Goal: Task Accomplishment & Management: Manage account settings

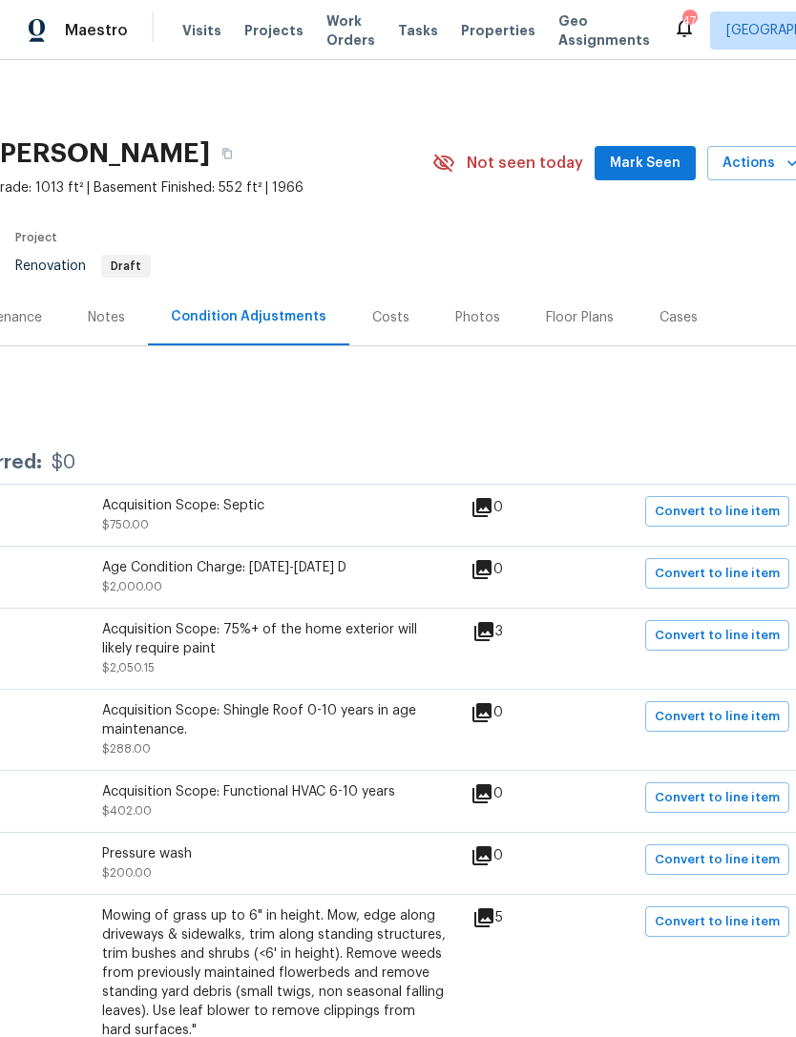
scroll to position [0, 265]
click at [655, 164] on span "Mark Seen" at bounding box center [645, 164] width 71 height 24
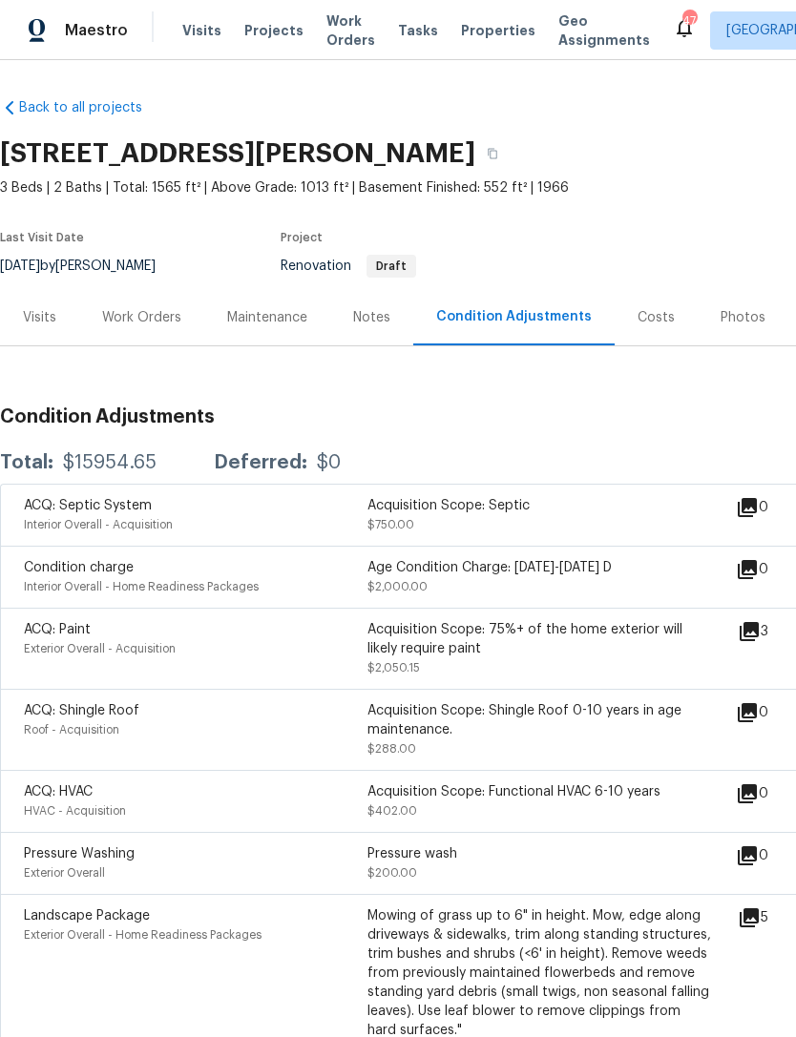
scroll to position [0, 0]
click at [144, 323] on div "Work Orders" at bounding box center [141, 317] width 79 height 19
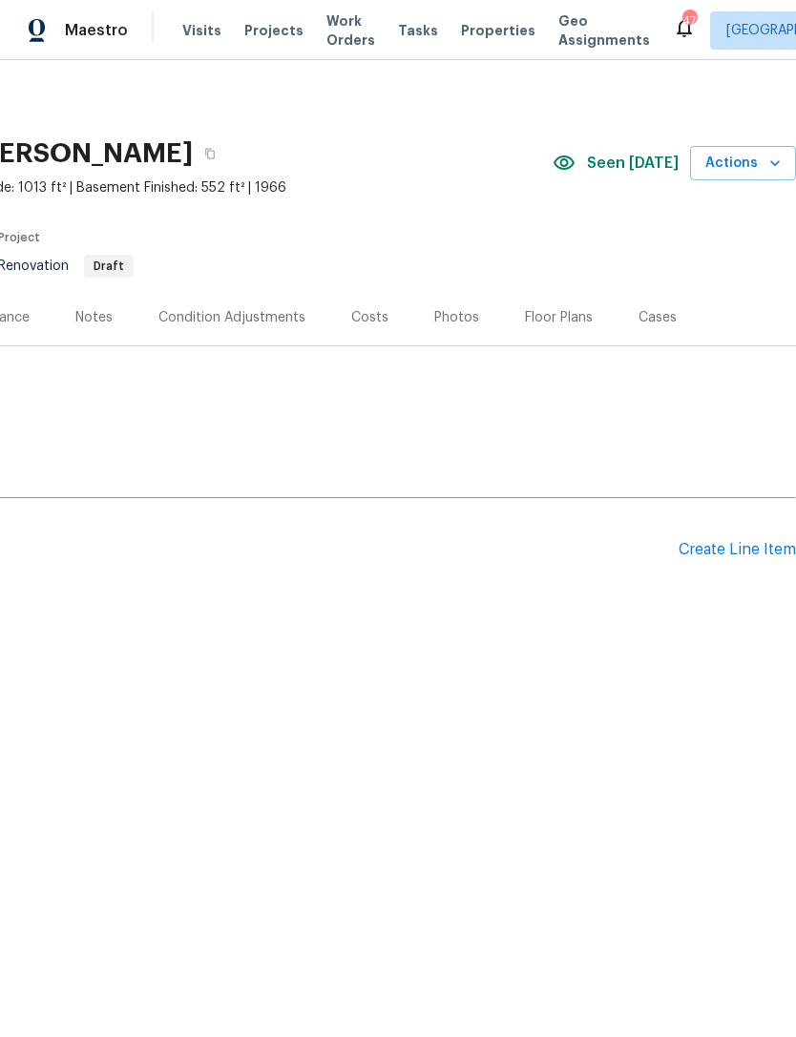
scroll to position [0, 282]
click at [735, 552] on div "Create Line Item" at bounding box center [737, 550] width 117 height 18
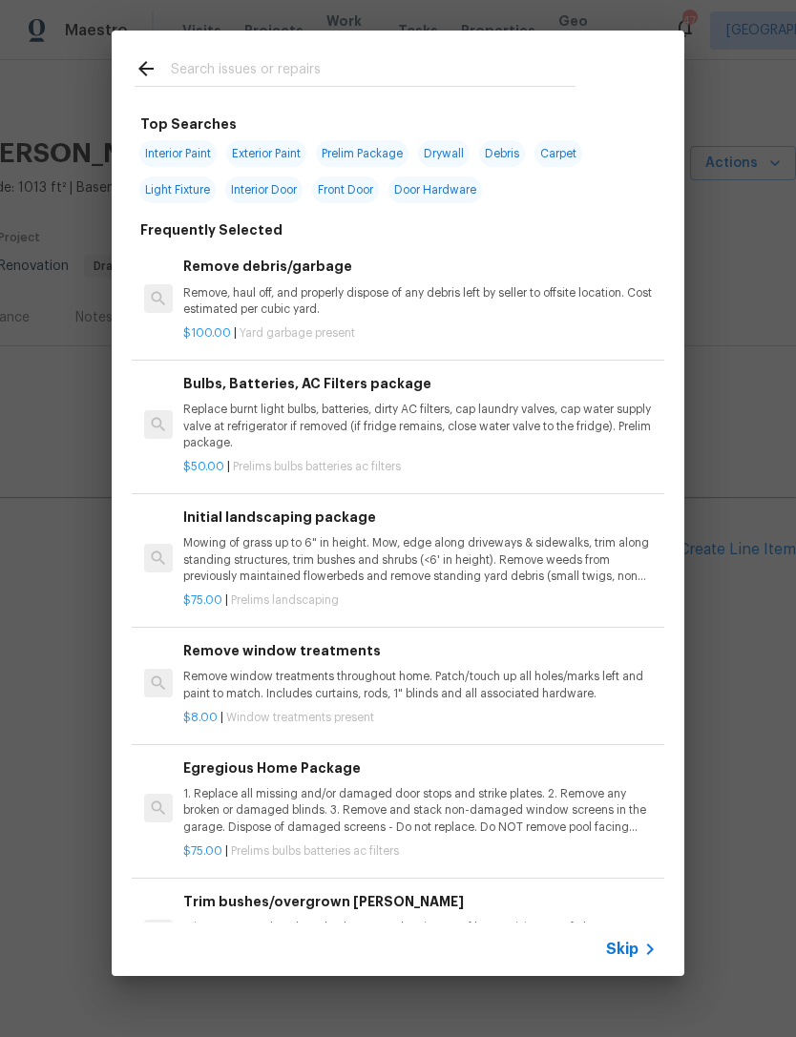
click at [236, 67] on input "text" at bounding box center [373, 71] width 405 height 29
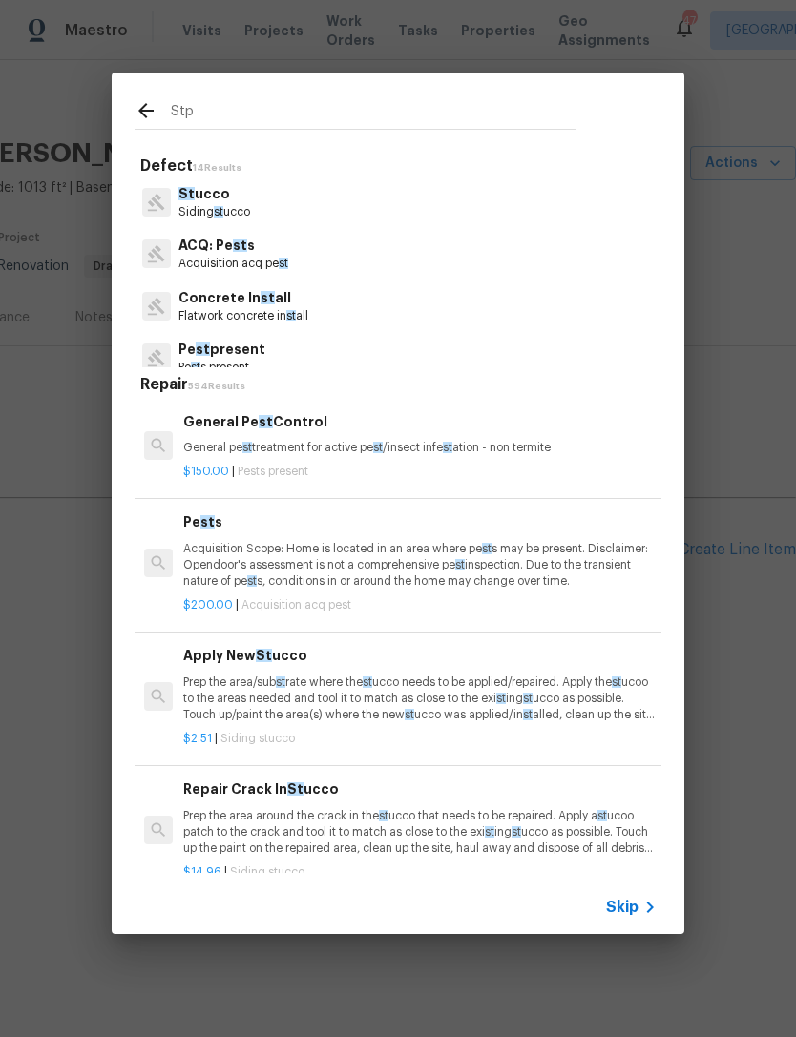
type input "Stpp"
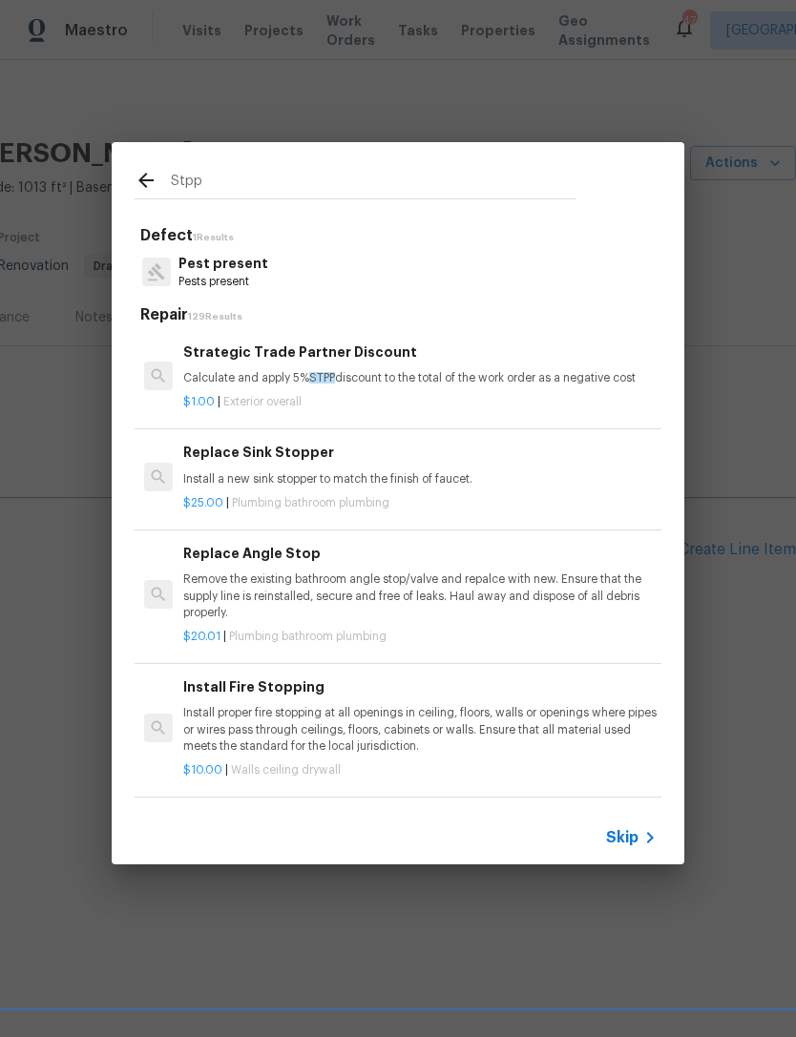
click at [372, 345] on h6 "Strategic Trade Partner Discount" at bounding box center [419, 352] width 473 height 21
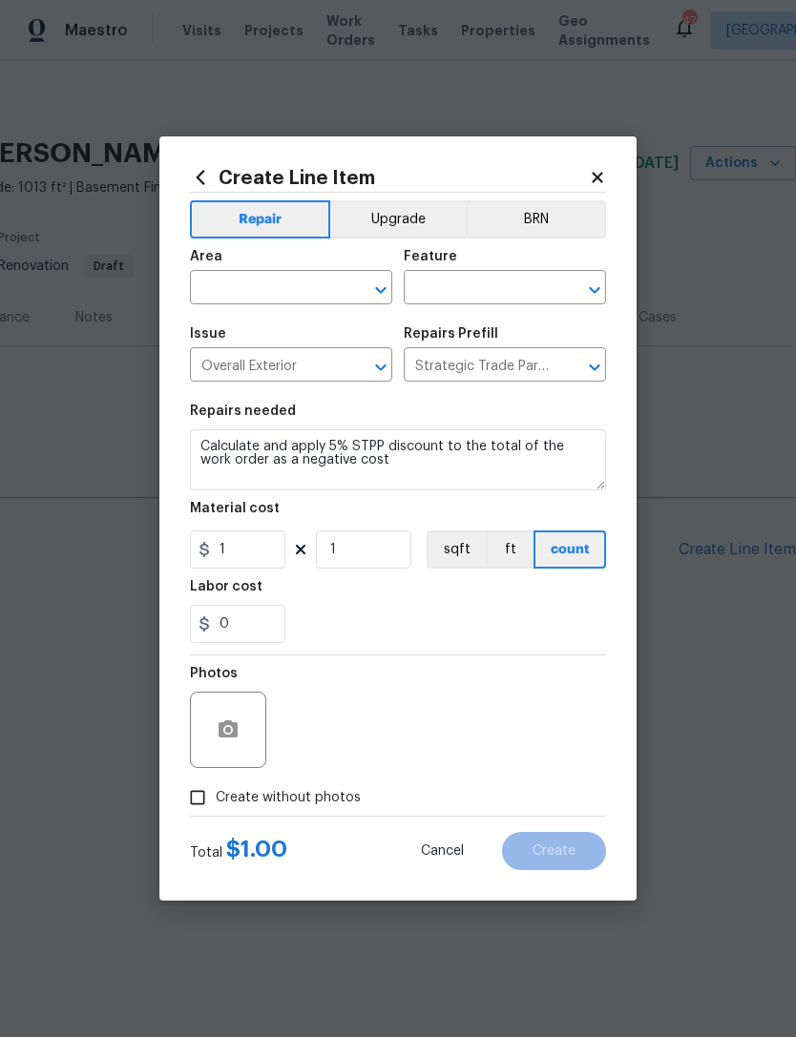
click at [241, 281] on input "text" at bounding box center [264, 290] width 149 height 30
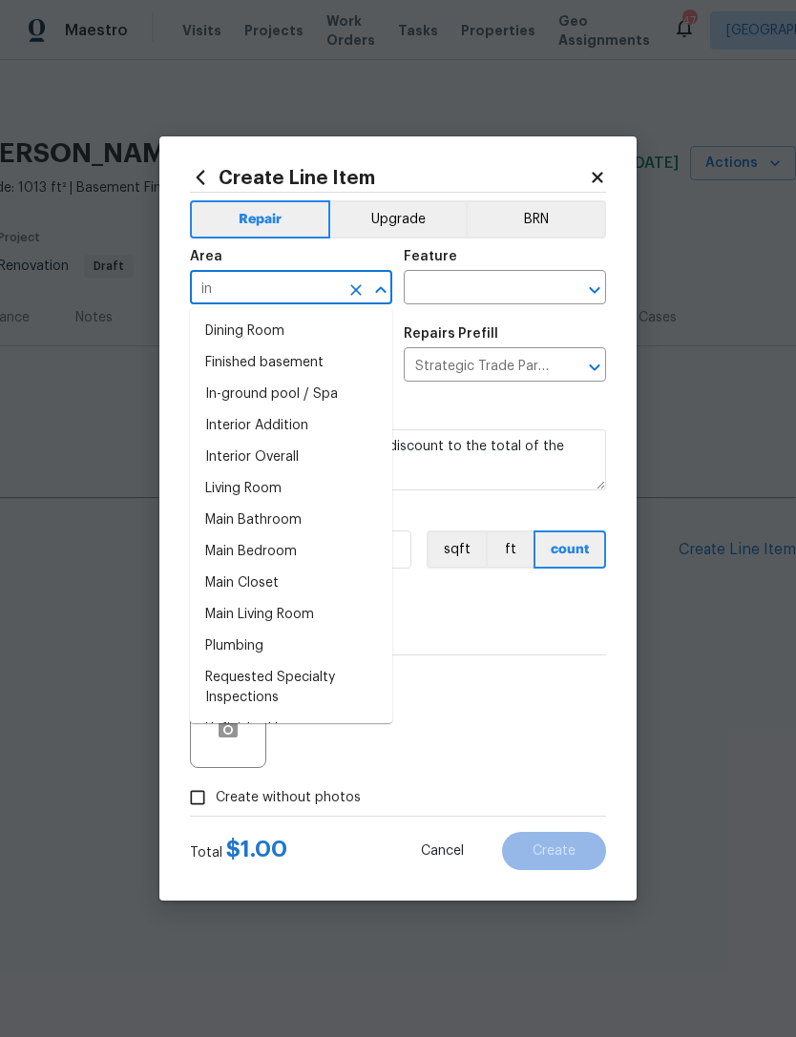
type input "int"
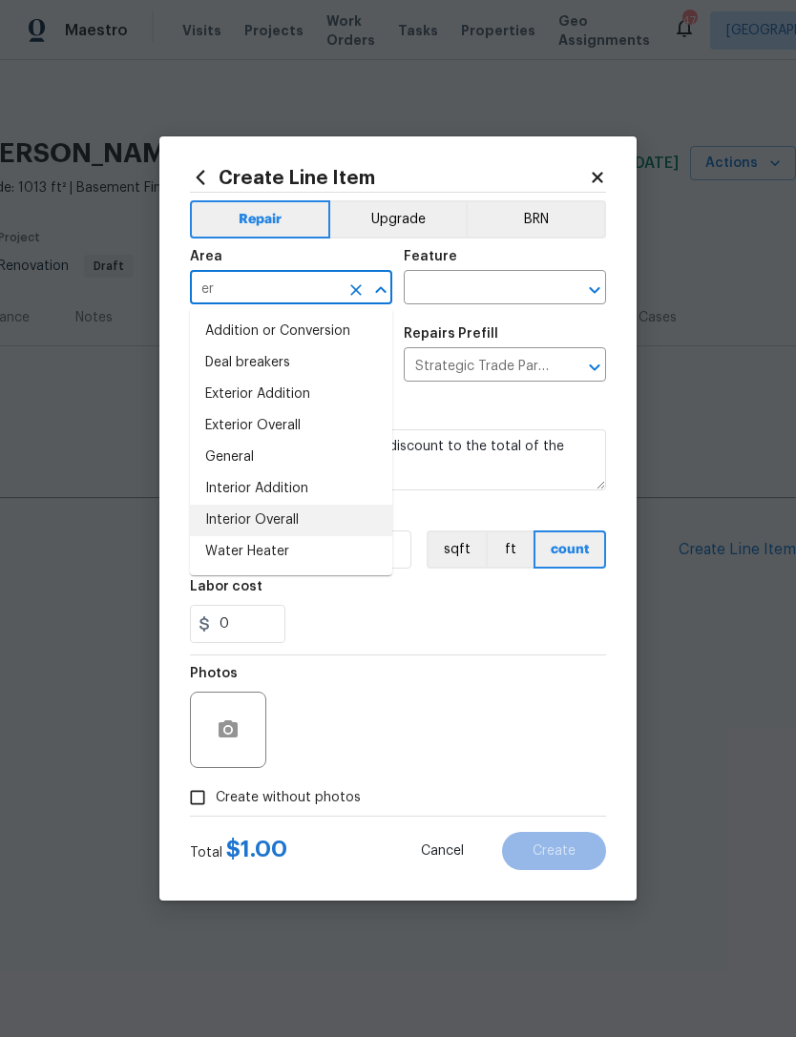
click at [302, 523] on li "Interior Overall" at bounding box center [291, 520] width 202 height 31
type input "Interior Overall"
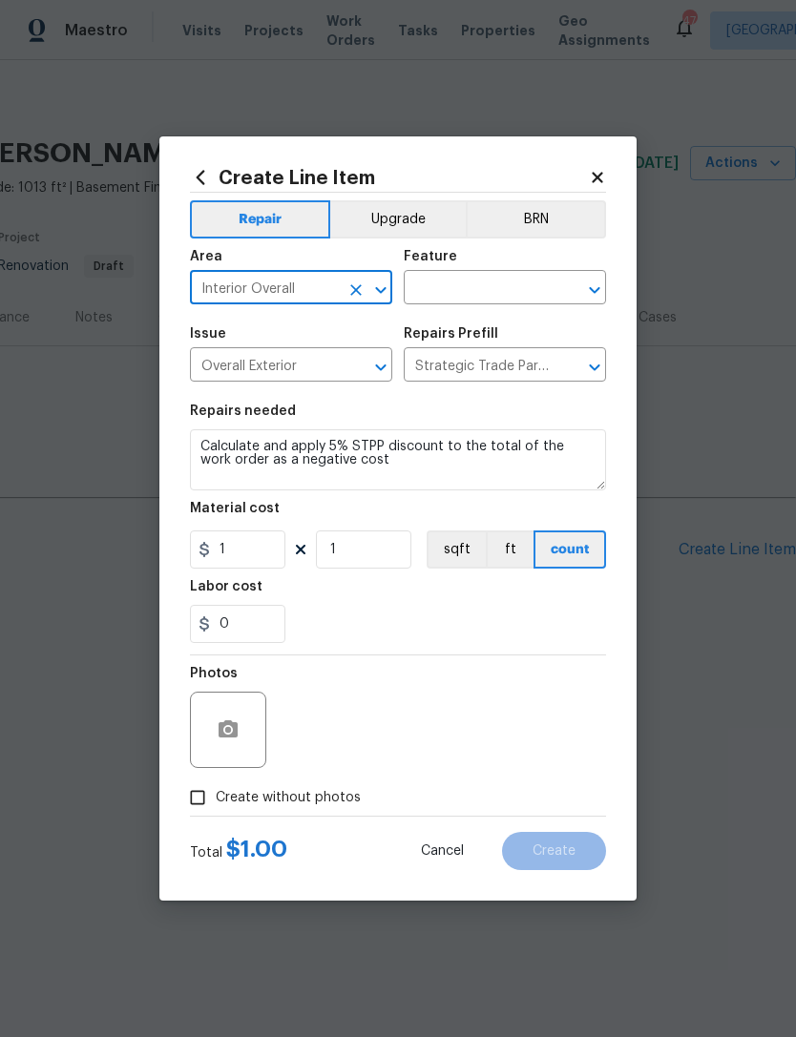
click at [488, 294] on input "text" at bounding box center [478, 290] width 149 height 30
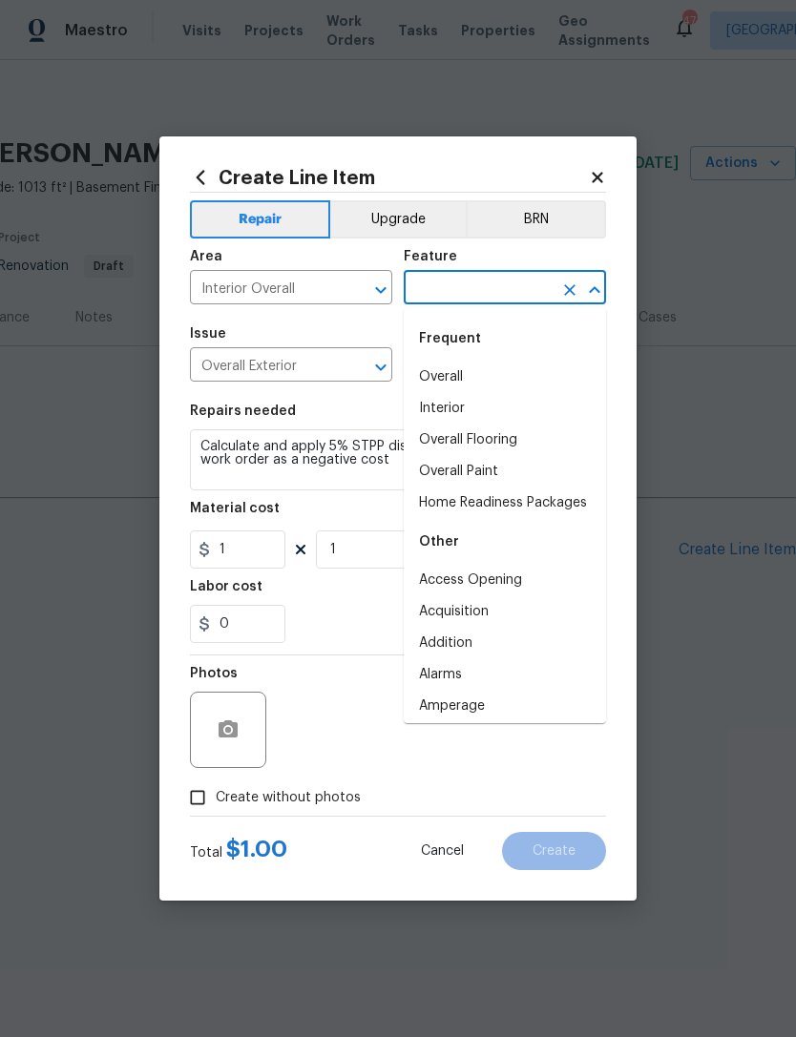
click at [449, 377] on li "Overall" at bounding box center [505, 377] width 202 height 31
type input "Overall"
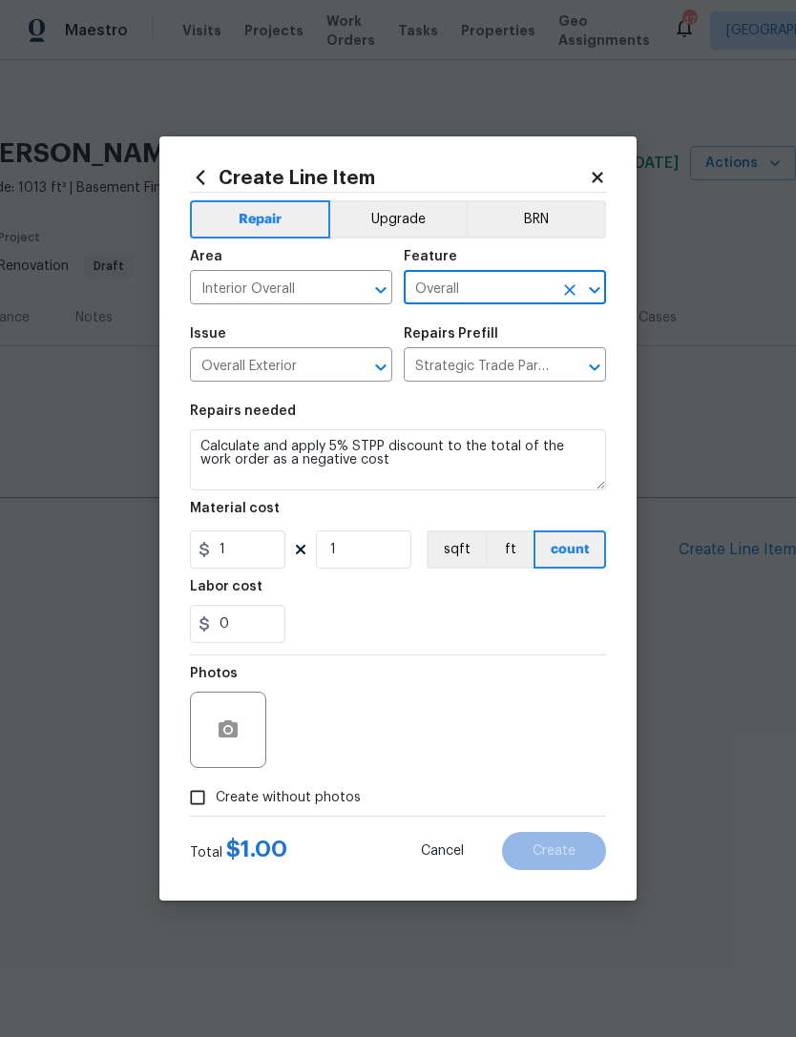
click at [254, 804] on span "Create without photos" at bounding box center [288, 798] width 145 height 20
click at [216, 804] on input "Create without photos" at bounding box center [197, 798] width 36 height 36
checkbox input "true"
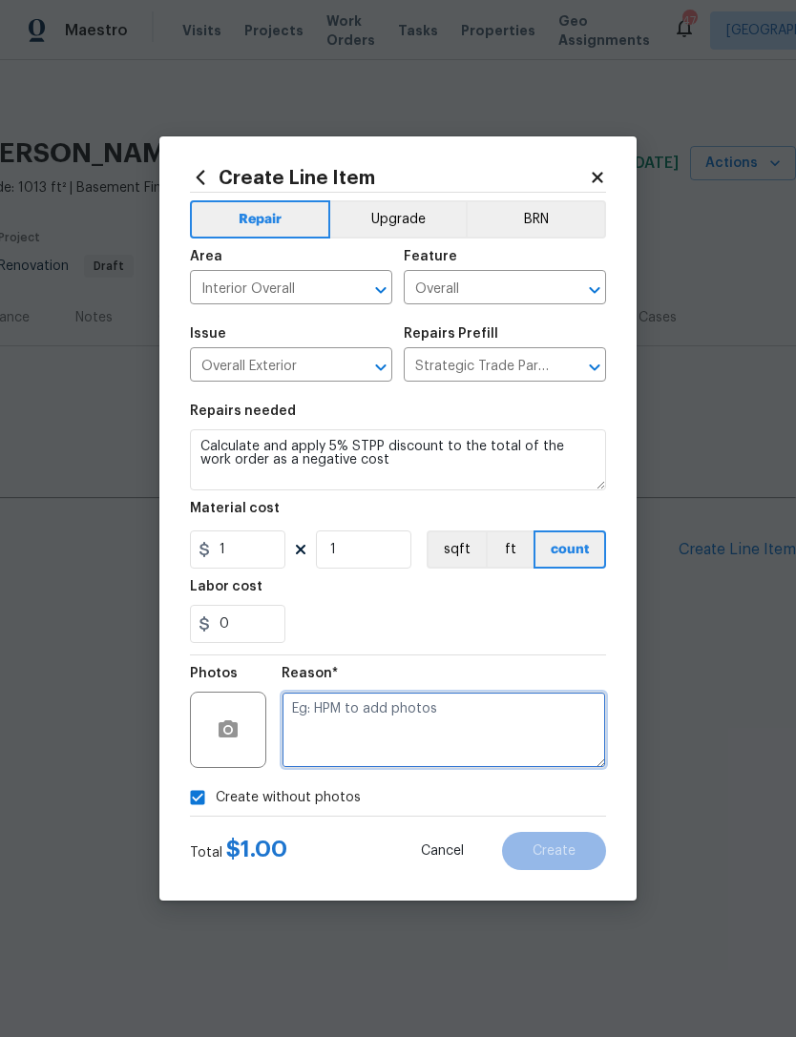
click at [402, 710] on textarea at bounding box center [444, 730] width 324 height 76
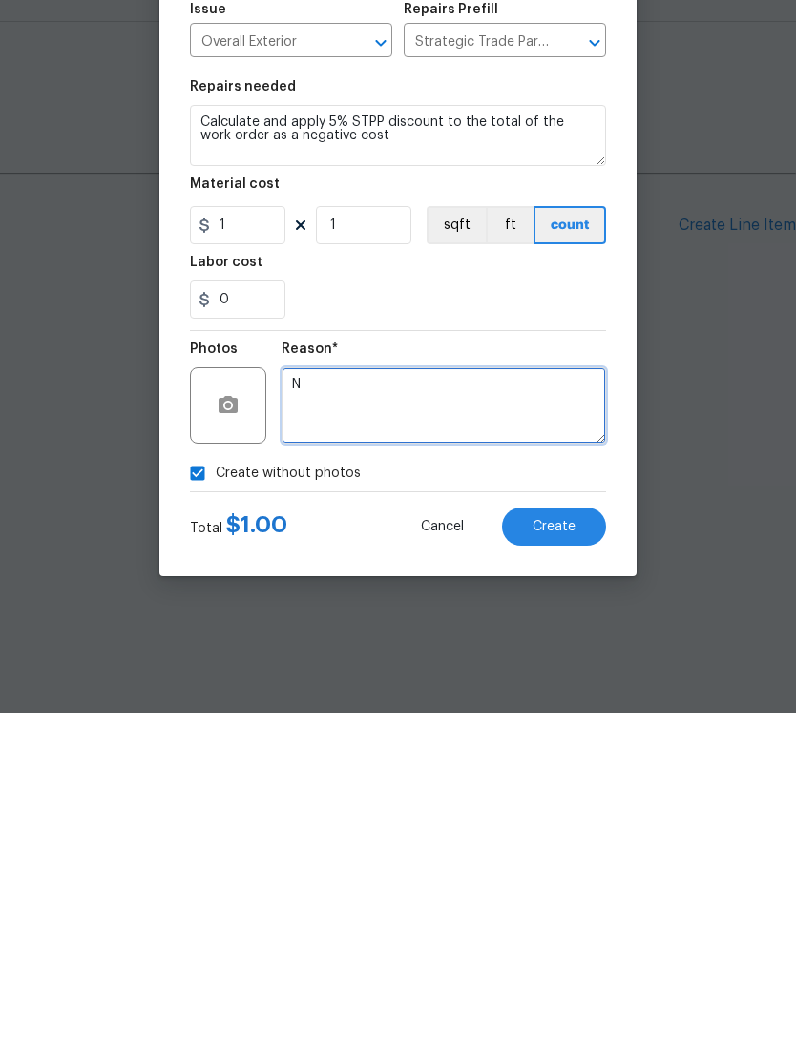
type textarea "N"
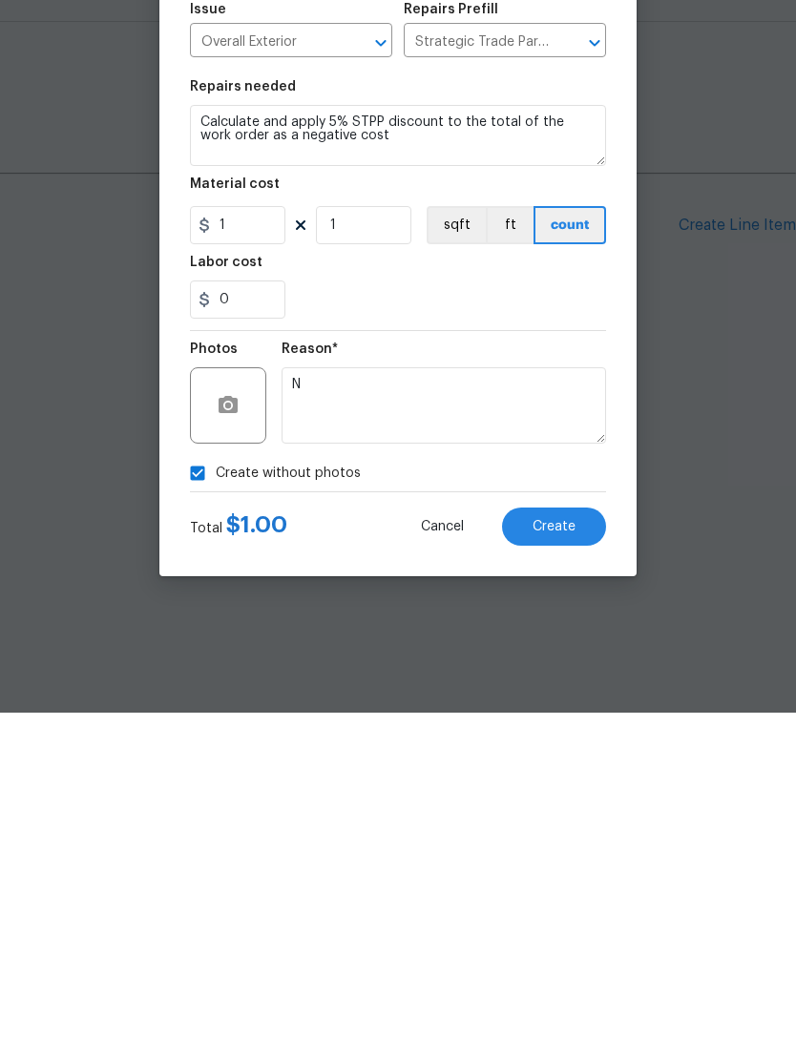
click at [551, 845] on span "Create" at bounding box center [554, 852] width 43 height 14
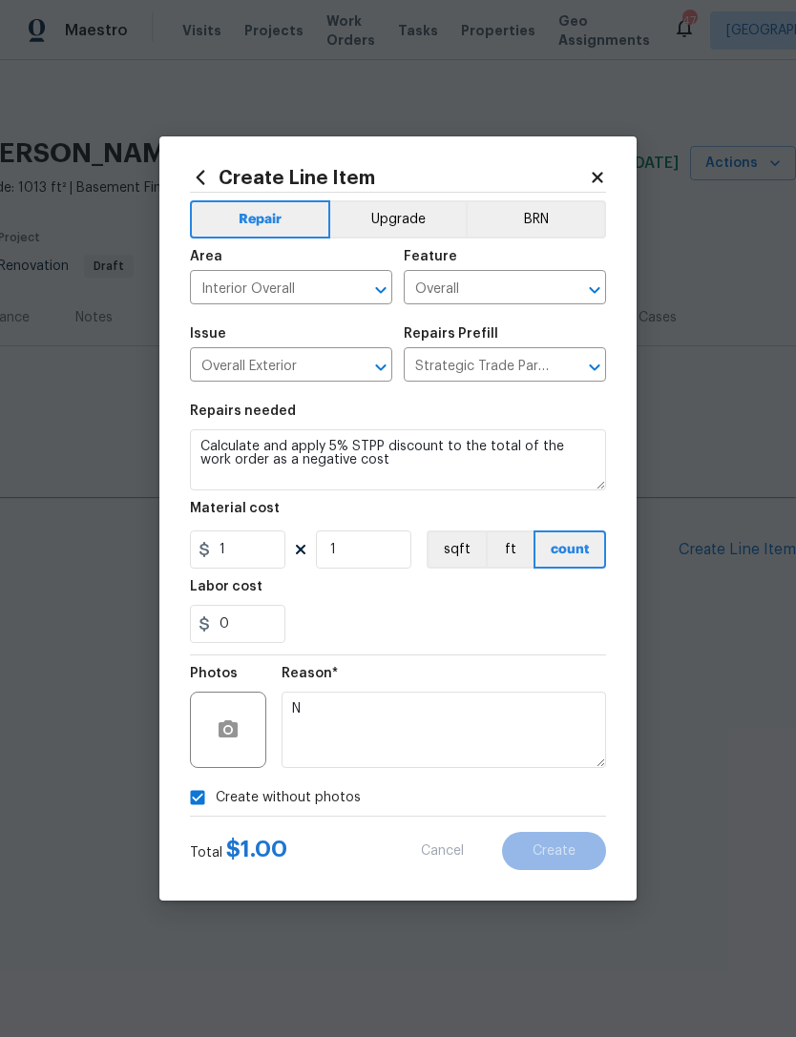
click at [397, 636] on div "0" at bounding box center [398, 624] width 416 height 38
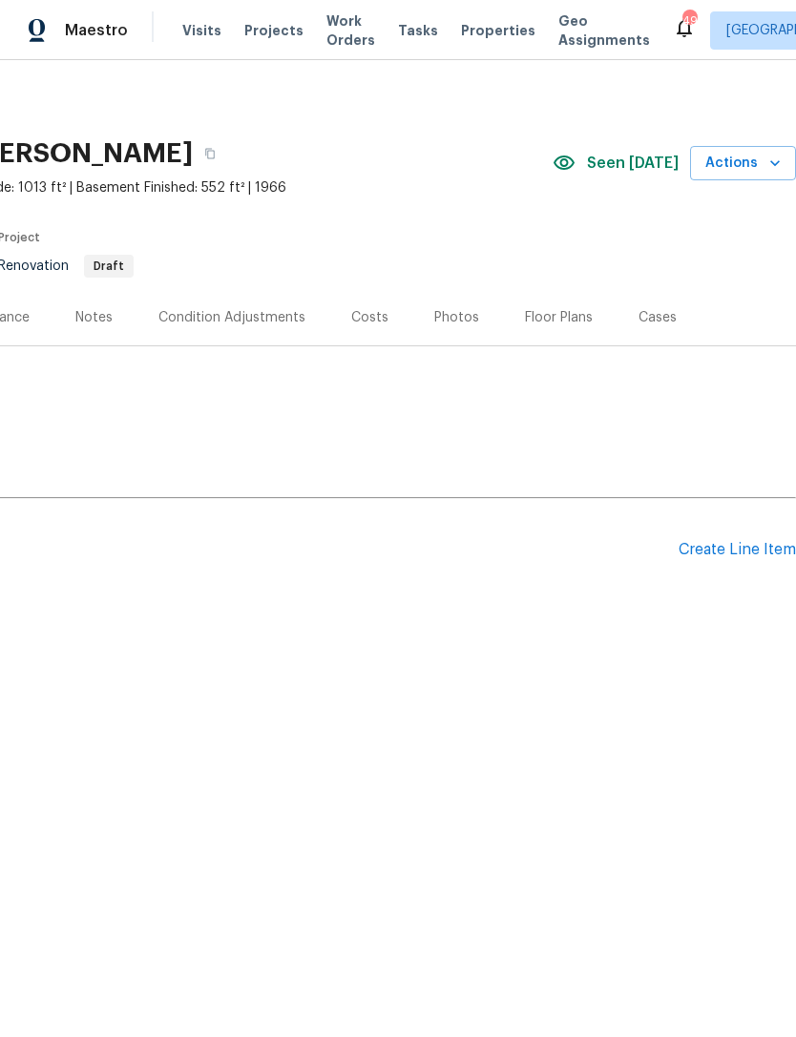
scroll to position [0, 282]
click at [743, 554] on div "Create Line Item" at bounding box center [737, 550] width 117 height 18
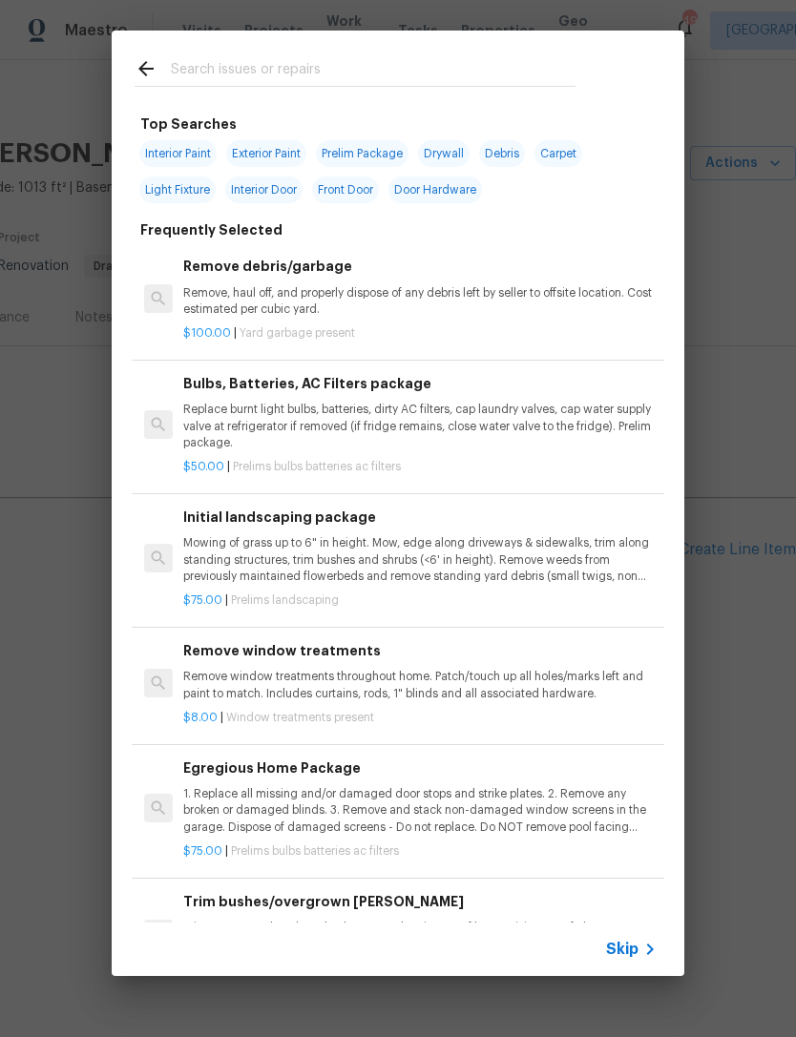
click at [230, 62] on input "text" at bounding box center [373, 71] width 405 height 29
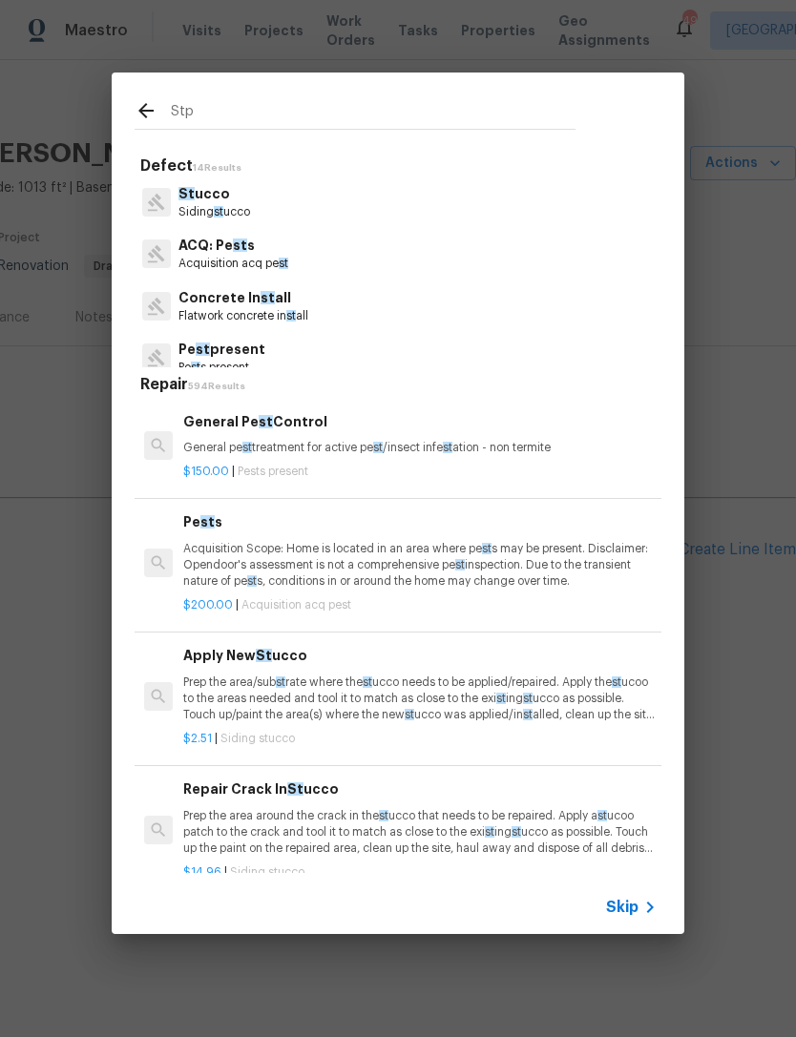
type input "Stpp"
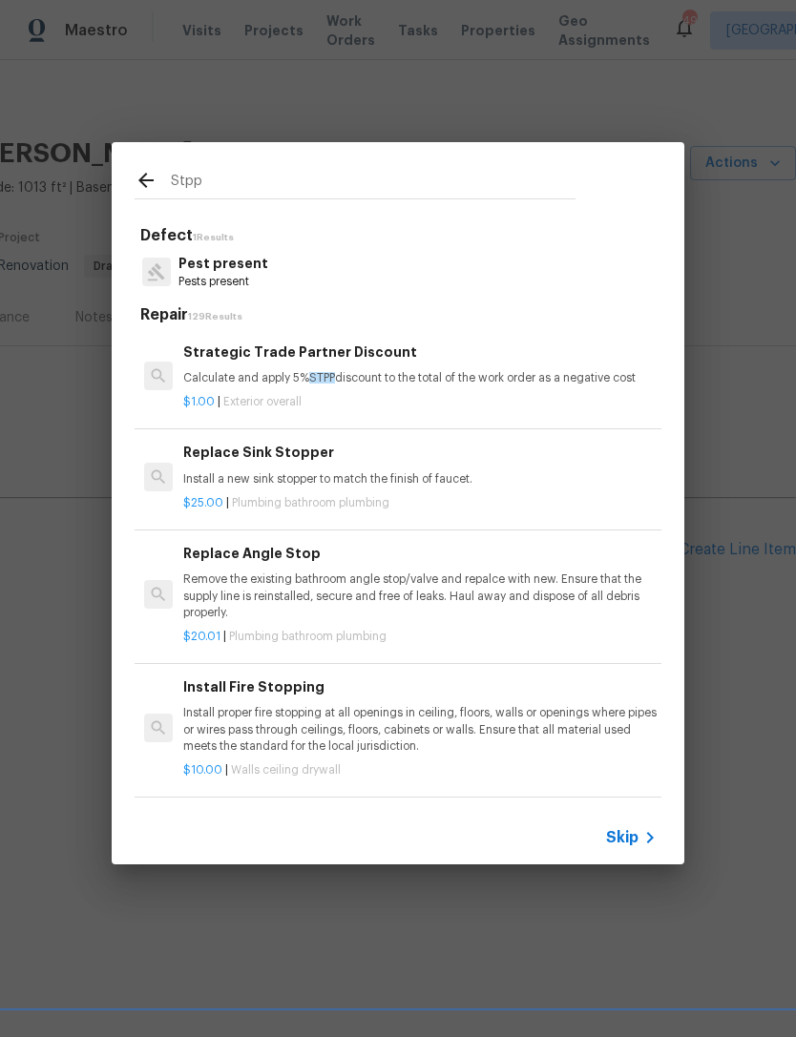
click at [451, 366] on div "Strategic Trade Partner Discount Calculate and apply 5% STPP discount to the to…" at bounding box center [419, 365] width 473 height 46
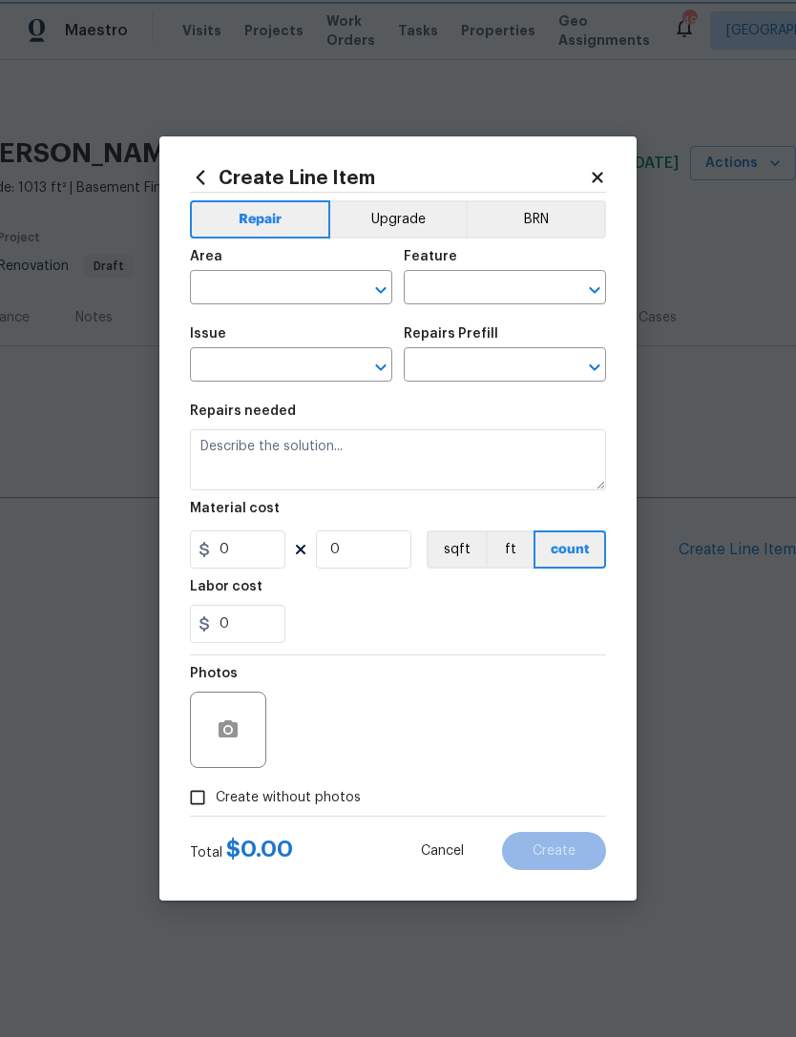
type input "Overall Exterior"
type input "Strategic Trade Partner Discount $1.00"
type textarea "Calculate and apply 5% STPP discount to the total of the work order as a negati…"
type input "1"
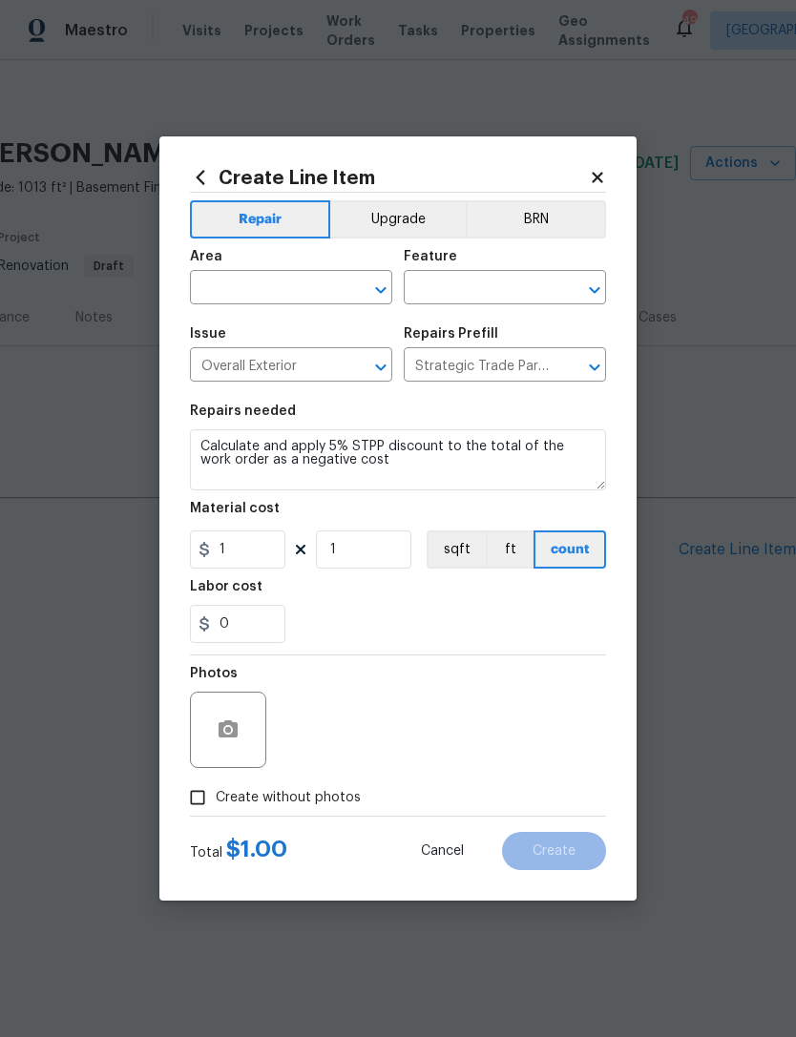
click at [261, 294] on input "text" at bounding box center [264, 290] width 149 height 30
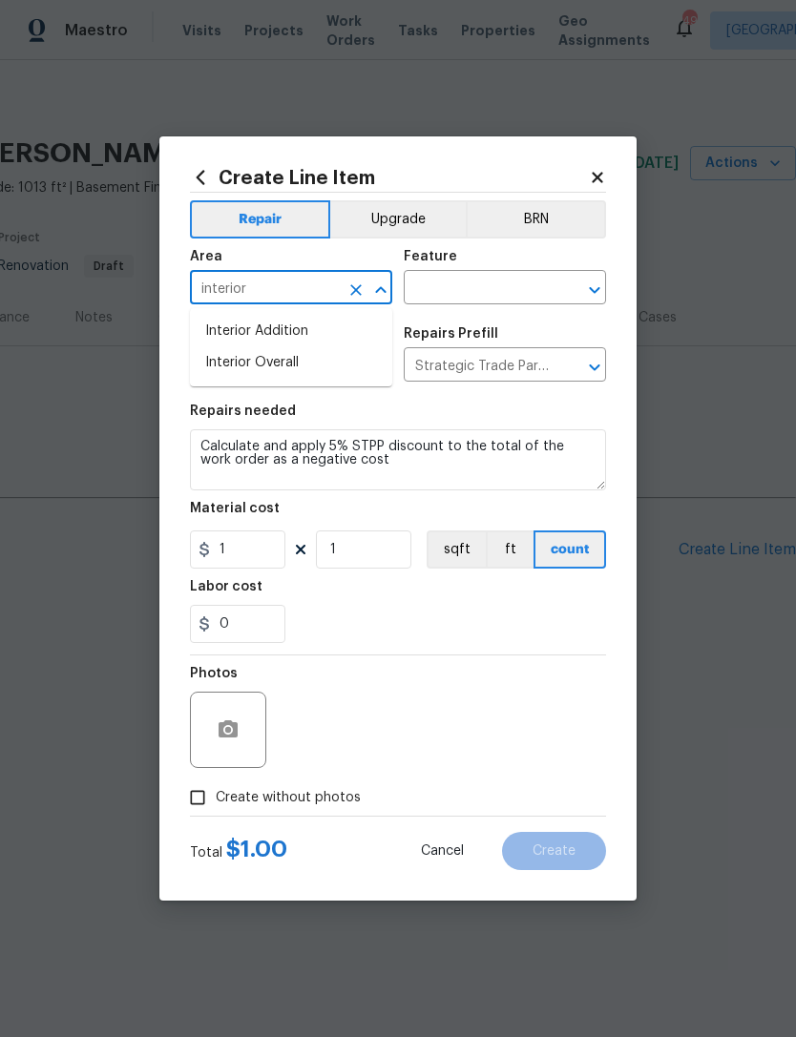
click at [299, 366] on li "Interior Overall" at bounding box center [291, 362] width 202 height 31
type input "Interior Overall"
click at [472, 285] on input "text" at bounding box center [478, 290] width 149 height 30
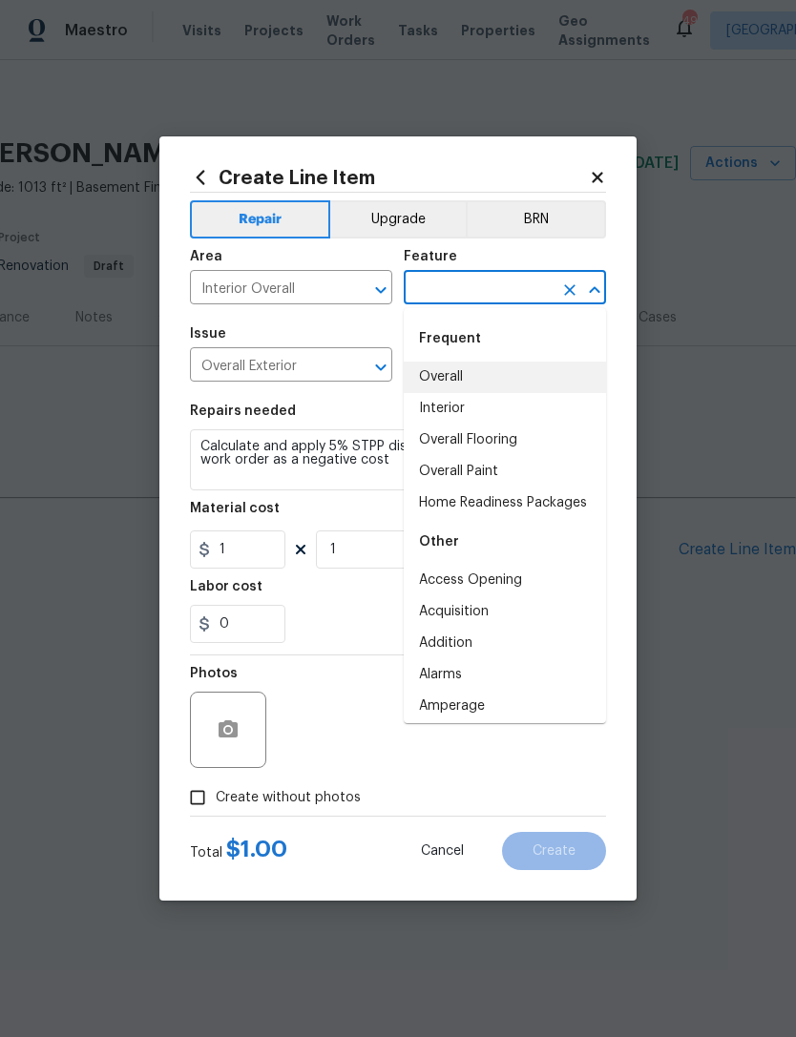
click at [466, 379] on li "Overall" at bounding box center [505, 377] width 202 height 31
type input "Overall"
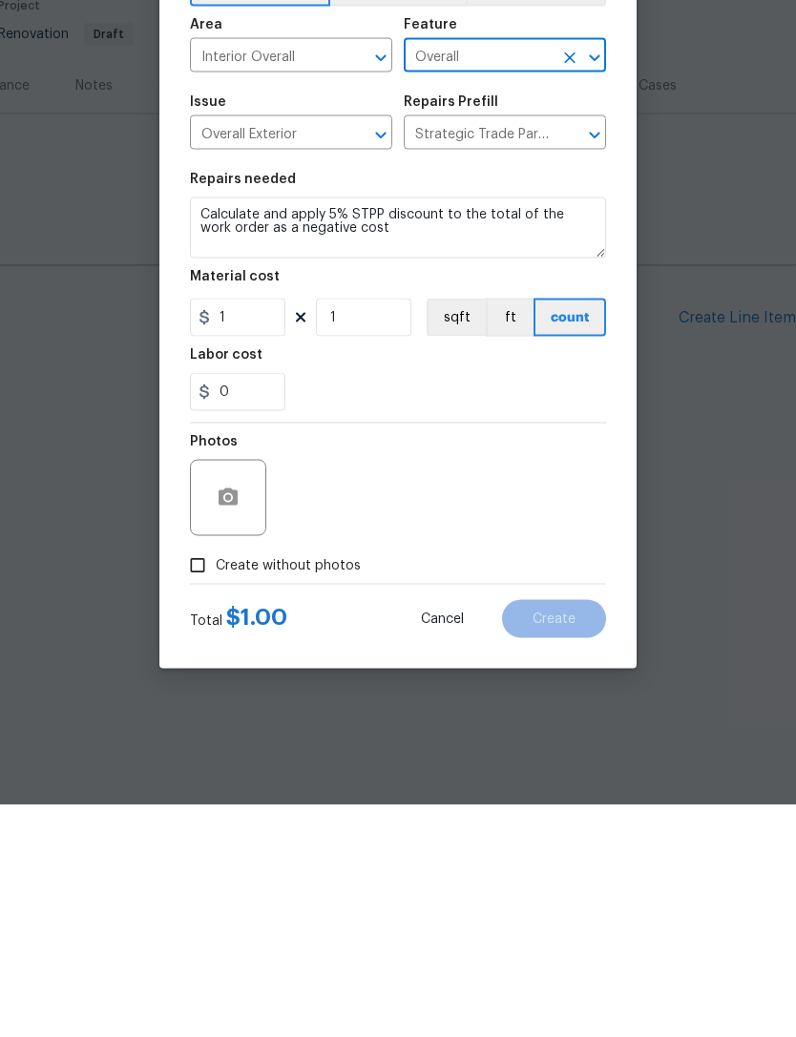
click at [200, 780] on input "Create without photos" at bounding box center [197, 798] width 36 height 36
checkbox input "true"
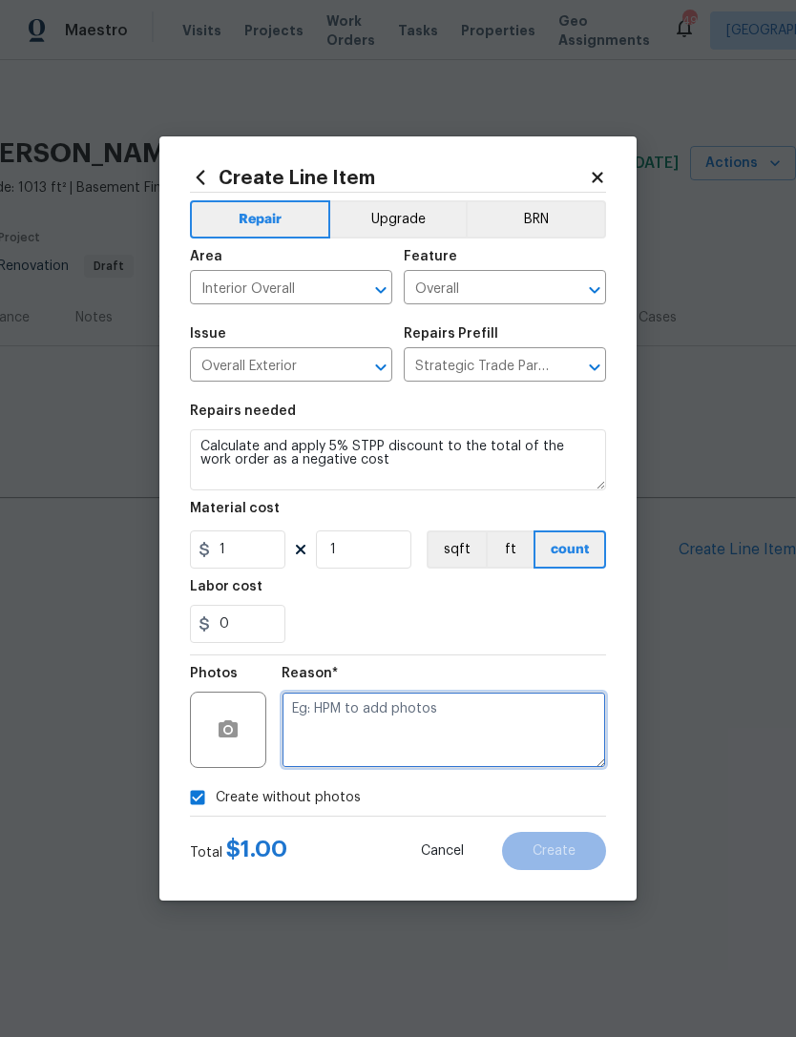
click at [437, 729] on textarea at bounding box center [444, 730] width 324 height 76
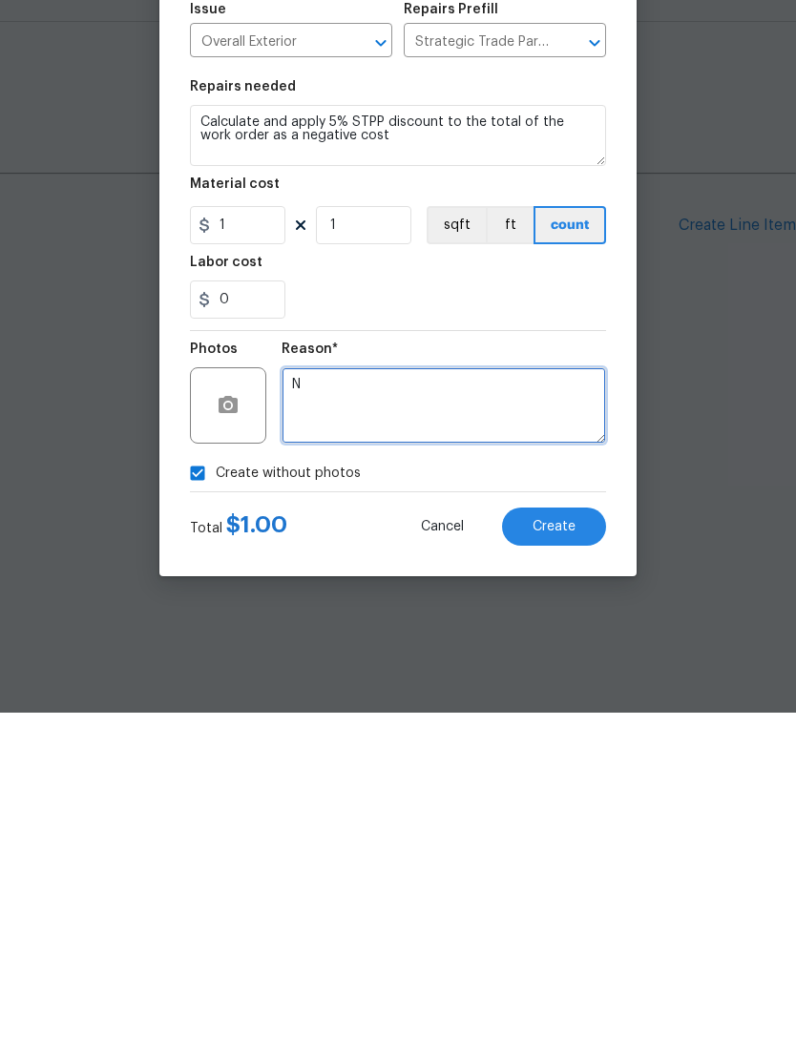
type textarea "N"
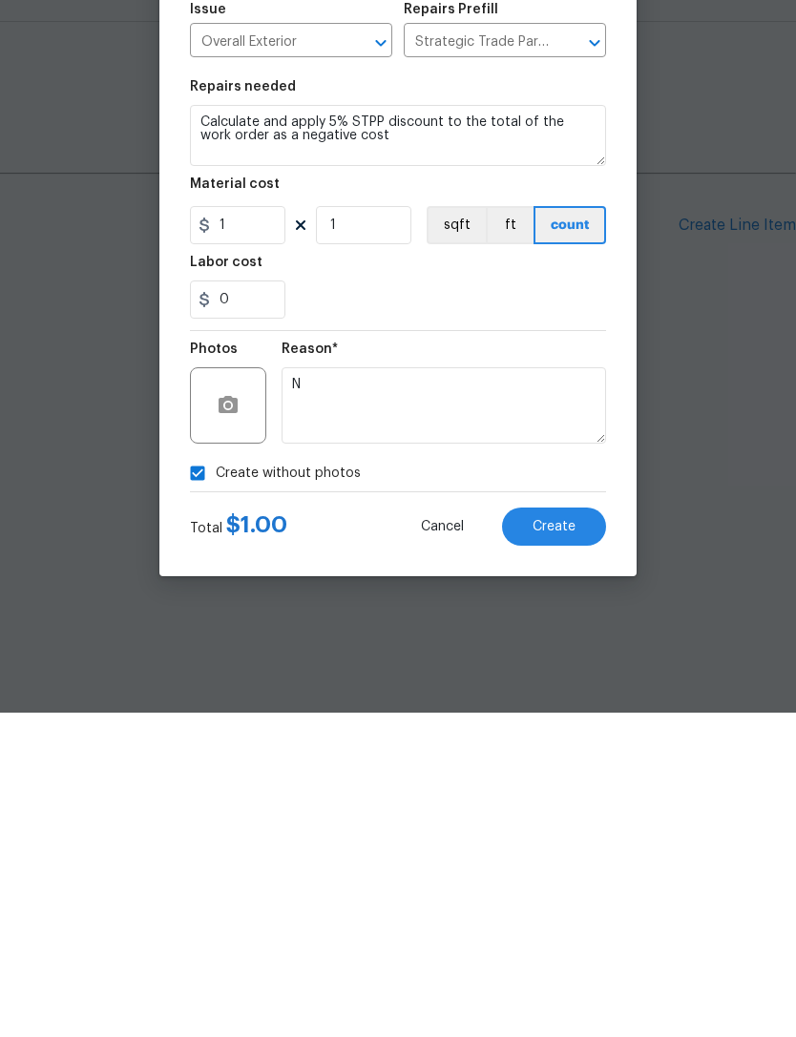
click at [571, 845] on span "Create" at bounding box center [554, 852] width 43 height 14
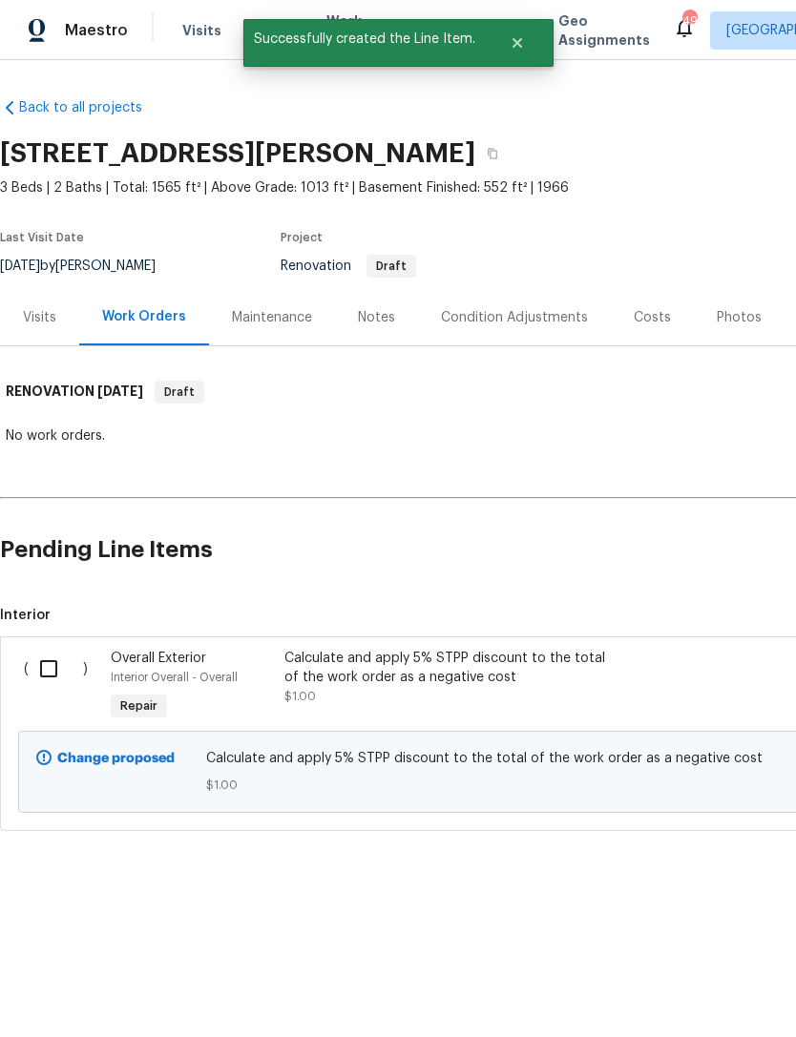
scroll to position [0, 0]
click at [46, 667] on input "checkbox" at bounding box center [56, 669] width 54 height 40
checkbox input "true"
click at [695, 984] on span "Create Work Order" at bounding box center [686, 990] width 127 height 24
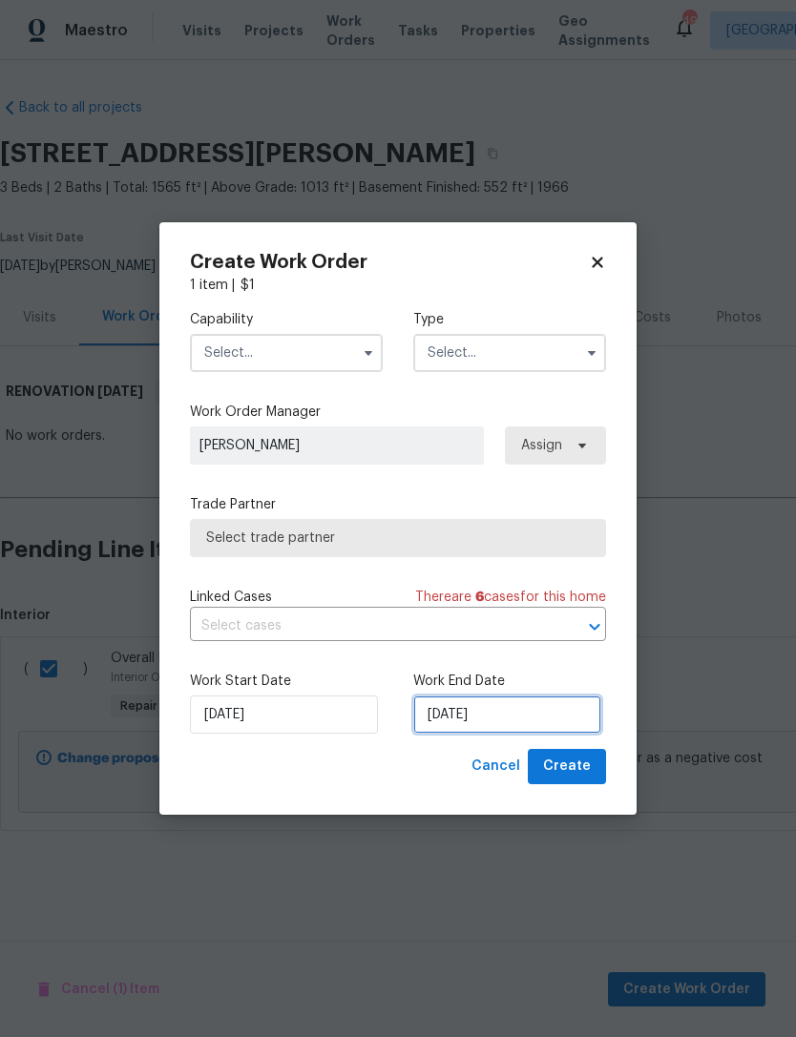
click at [491, 717] on input "9/2/2025" at bounding box center [507, 715] width 188 height 38
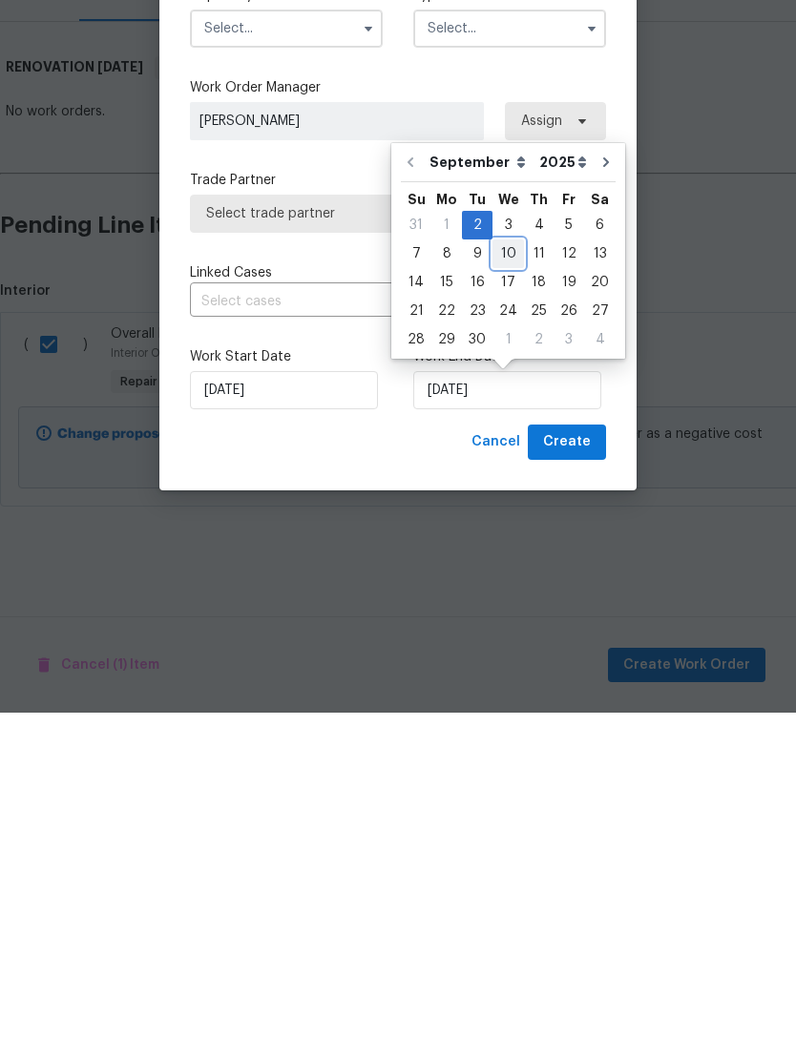
click at [512, 565] on div "10" at bounding box center [507, 578] width 31 height 27
type input "9/10/2025"
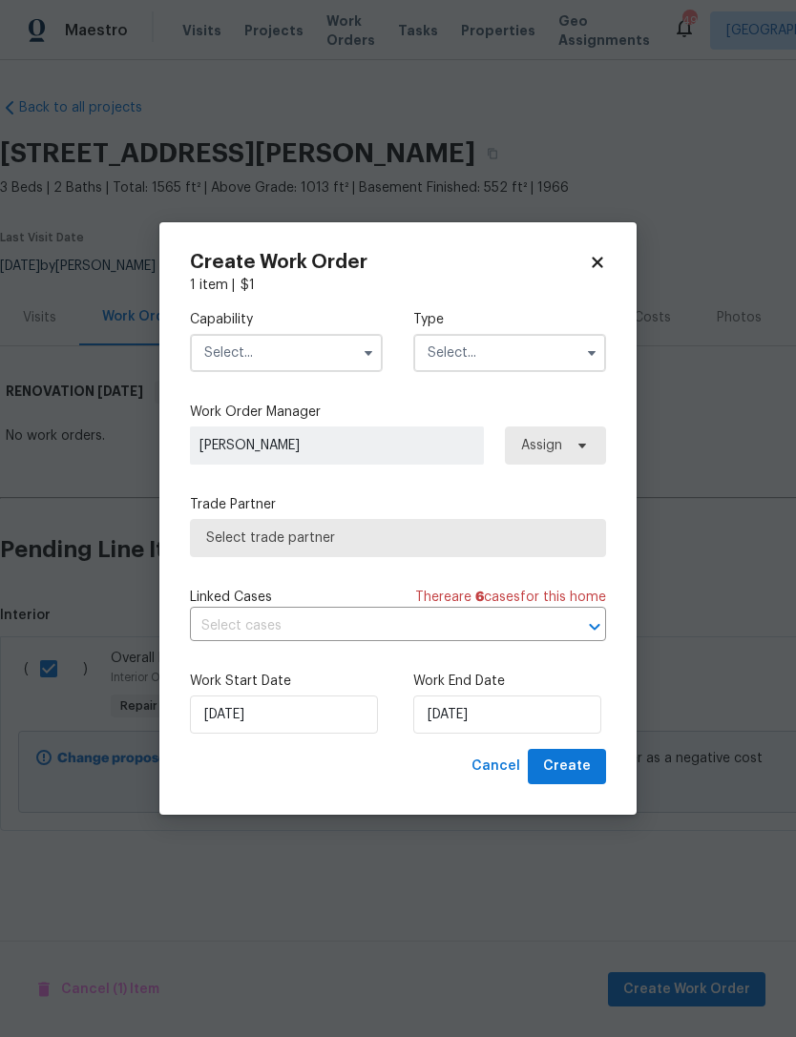
click at [305, 355] on input "text" at bounding box center [286, 353] width 193 height 38
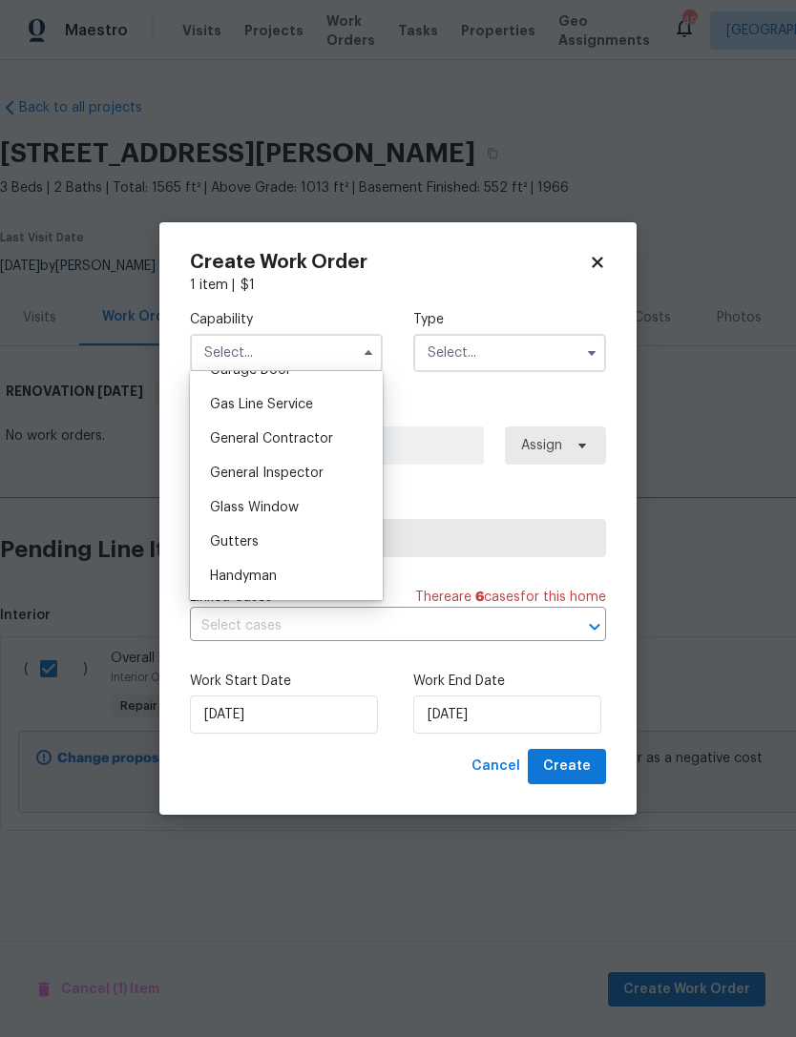
scroll to position [870, 0]
click at [329, 434] on span "General Contractor" at bounding box center [271, 435] width 123 height 13
type input "General Contractor"
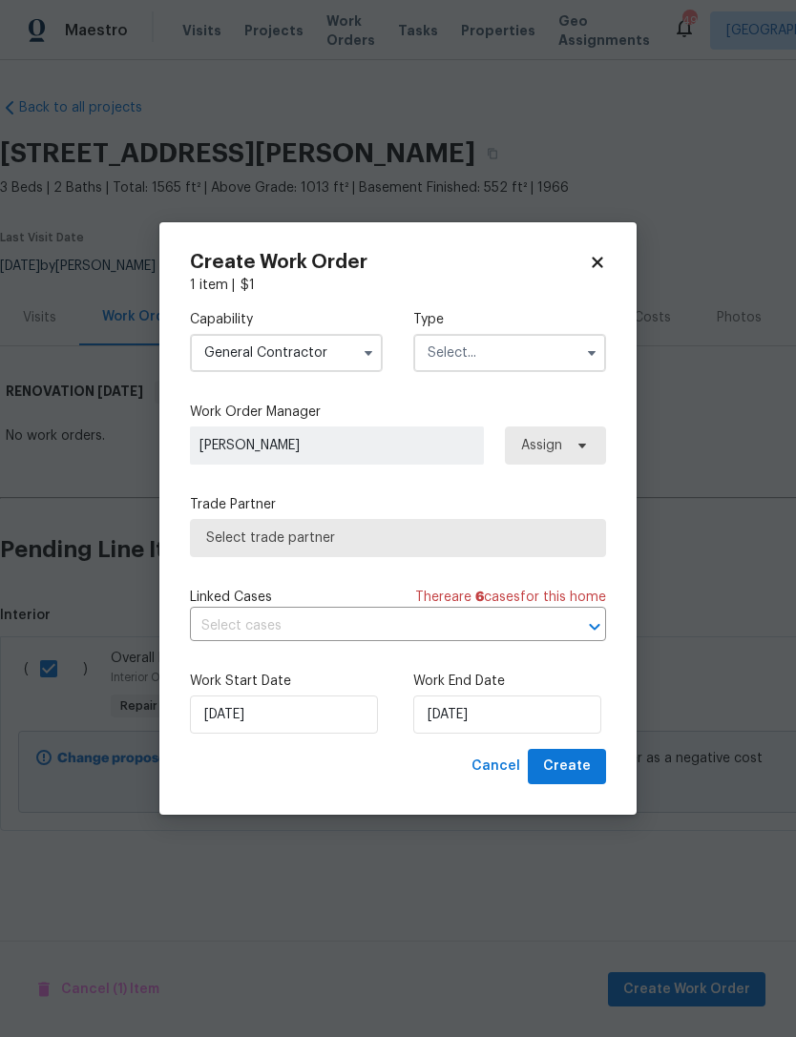
click at [528, 347] on input "text" at bounding box center [509, 353] width 193 height 38
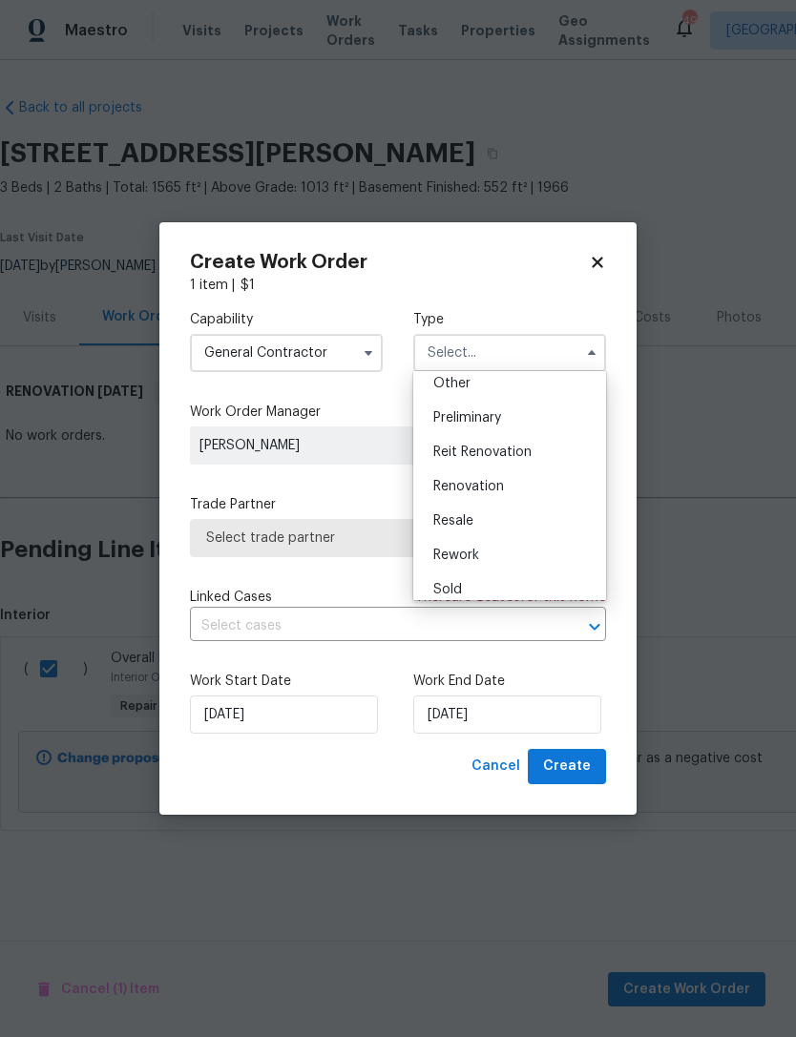
scroll to position [408, 0]
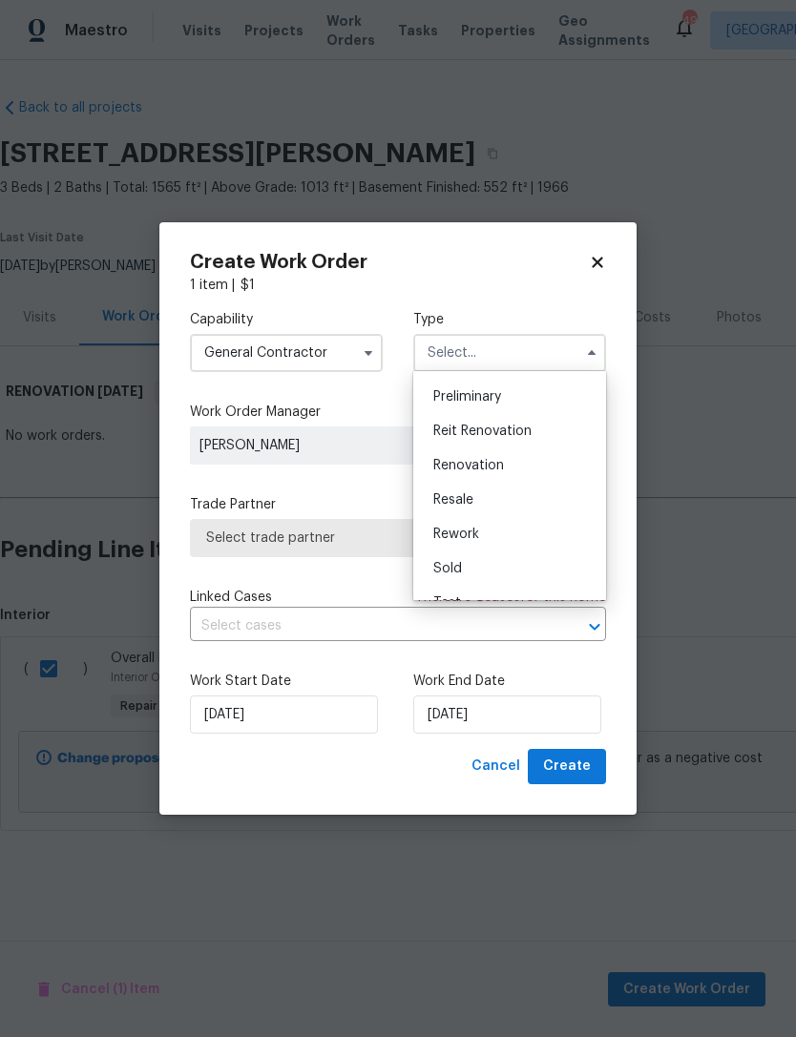
click at [531, 474] on div "Renovation" at bounding box center [509, 466] width 183 height 34
type input "Renovation"
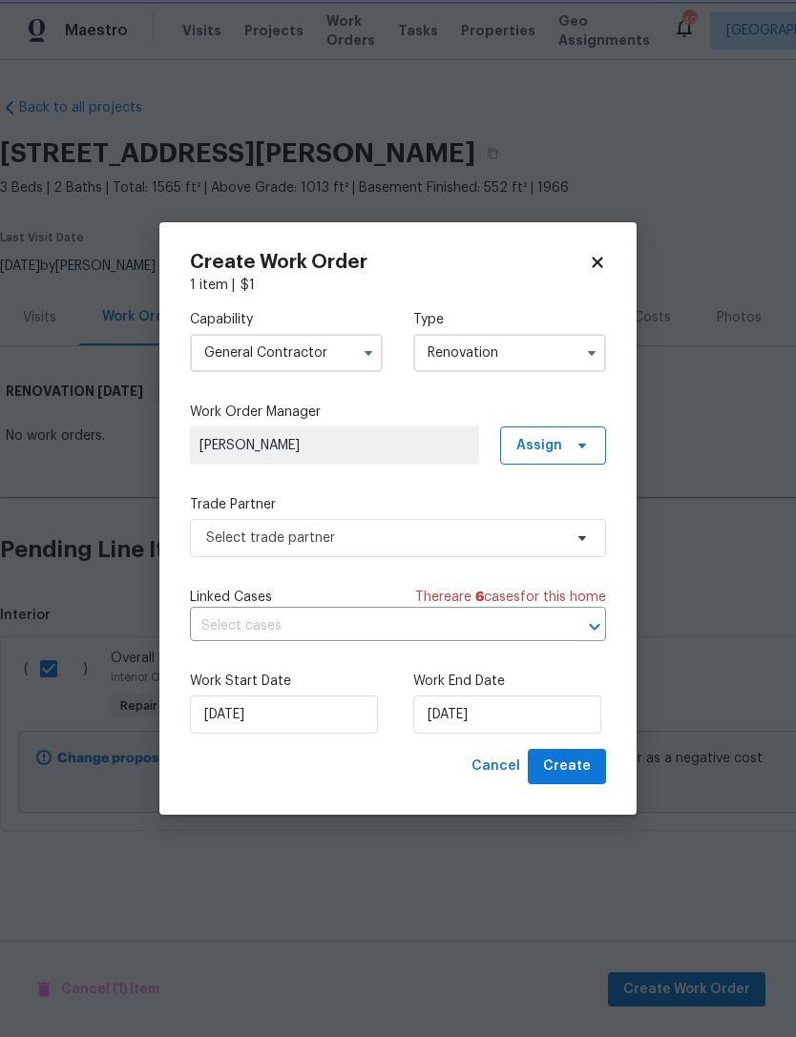
scroll to position [0, 0]
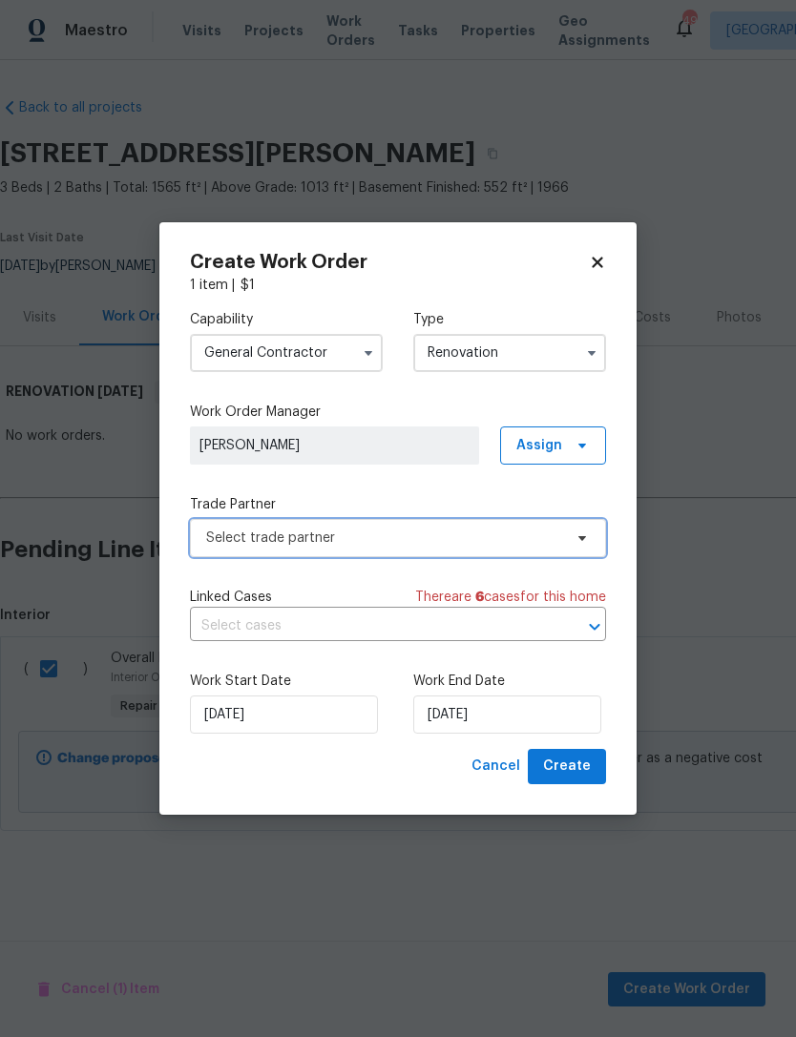
click at [468, 553] on span "Select trade partner" at bounding box center [398, 538] width 416 height 38
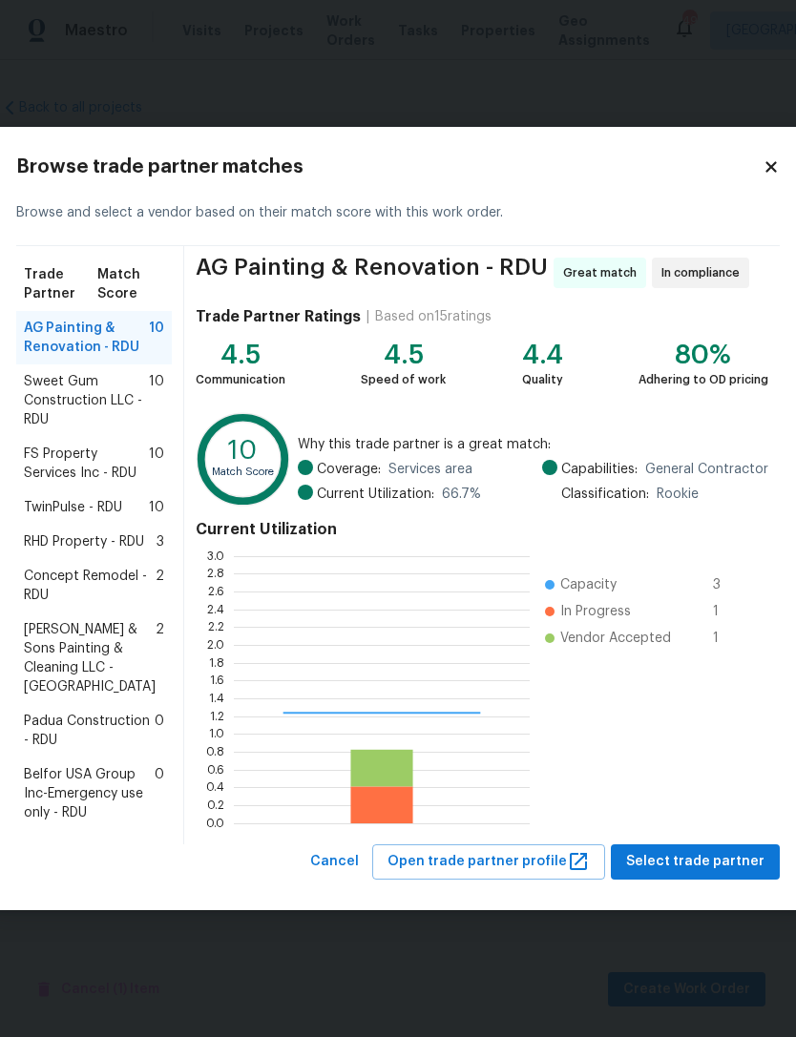
scroll to position [267, 296]
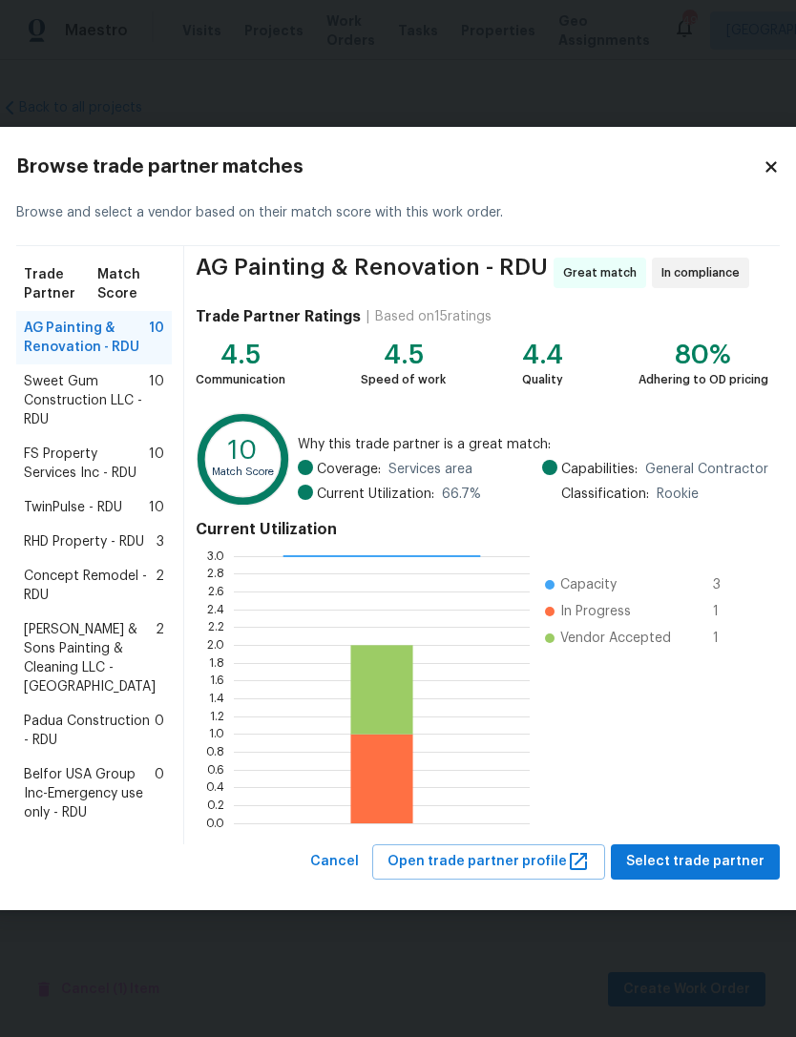
click at [97, 747] on span "Padua Construction - RDU" at bounding box center [89, 731] width 131 height 38
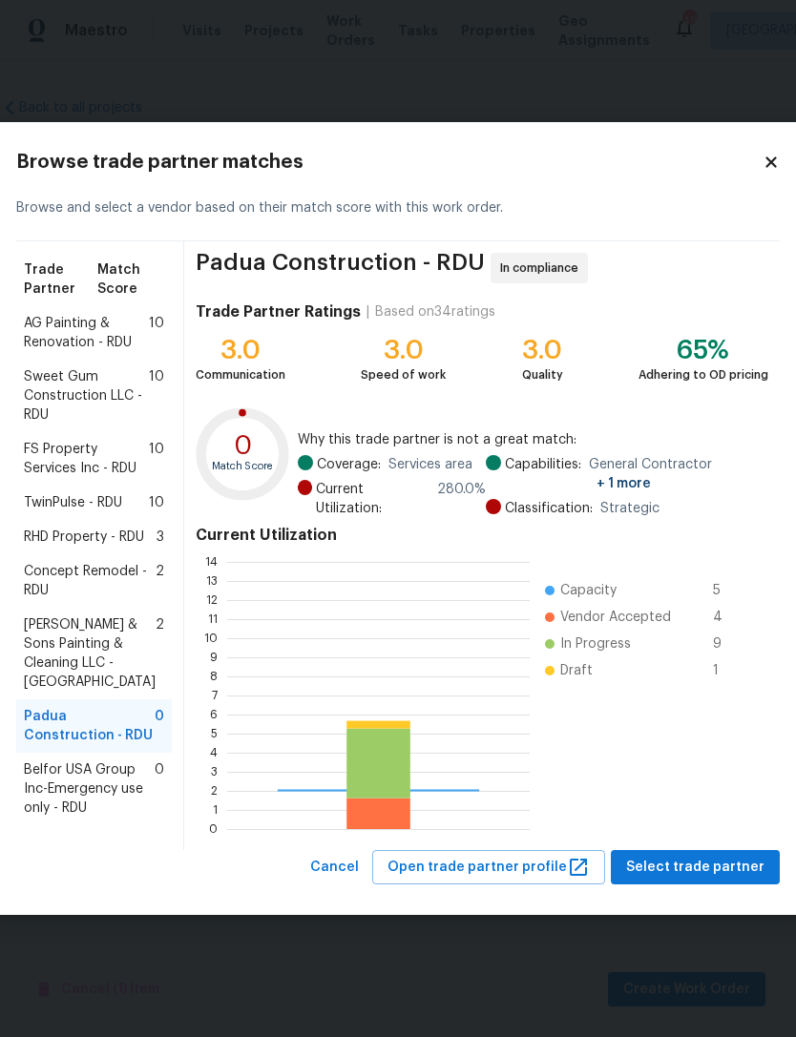
scroll to position [267, 303]
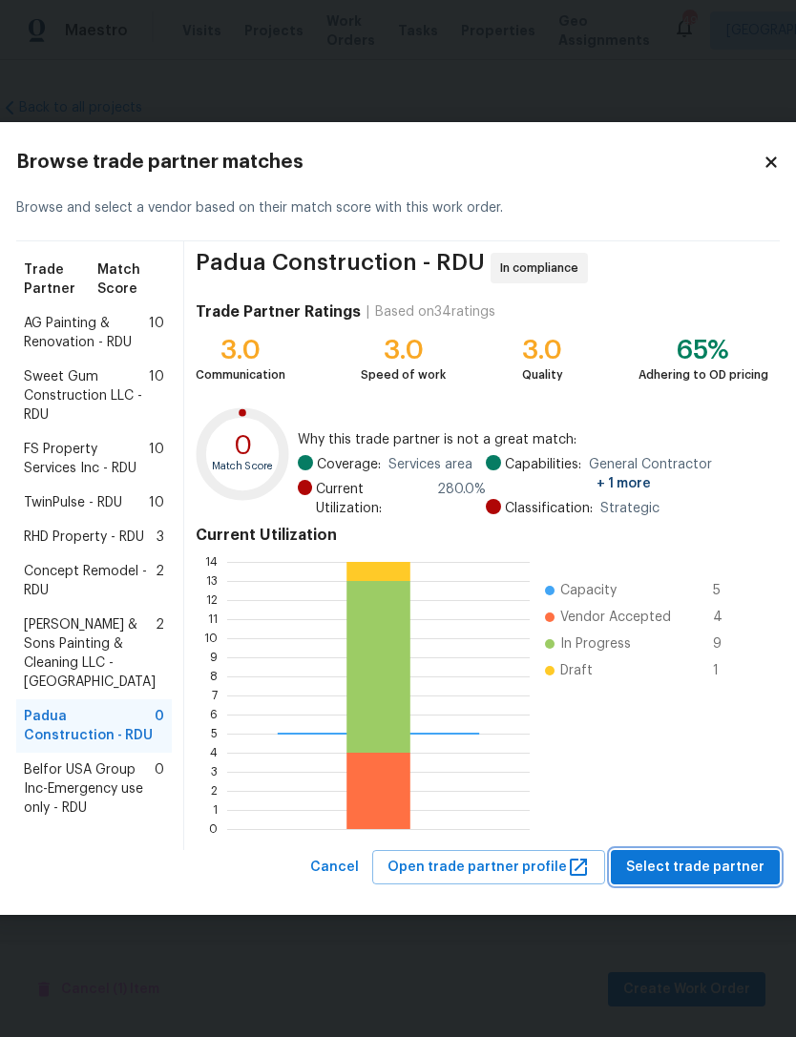
click at [716, 880] on span "Select trade partner" at bounding box center [695, 868] width 138 height 24
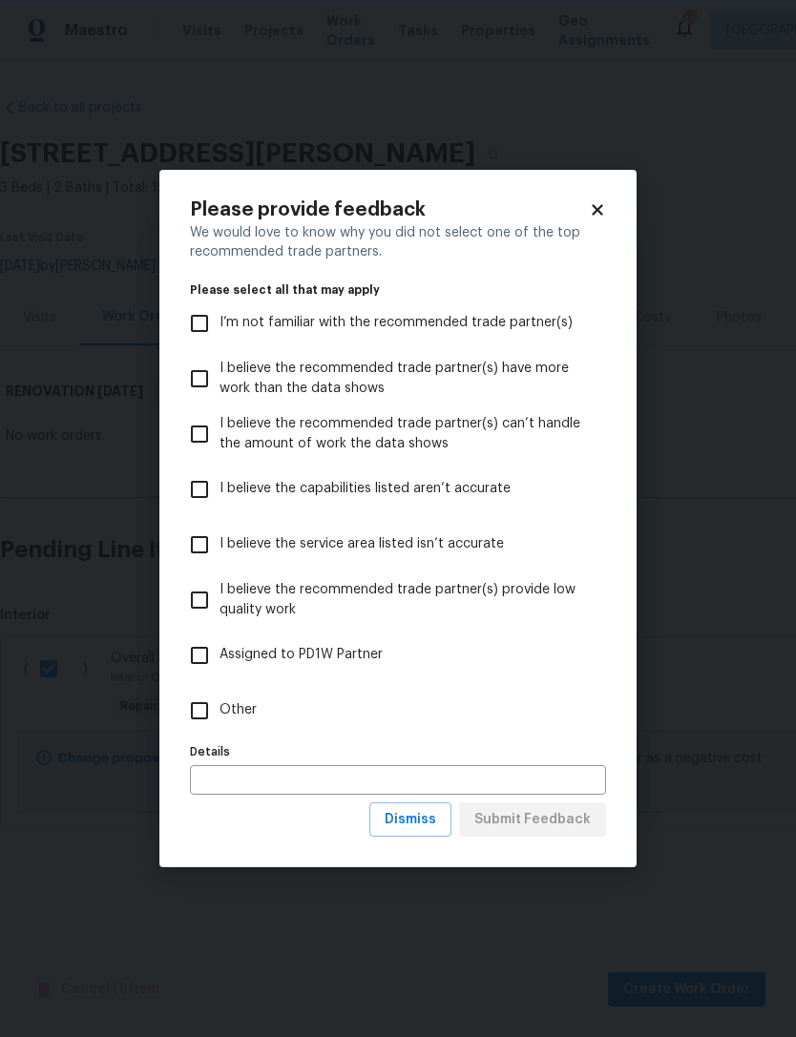
click at [187, 710] on input "Other" at bounding box center [199, 711] width 40 height 40
checkbox input "true"
click at [541, 826] on span "Submit Feedback" at bounding box center [532, 820] width 116 height 24
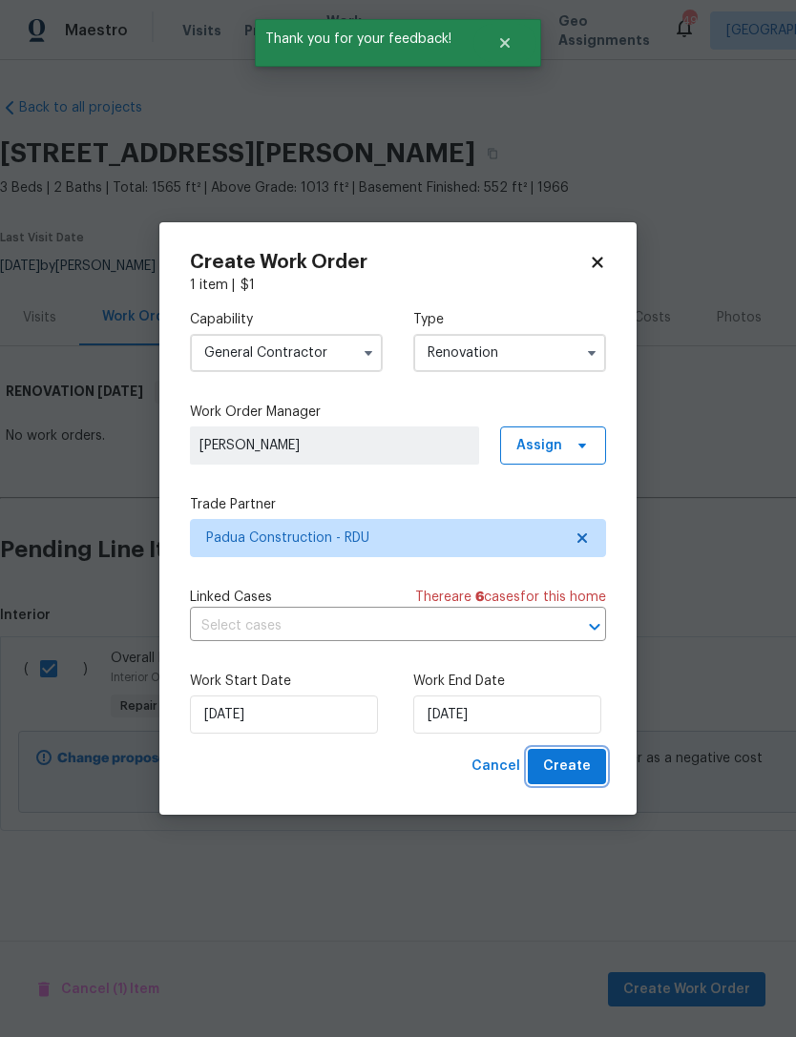
click at [589, 766] on span "Create" at bounding box center [567, 767] width 48 height 24
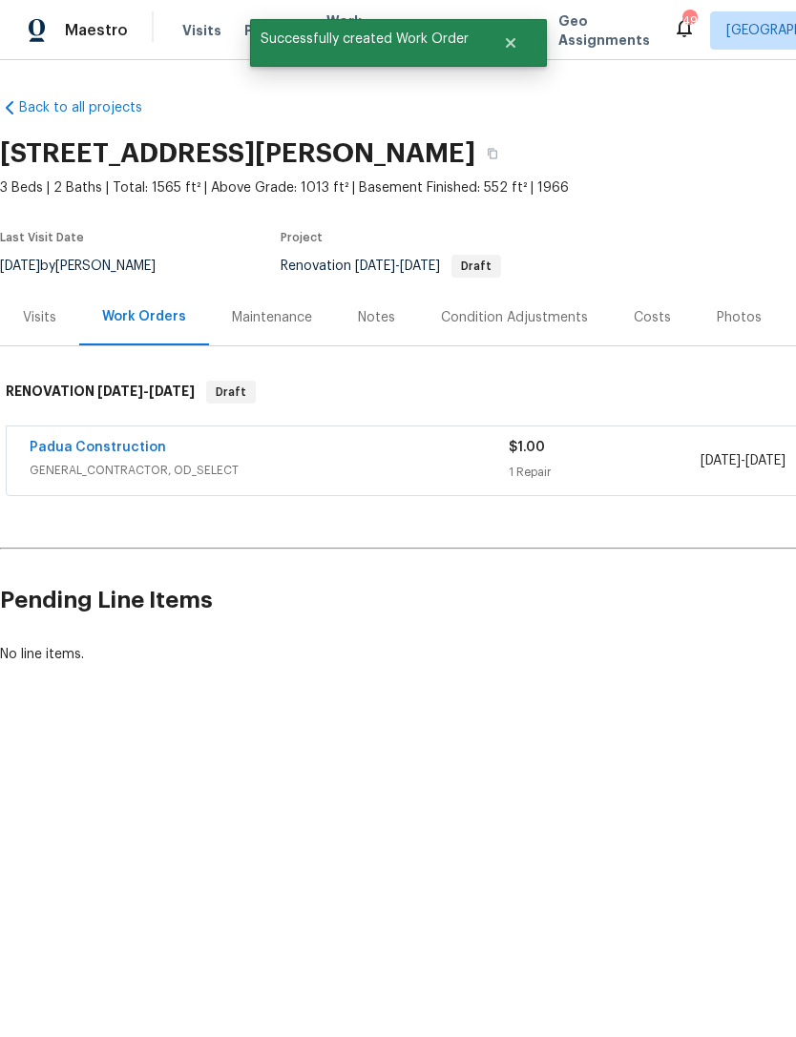
scroll to position [0, 0]
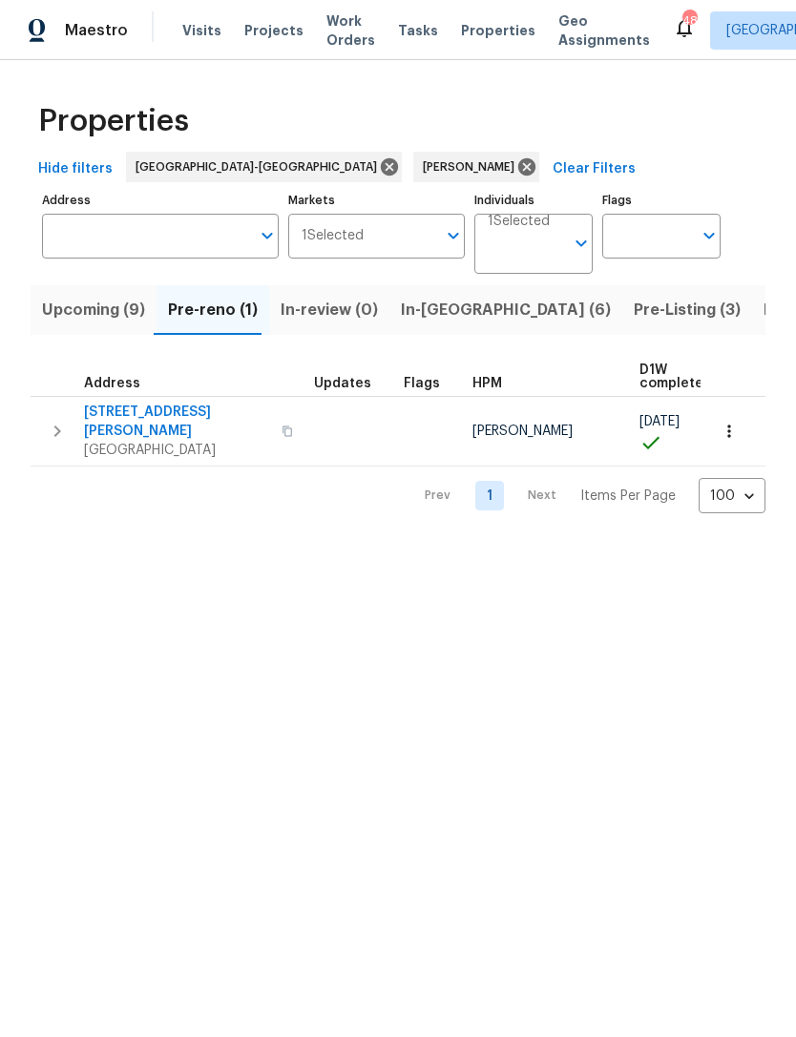
click at [94, 305] on span "Upcoming (9)" at bounding box center [93, 310] width 103 height 27
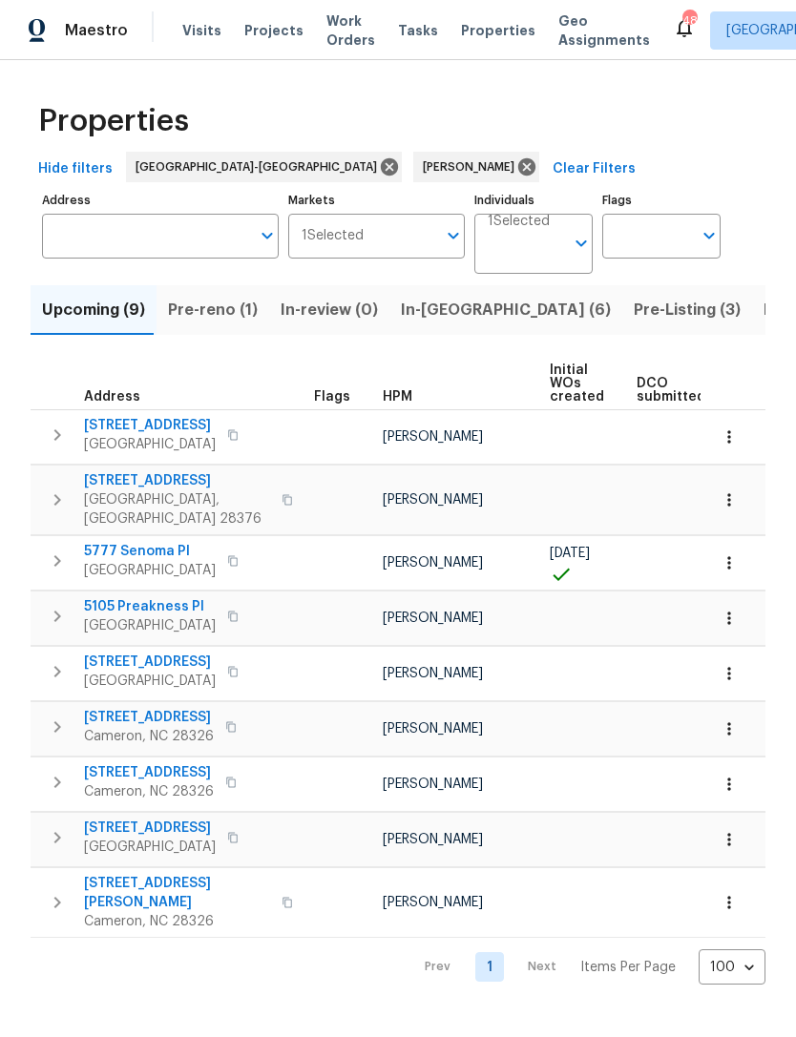
click at [433, 304] on span "In-reno (6)" at bounding box center [506, 310] width 210 height 27
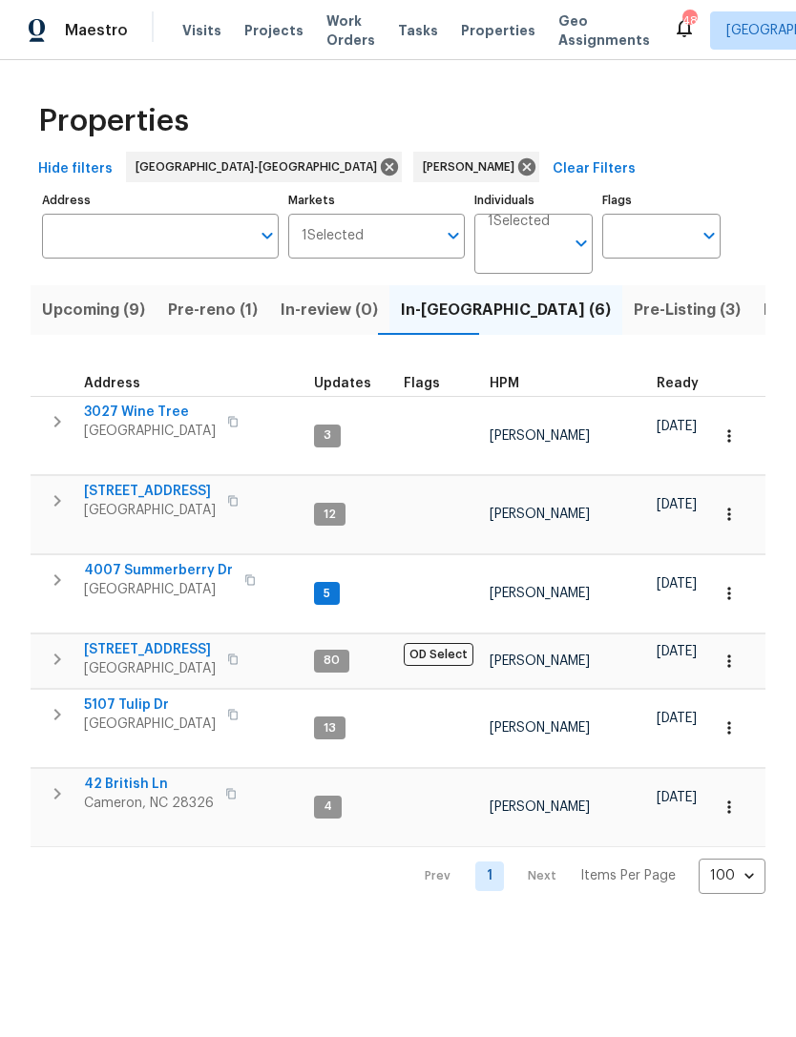
click at [144, 696] on span "5107 Tulip Dr" at bounding box center [150, 705] width 132 height 19
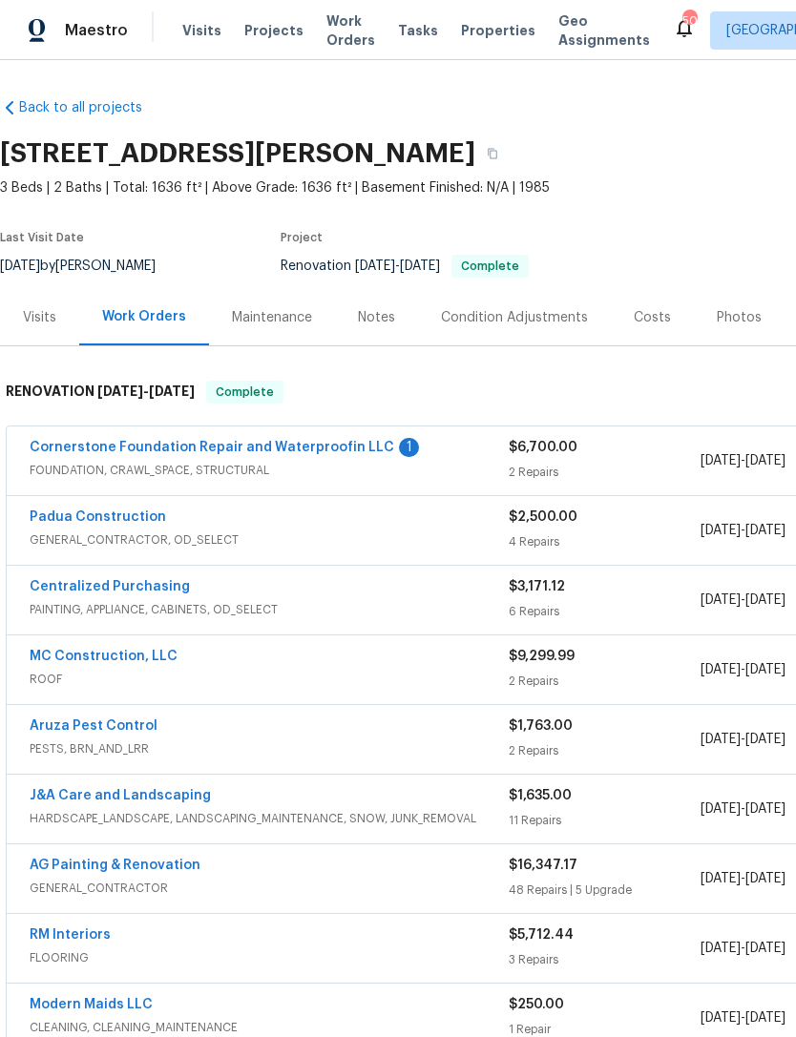
click at [348, 449] on link "Cornerstone Foundation Repair and Waterproofin LLC" at bounding box center [212, 447] width 365 height 13
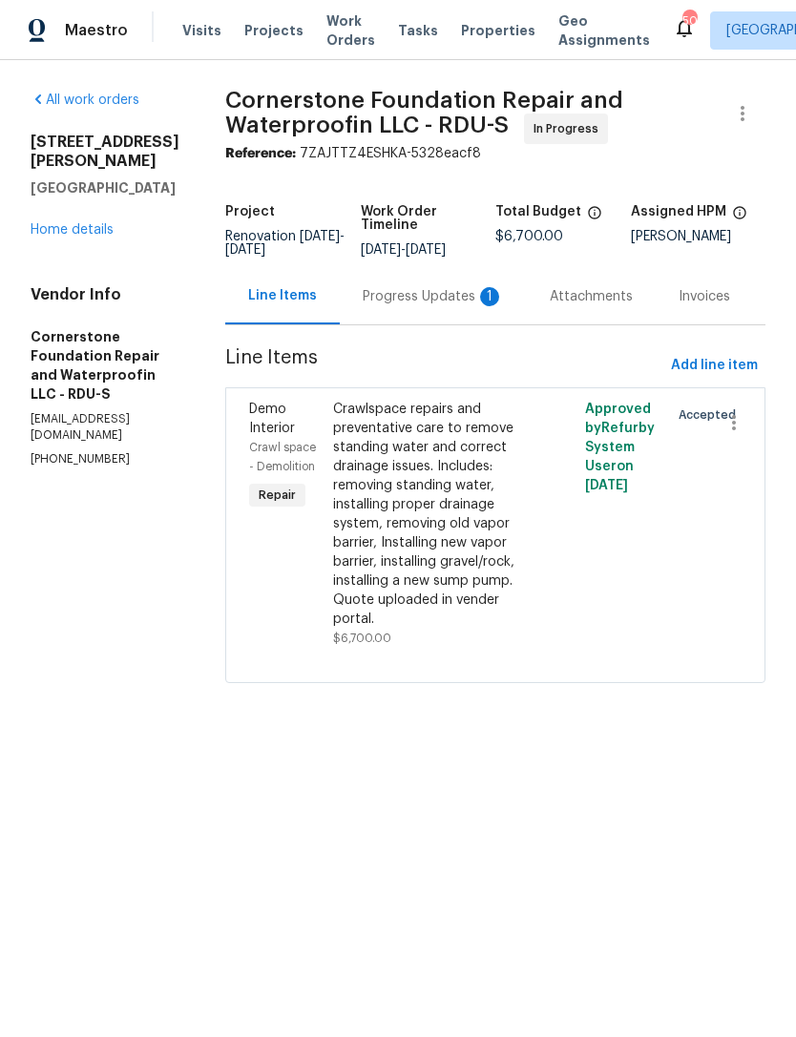
click at [379, 297] on div "Progress Updates 1" at bounding box center [433, 296] width 141 height 19
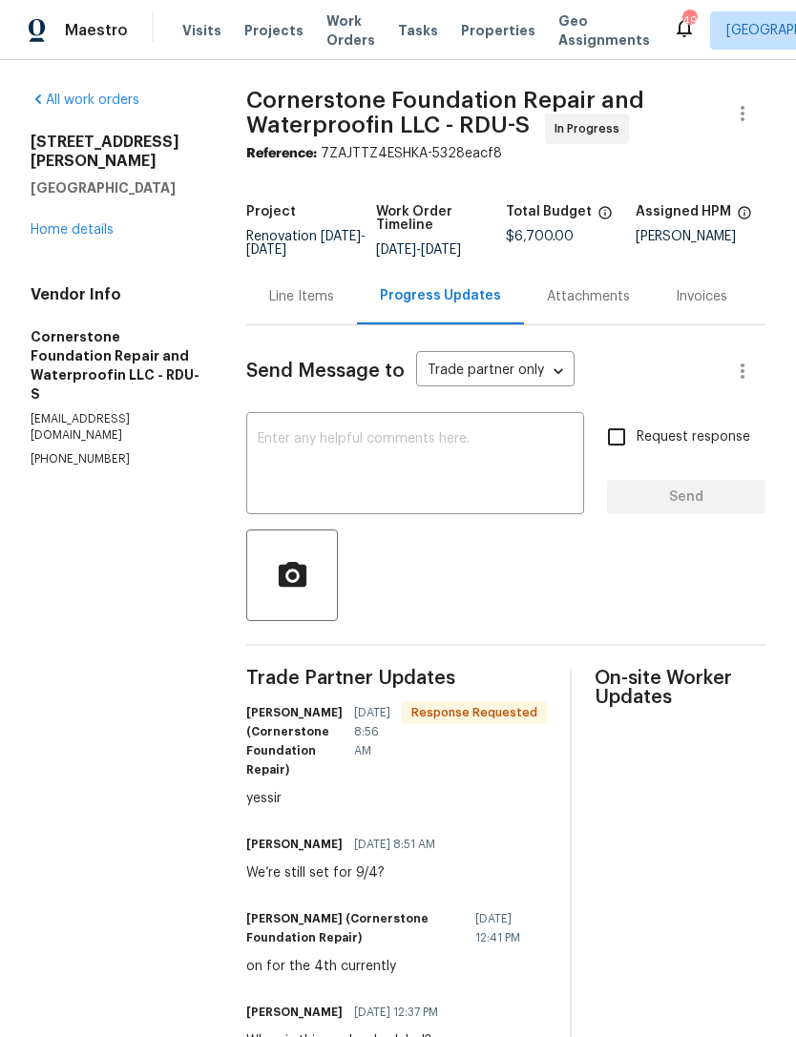
click at [443, 441] on textarea at bounding box center [415, 465] width 315 height 67
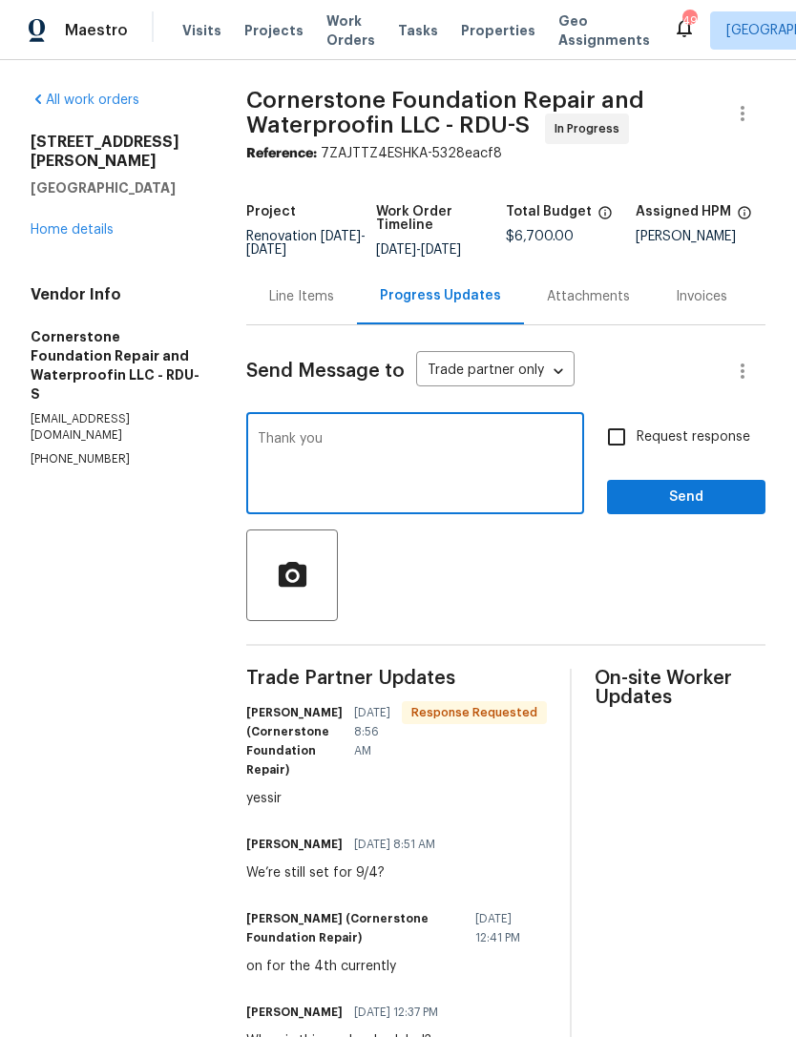
type textarea "Thank you"
click at [682, 498] on span "Send" at bounding box center [686, 498] width 128 height 24
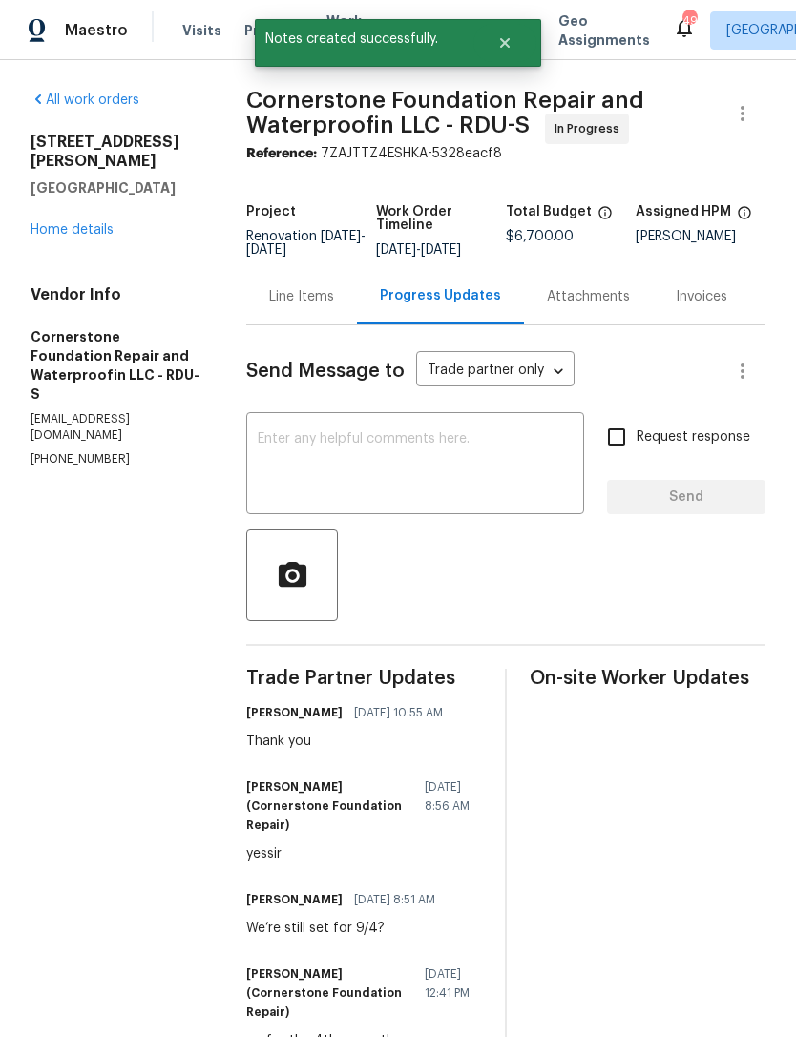
click at [62, 223] on link "Home details" at bounding box center [72, 229] width 83 height 13
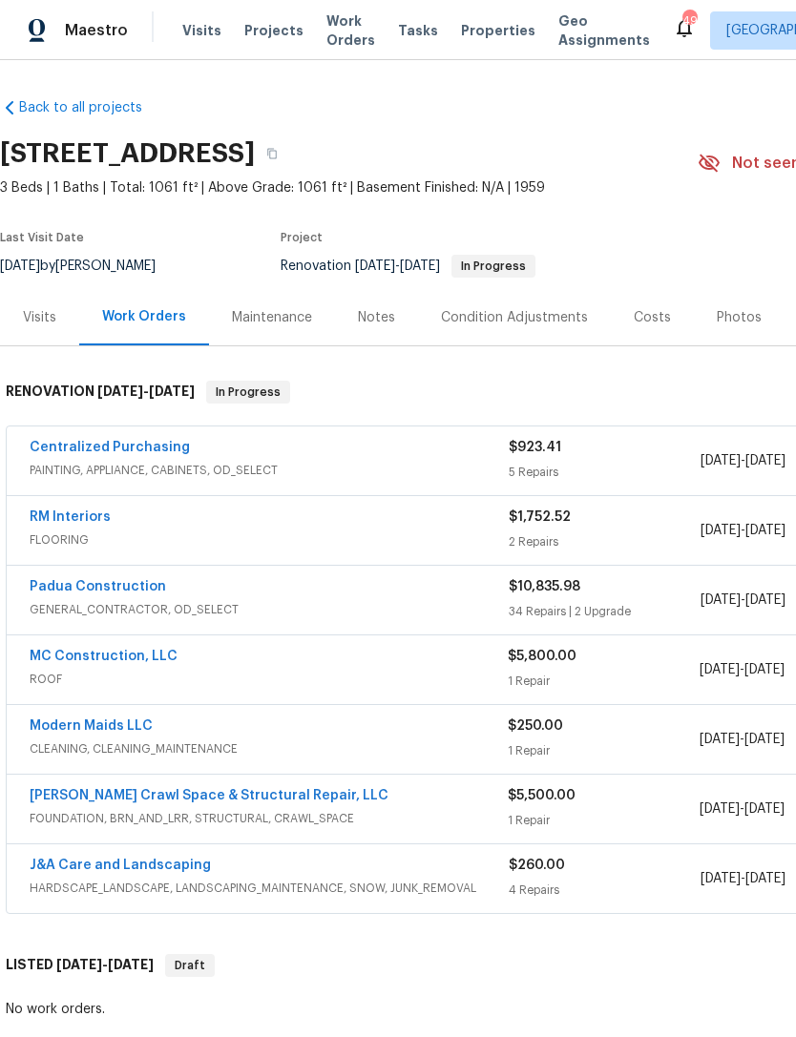
click at [120, 591] on link "Padua Construction" at bounding box center [98, 586] width 136 height 13
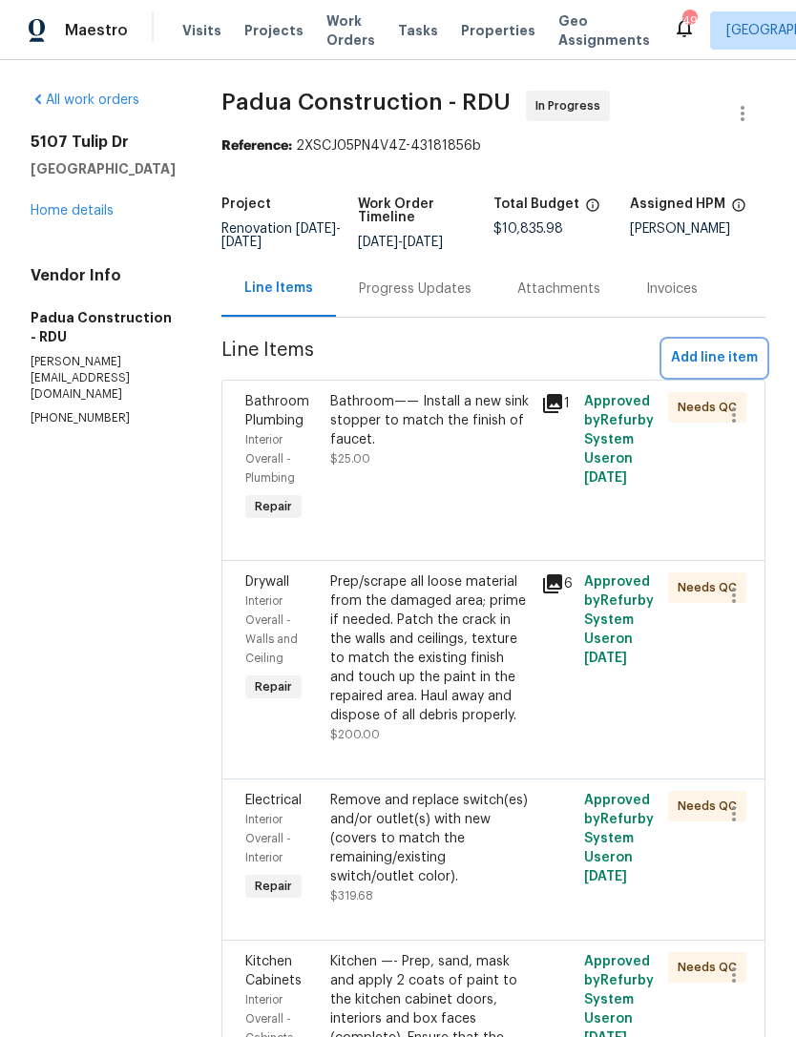
click at [724, 364] on span "Add line item" at bounding box center [714, 358] width 87 height 24
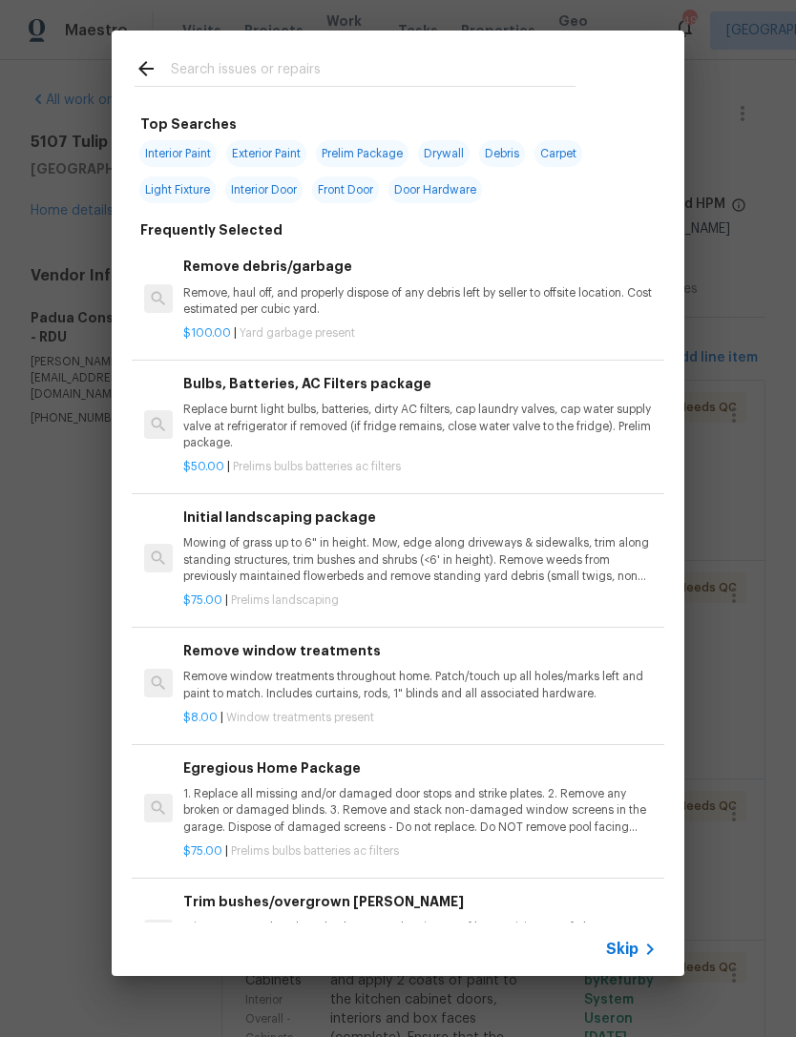
click at [233, 58] on input "text" at bounding box center [373, 71] width 405 height 29
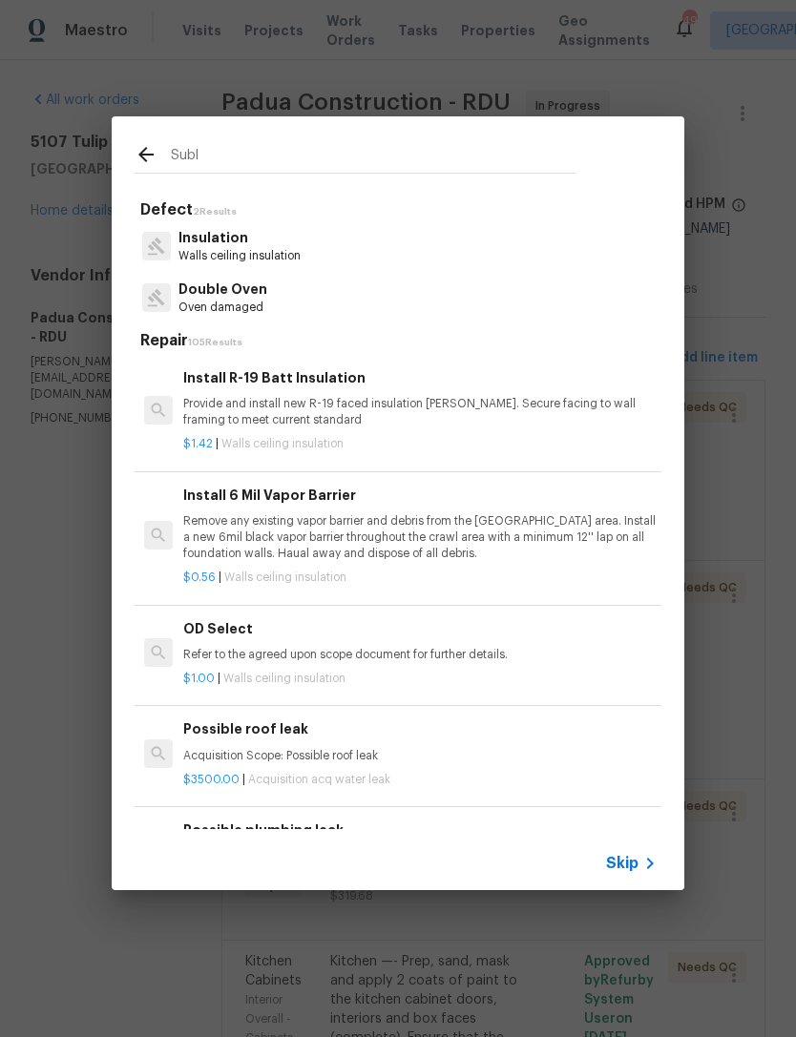
type input "Sublf"
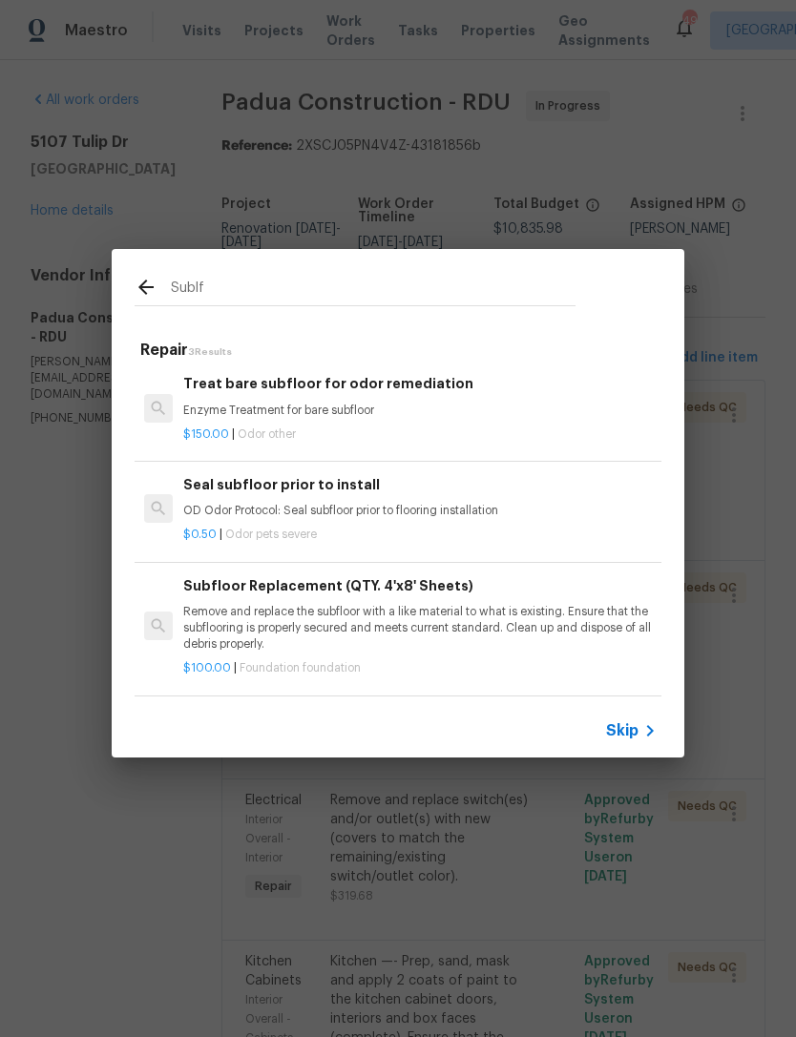
scroll to position [3, 0]
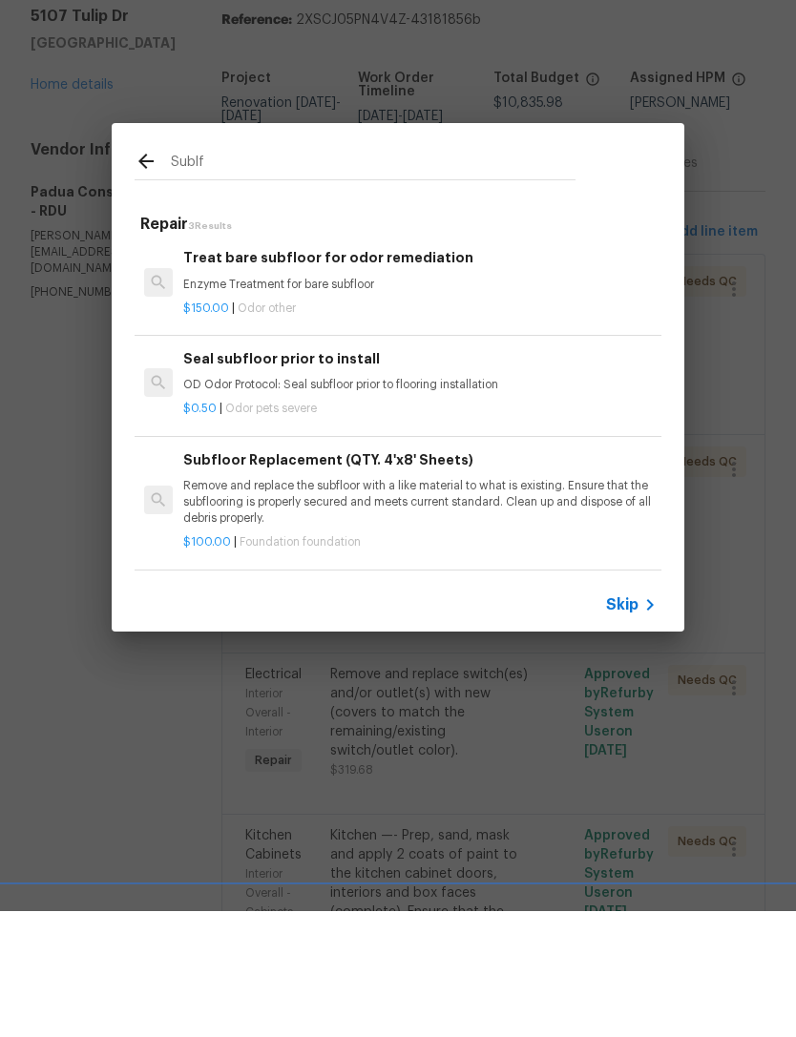
click at [509, 604] on p "Remove and replace the subfloor with a like material to what is existing. Ensur…" at bounding box center [419, 628] width 473 height 49
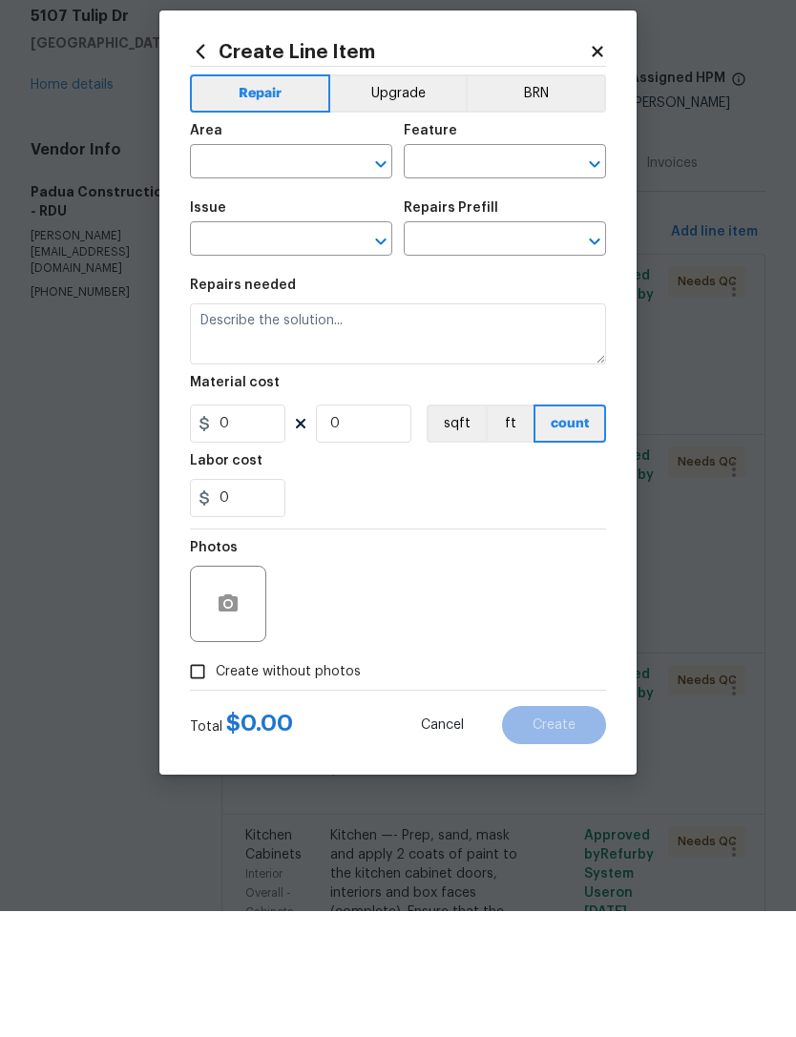
type input "Foundation"
type input "Subfloor Replacement (QTY. 4'x8' Sheets) $100.00"
type textarea "Remove and replace the subfloor with a like material to what is existing. Ensur…"
type input "100"
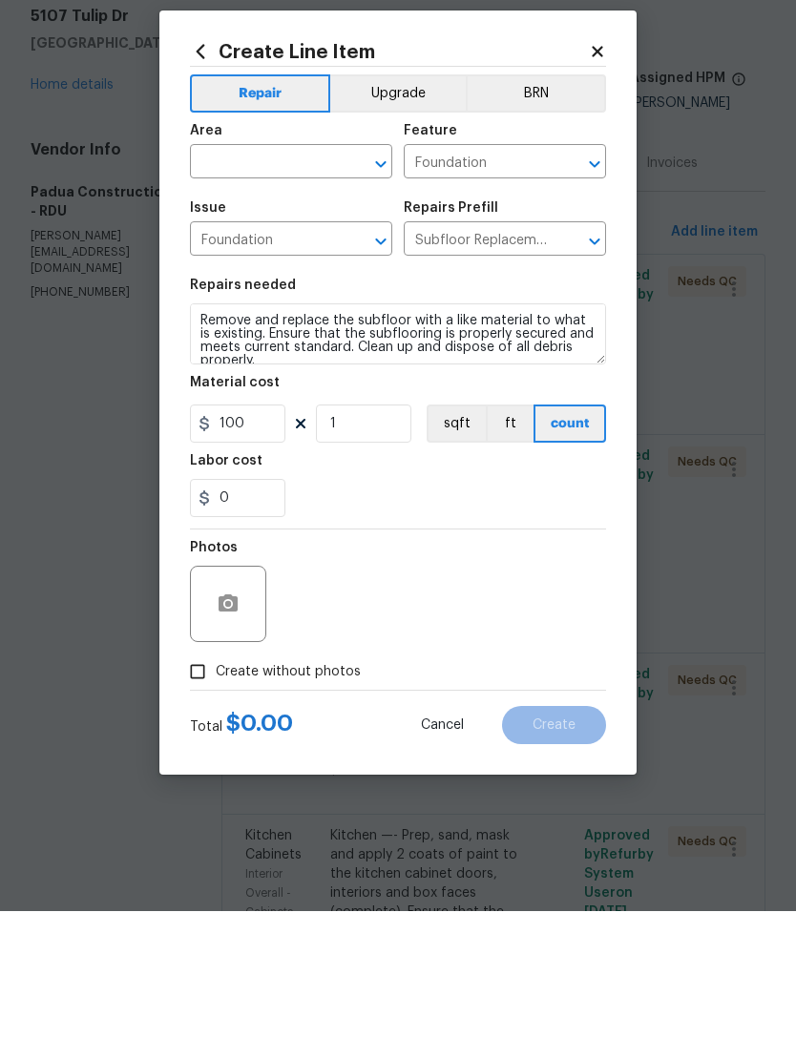
scroll to position [61, 0]
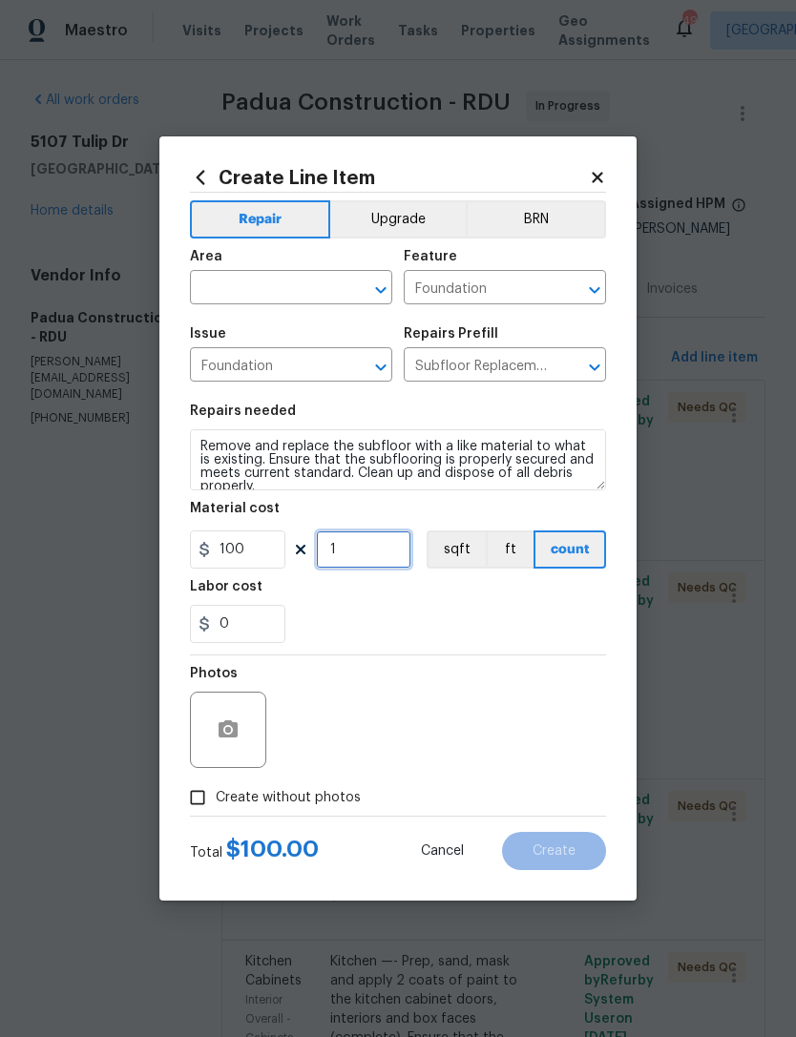
click at [359, 547] on input "1" at bounding box center [363, 550] width 95 height 38
type input "2"
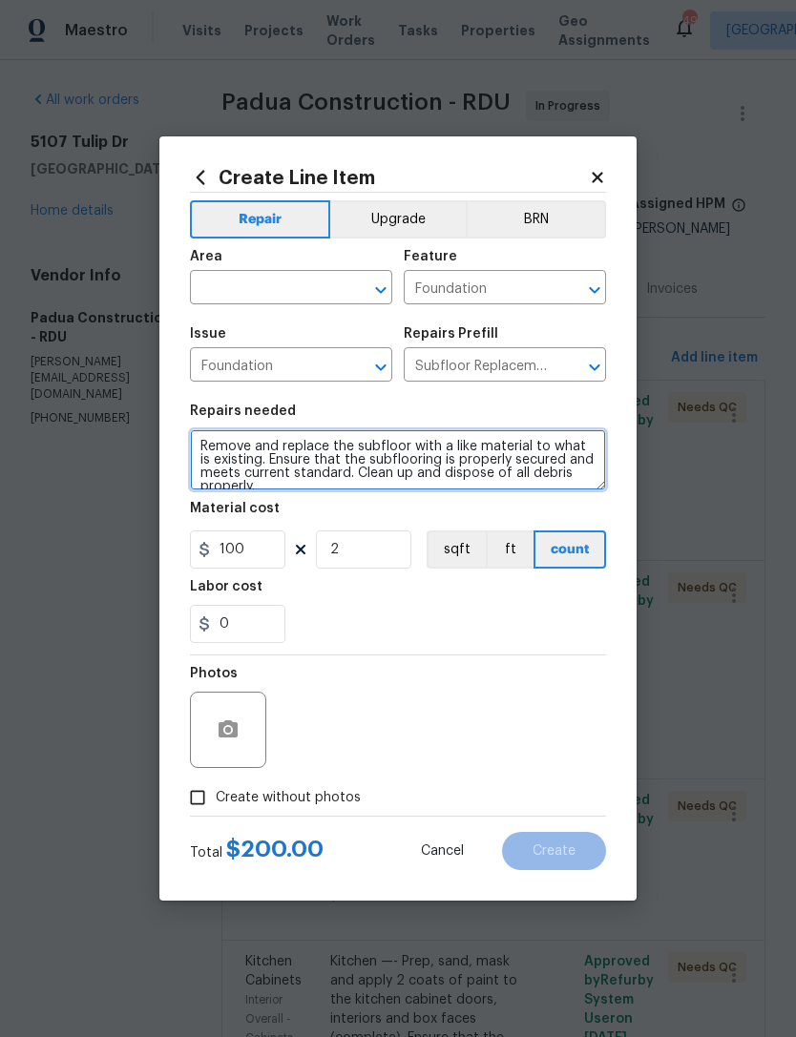
click at [203, 432] on textarea "Remove and replace the subfloor with a like material to what is existing. Ensur…" at bounding box center [398, 459] width 416 height 61
click at [307, 446] on textarea "Remove and replace the subfloor with a like material to what is existing. Ensur…" at bounding box center [398, 459] width 416 height 61
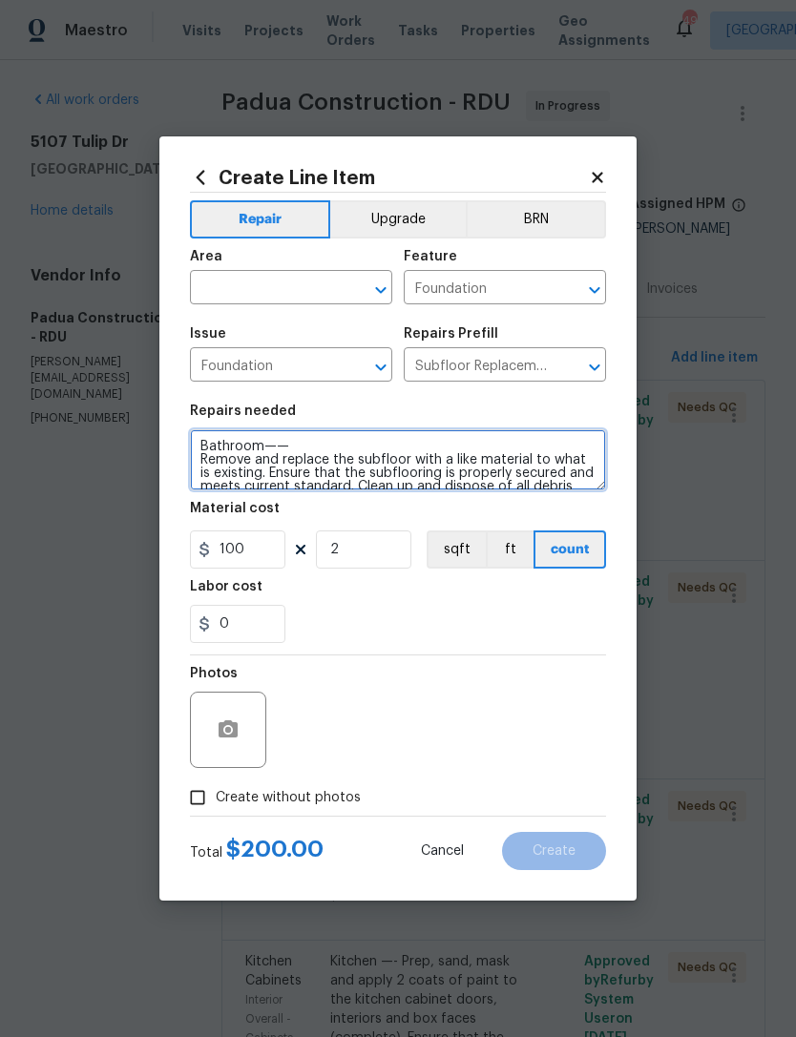
type textarea "Bathroom—— Remove and replace the subfloor with a like material to what is exis…"
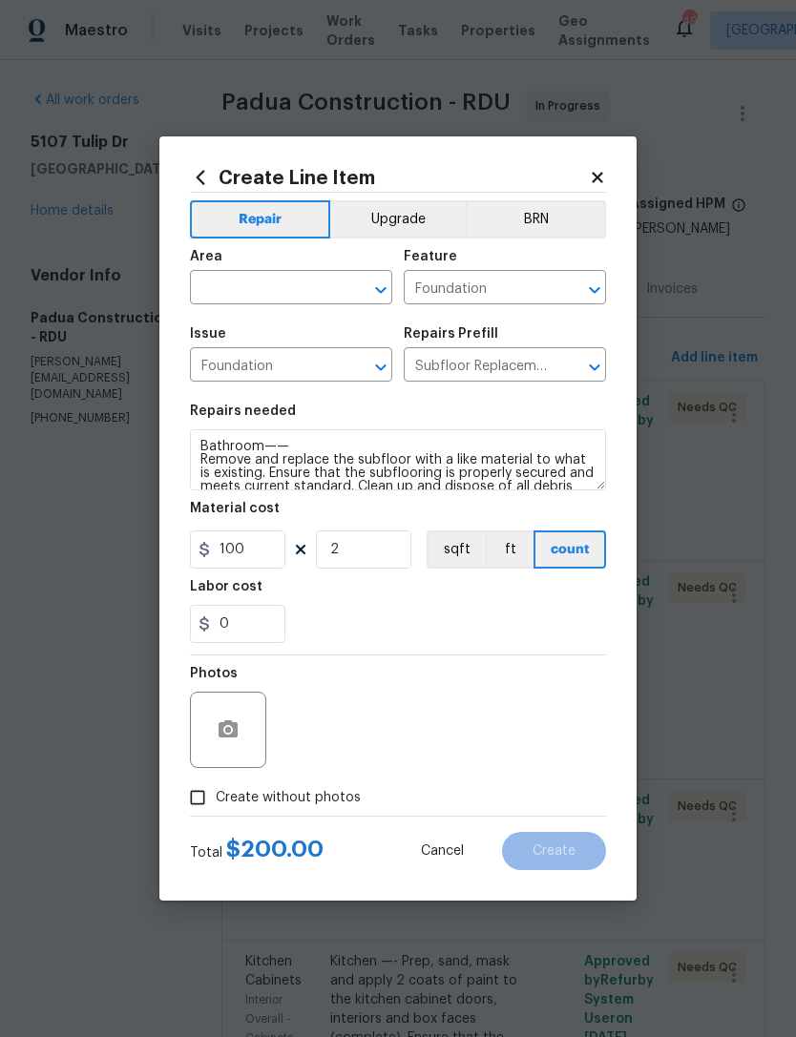
click at [260, 287] on input "text" at bounding box center [264, 290] width 149 height 30
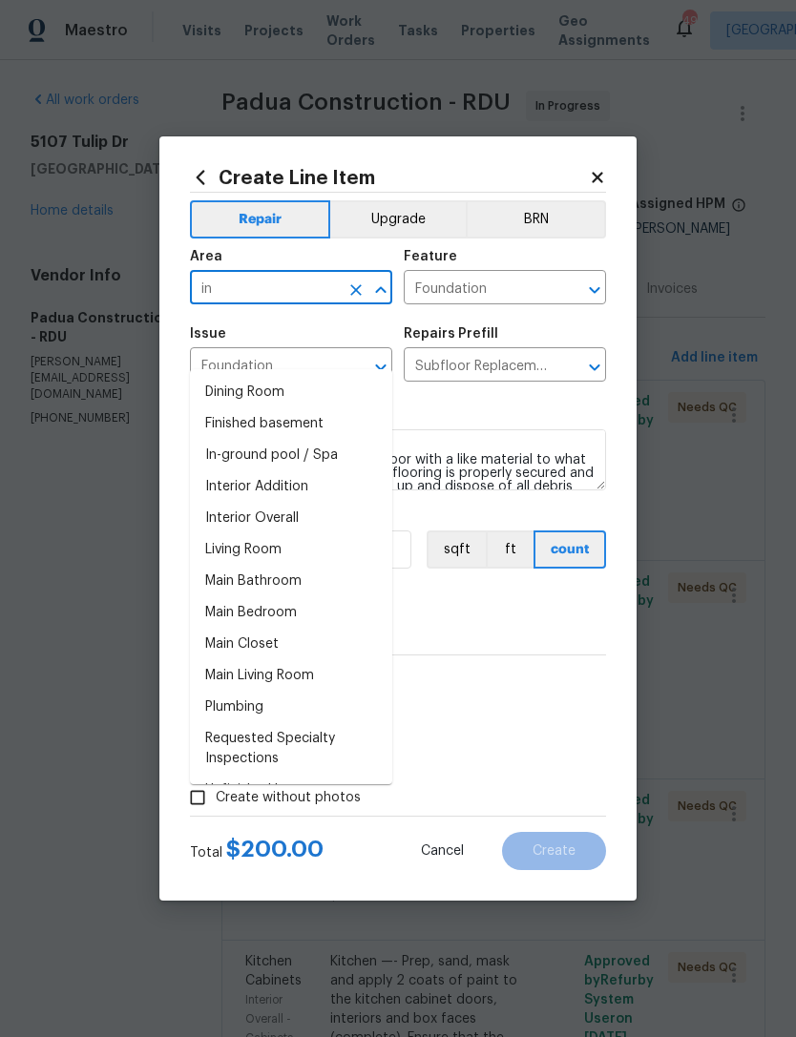
click at [298, 503] on li "Interior Overall" at bounding box center [291, 518] width 202 height 31
type input "Interior Overall"
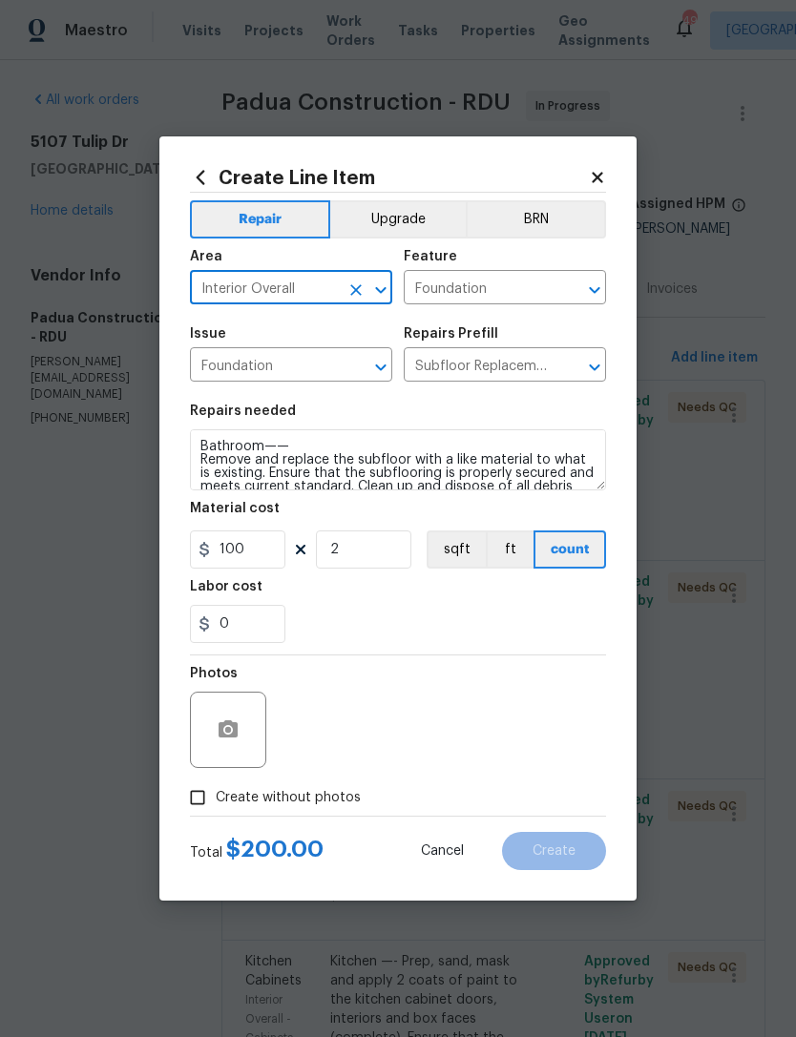
click at [292, 796] on span "Create without photos" at bounding box center [288, 798] width 145 height 20
click at [216, 796] on input "Create without photos" at bounding box center [197, 798] width 36 height 36
checkbox input "true"
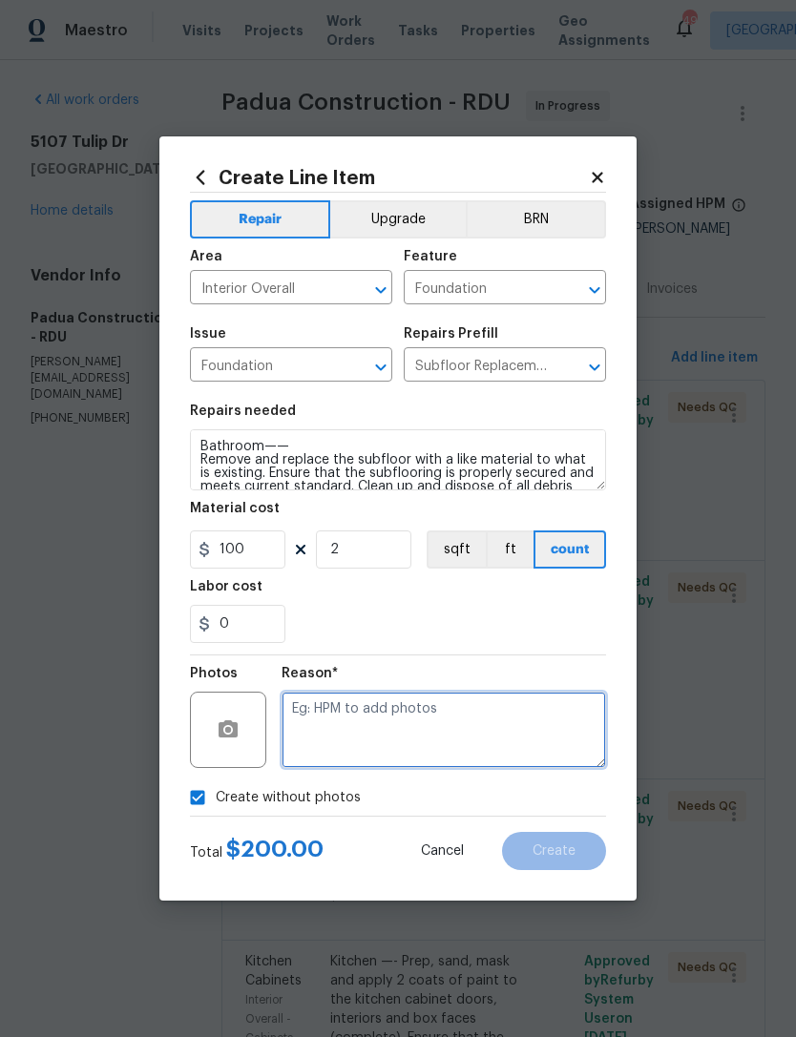
click at [451, 724] on textarea at bounding box center [444, 730] width 324 height 76
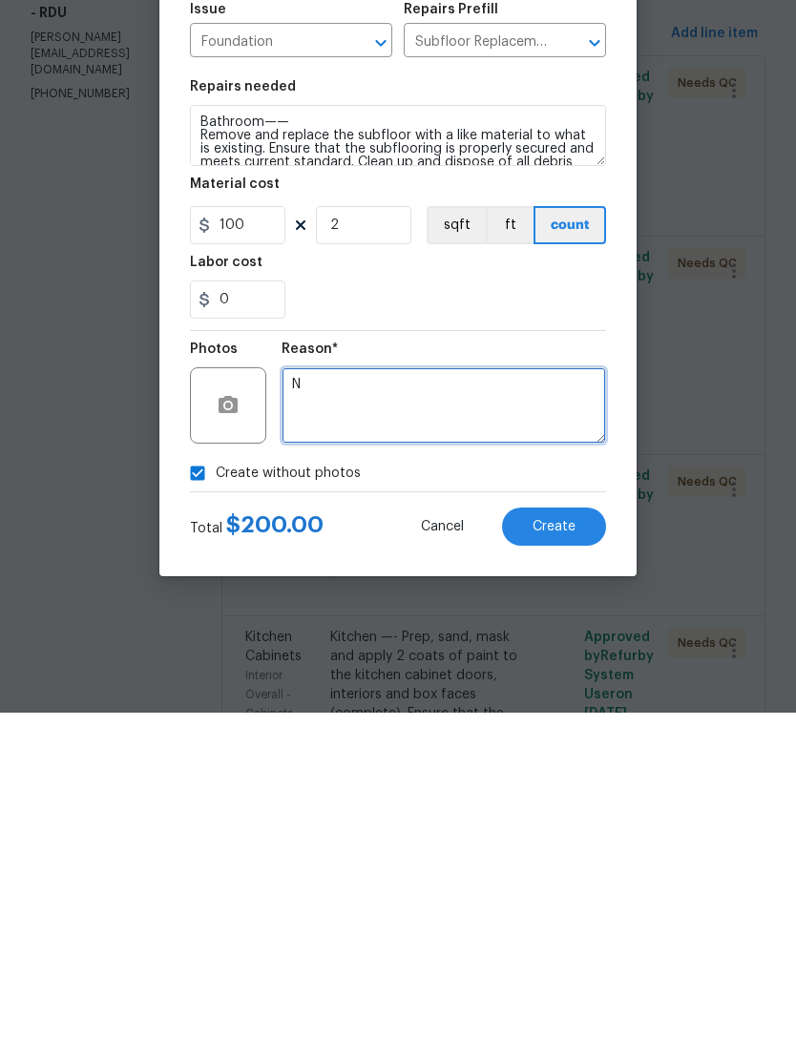
type textarea "N"
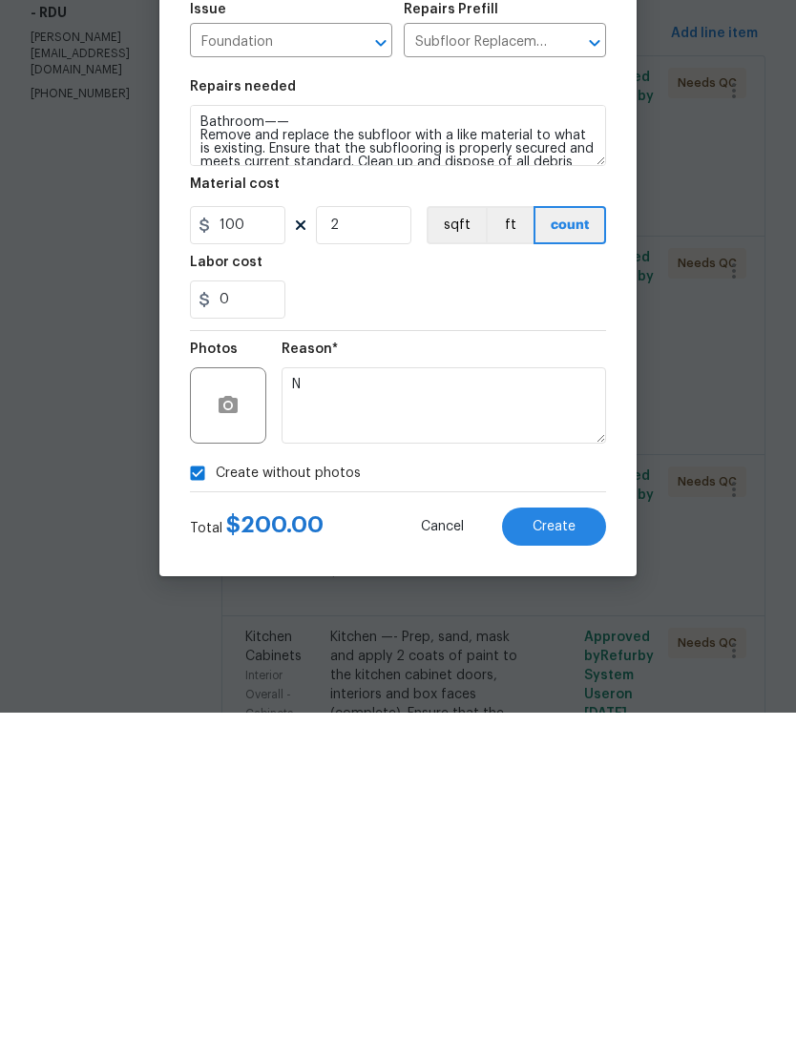
click at [572, 845] on span "Create" at bounding box center [554, 852] width 43 height 14
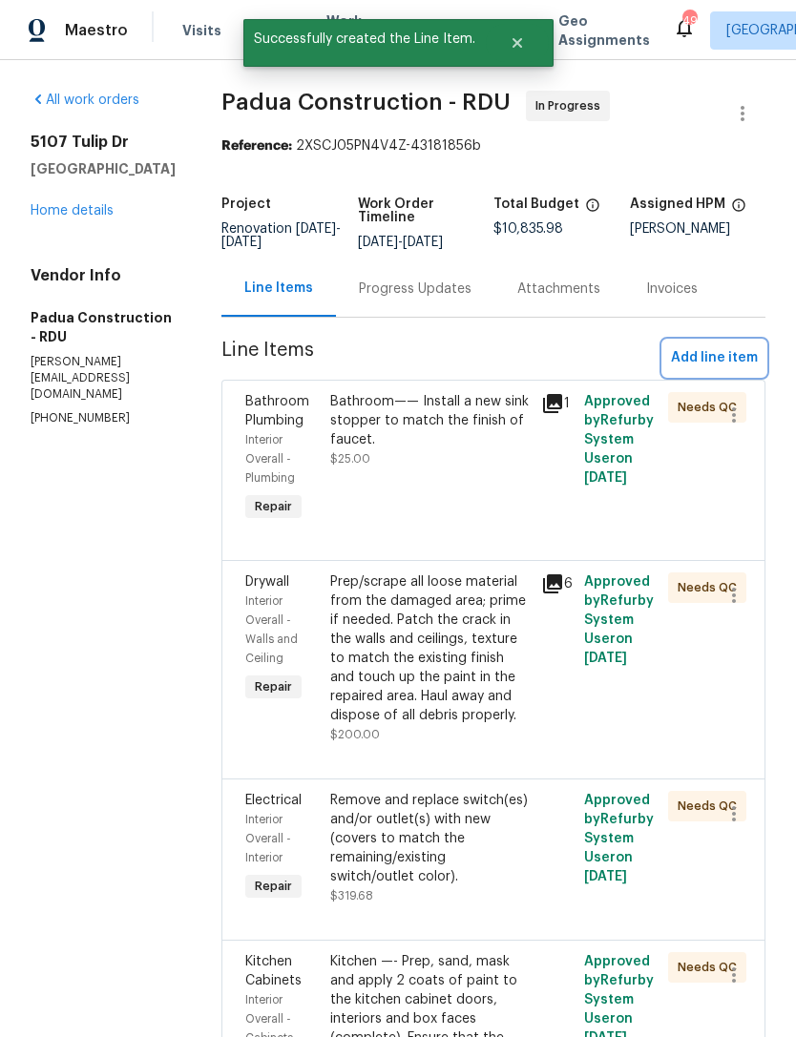
click at [722, 346] on span "Add line item" at bounding box center [714, 358] width 87 height 24
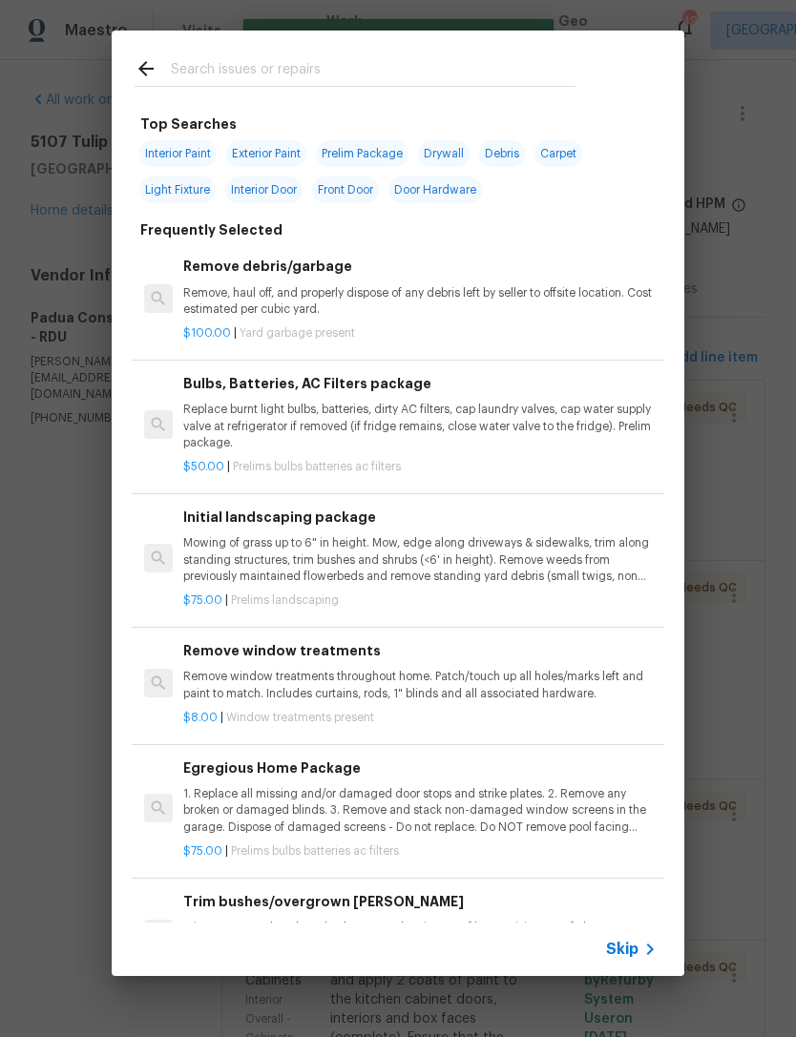
click at [311, 72] on input "text" at bounding box center [373, 71] width 405 height 29
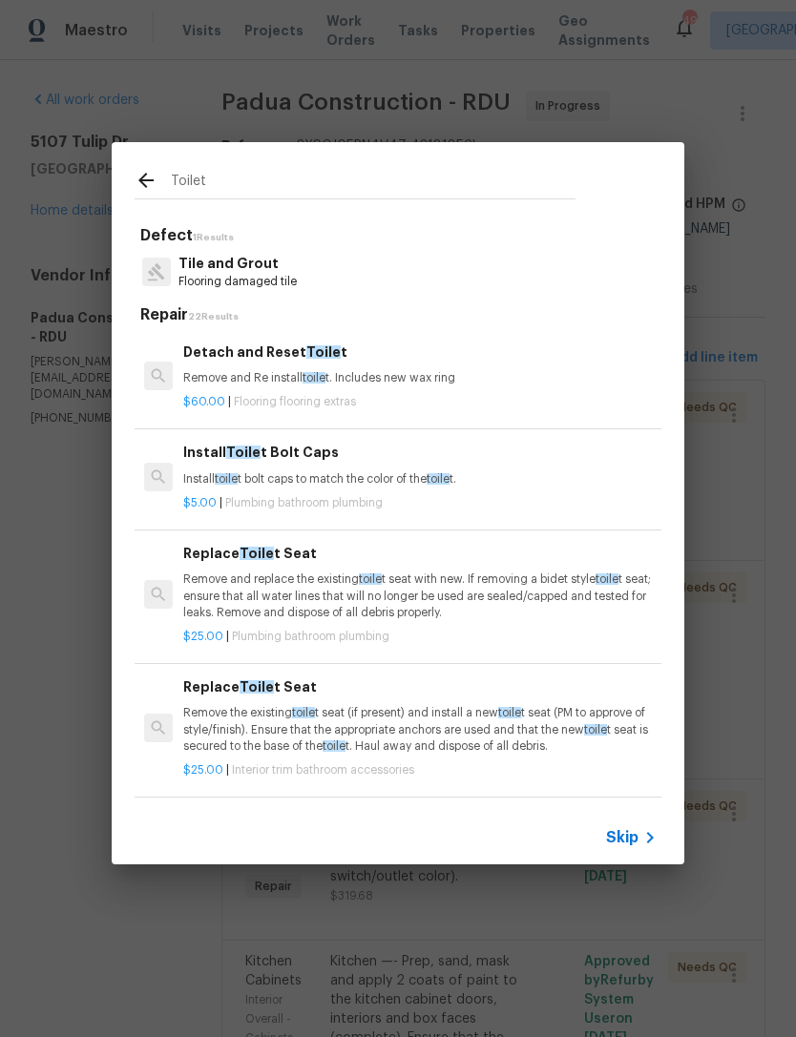
type input "Toilet"
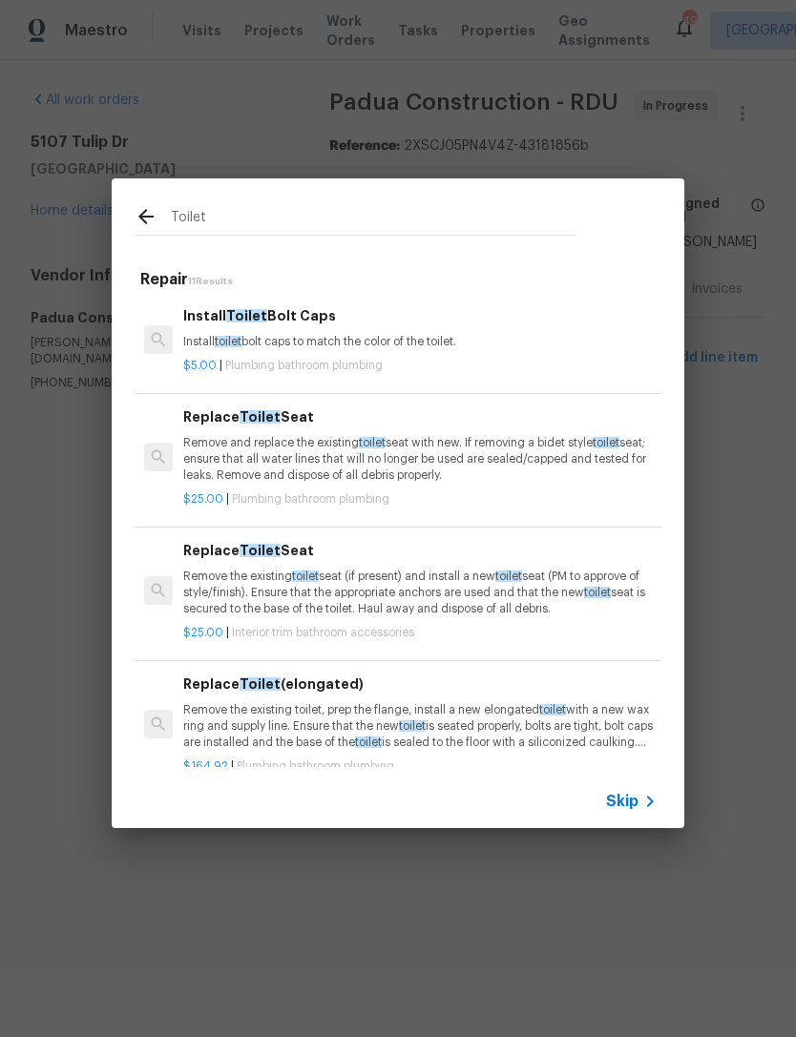
scroll to position [0, 0]
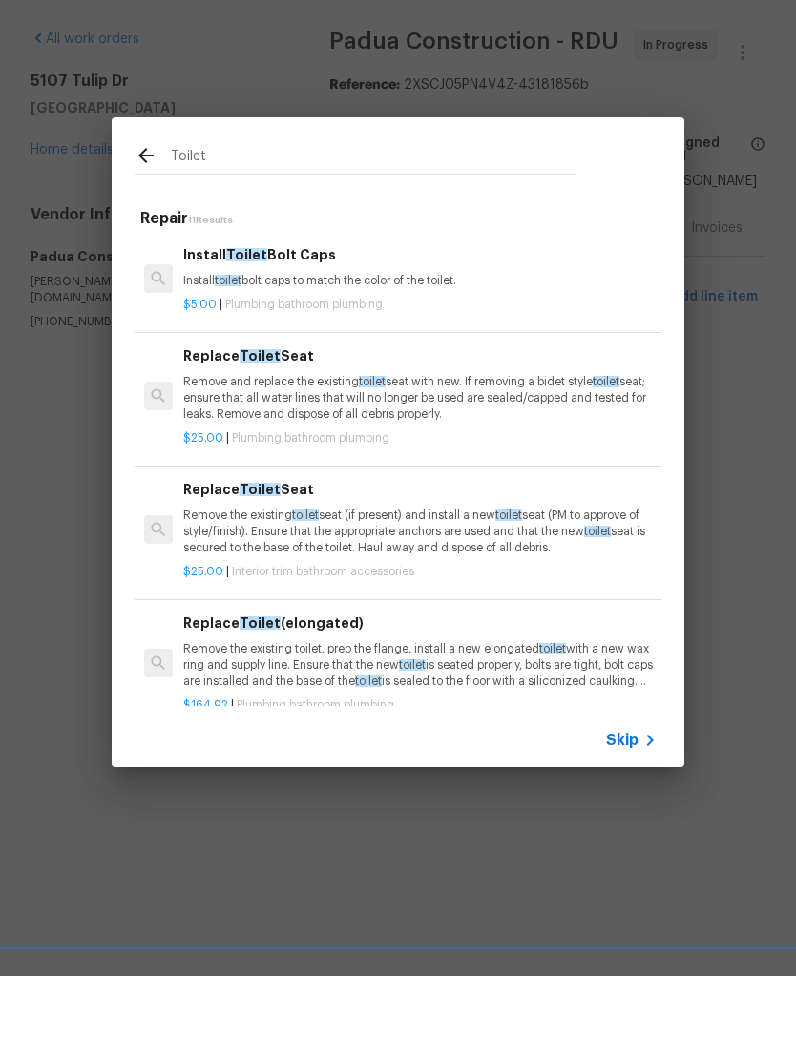
click at [566, 625] on p "$25.00 | Interior trim bathroom accessories" at bounding box center [419, 633] width 473 height 16
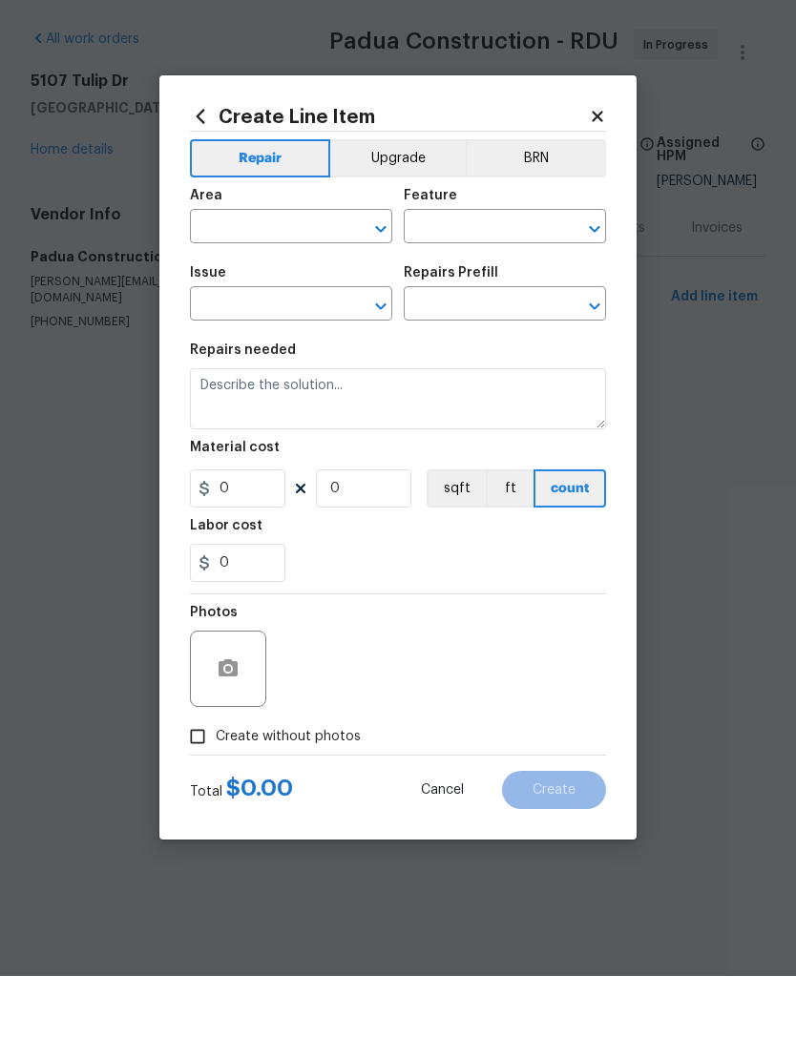
type input "Interior Trim"
type input "Bathroom Accesories"
type input "Replace Toilet Seat $25.00"
type textarea "Remove the existing toilet seat (if present) and install a new toilet seat (PM …"
type input "25"
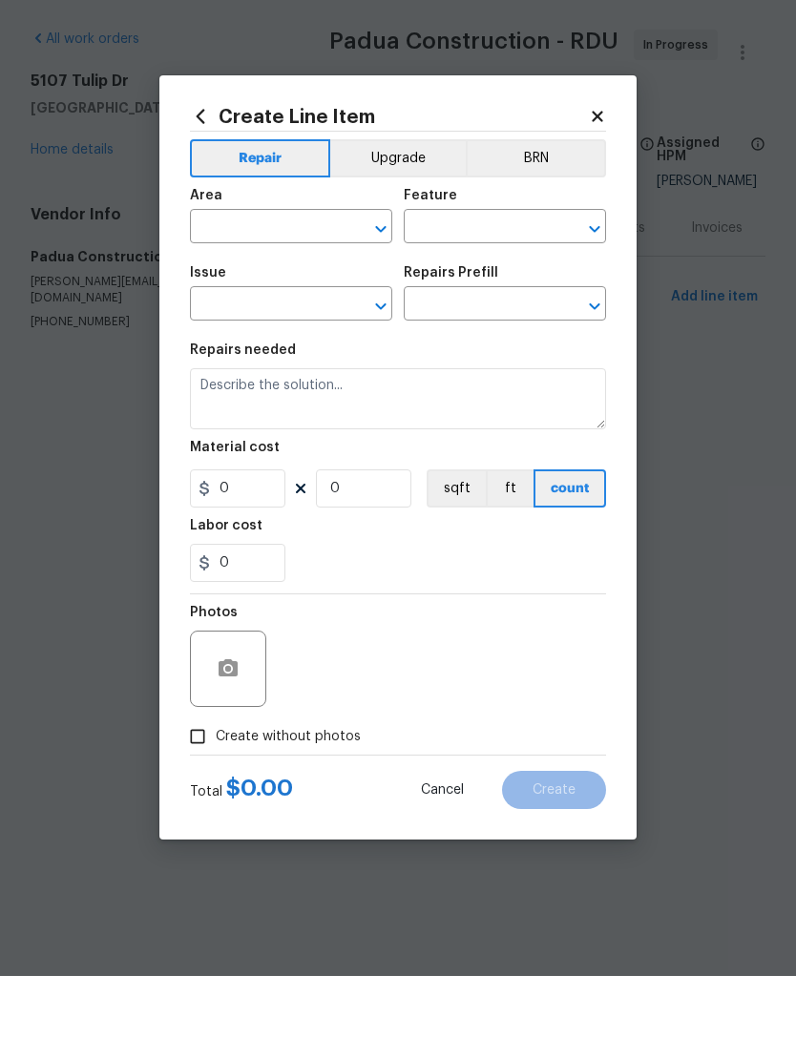
type input "1"
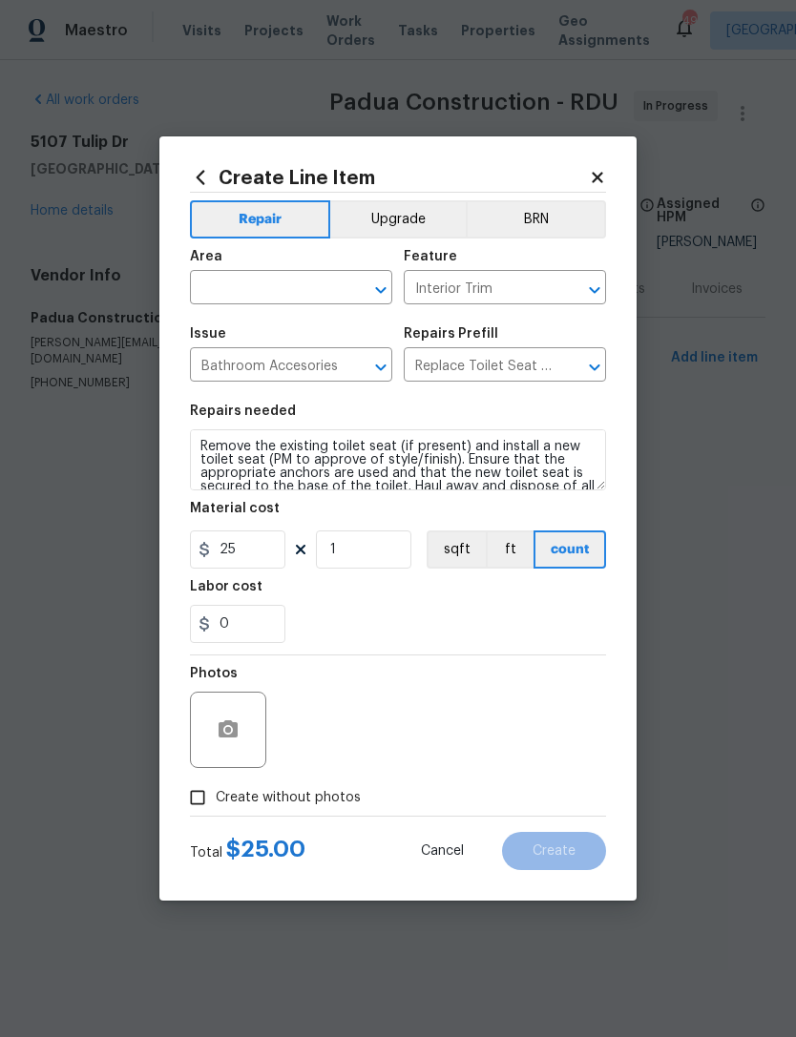
click at [597, 169] on icon at bounding box center [597, 177] width 17 height 17
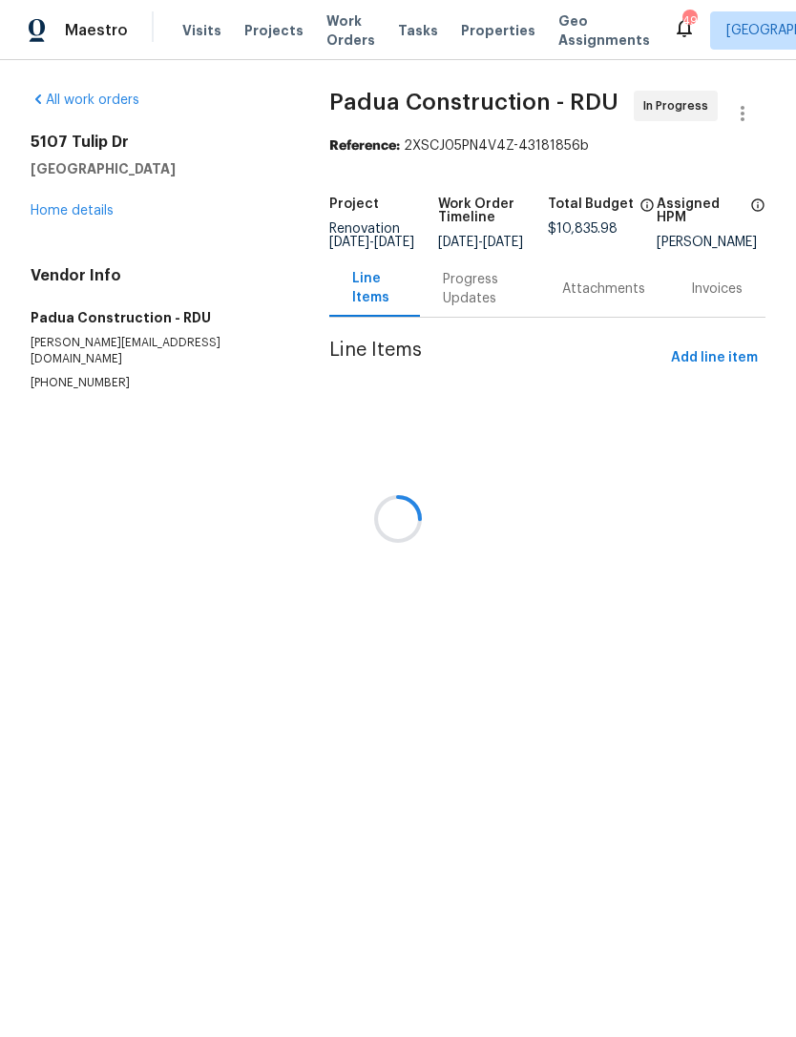
click at [725, 372] on div at bounding box center [398, 518] width 796 height 1037
click at [737, 368] on div at bounding box center [398, 518] width 796 height 1037
click at [724, 371] on div at bounding box center [398, 518] width 796 height 1037
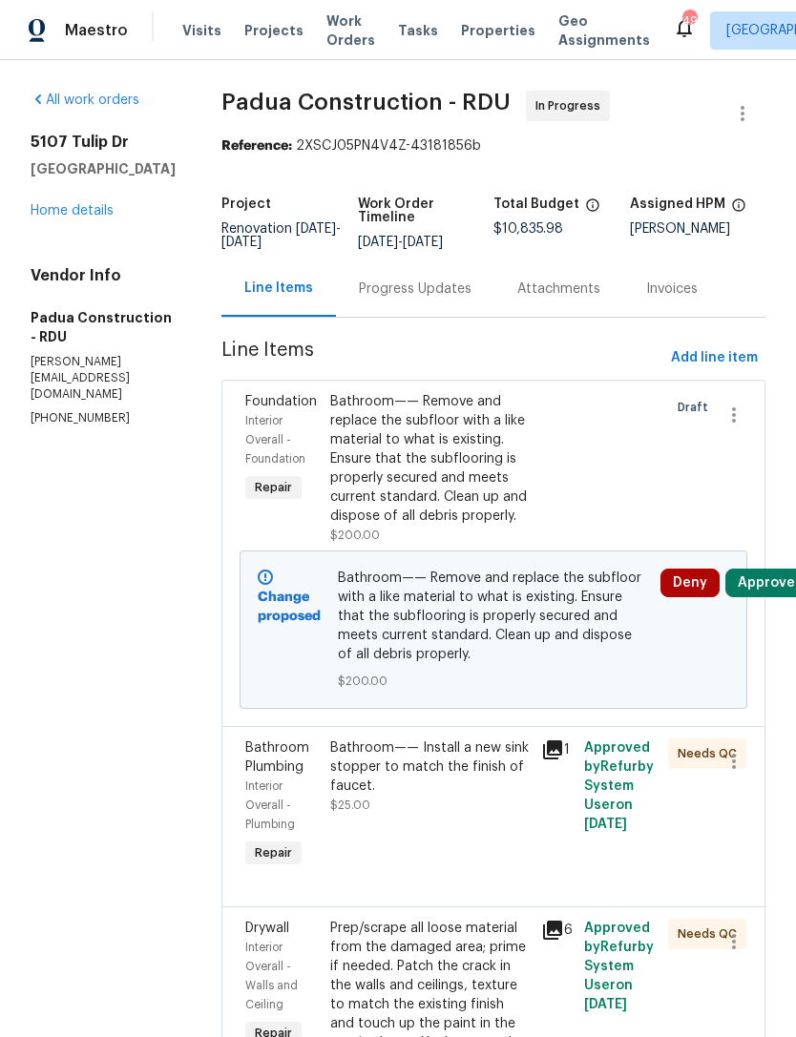
click at [739, 365] on span "Add line item" at bounding box center [714, 358] width 87 height 24
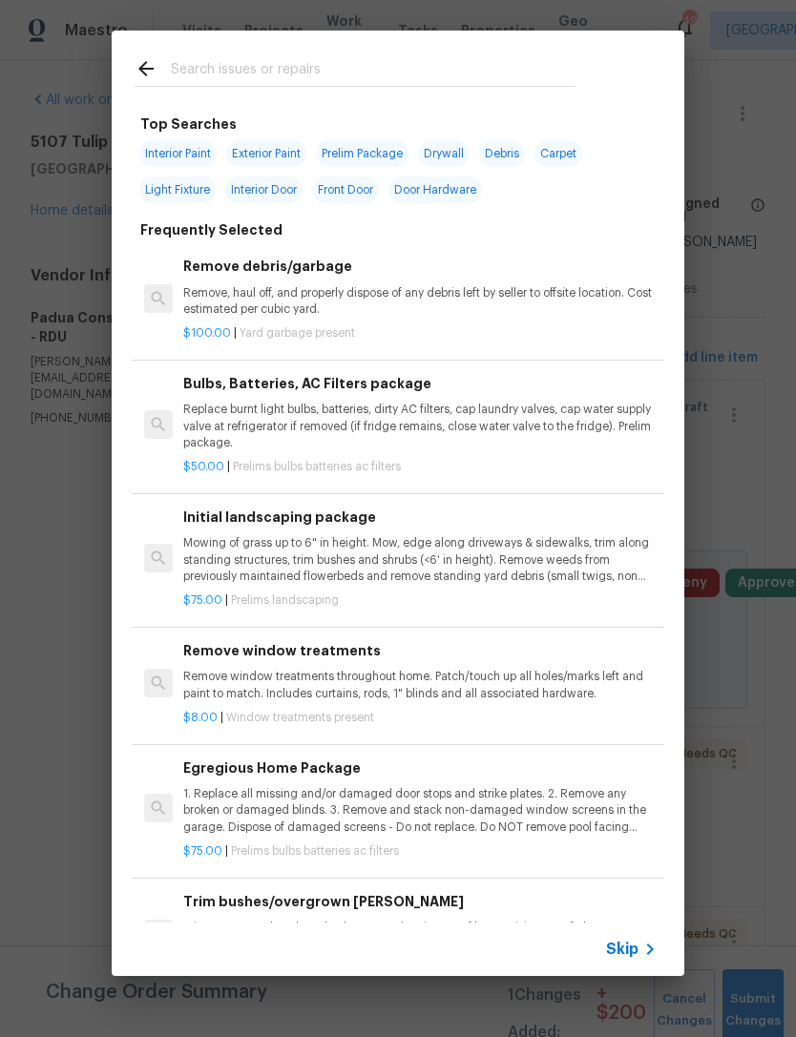
click at [344, 69] on input "text" at bounding box center [373, 71] width 405 height 29
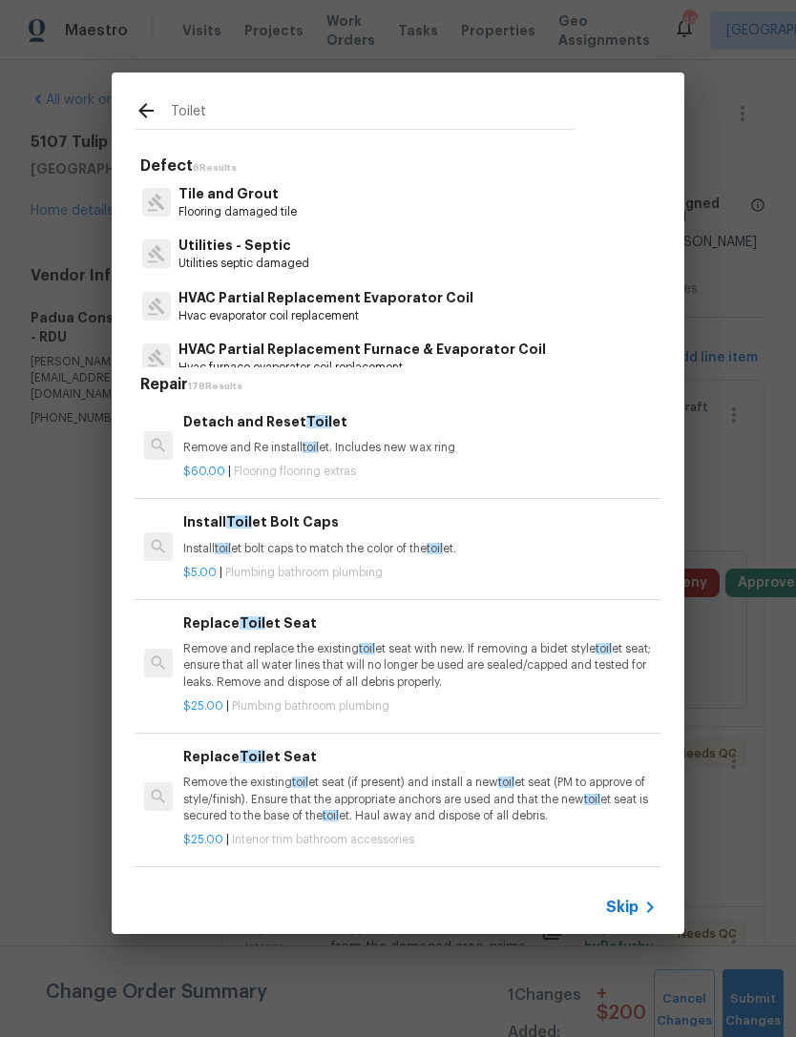
type input "Toilet"
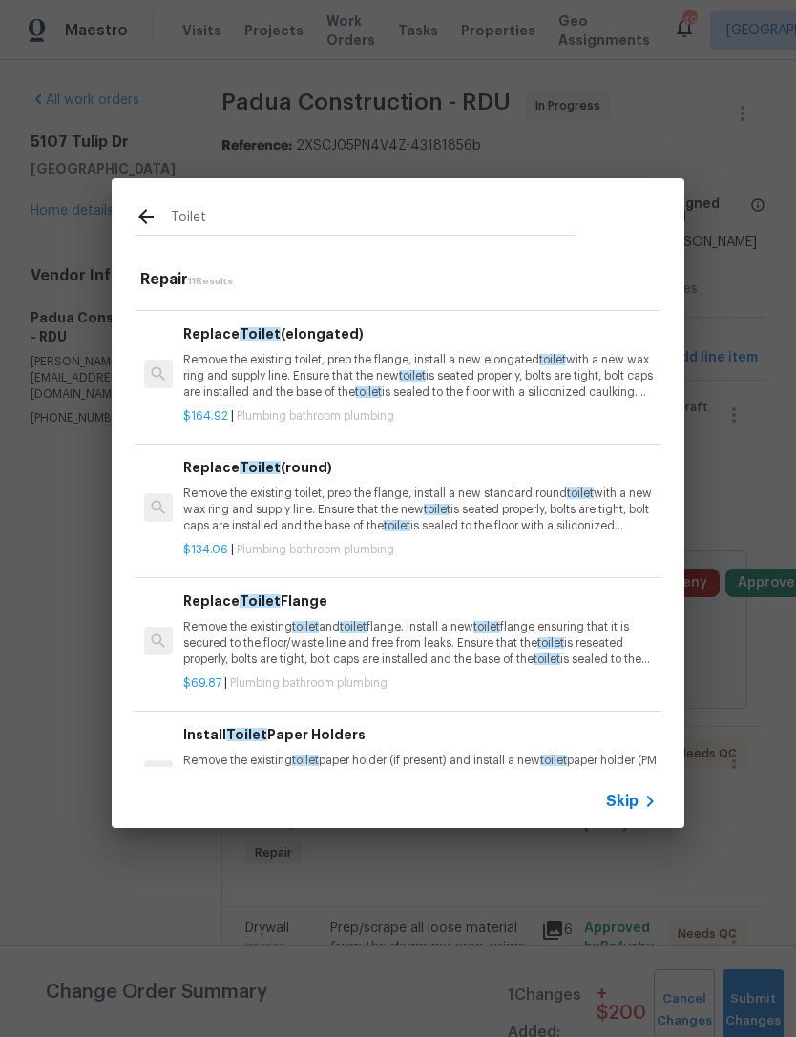
scroll to position [350, 0]
click at [385, 613] on div "Replace Toilet Flange Remove the existing toilet and toilet flange. Install a n…" at bounding box center [419, 630] width 473 height 78
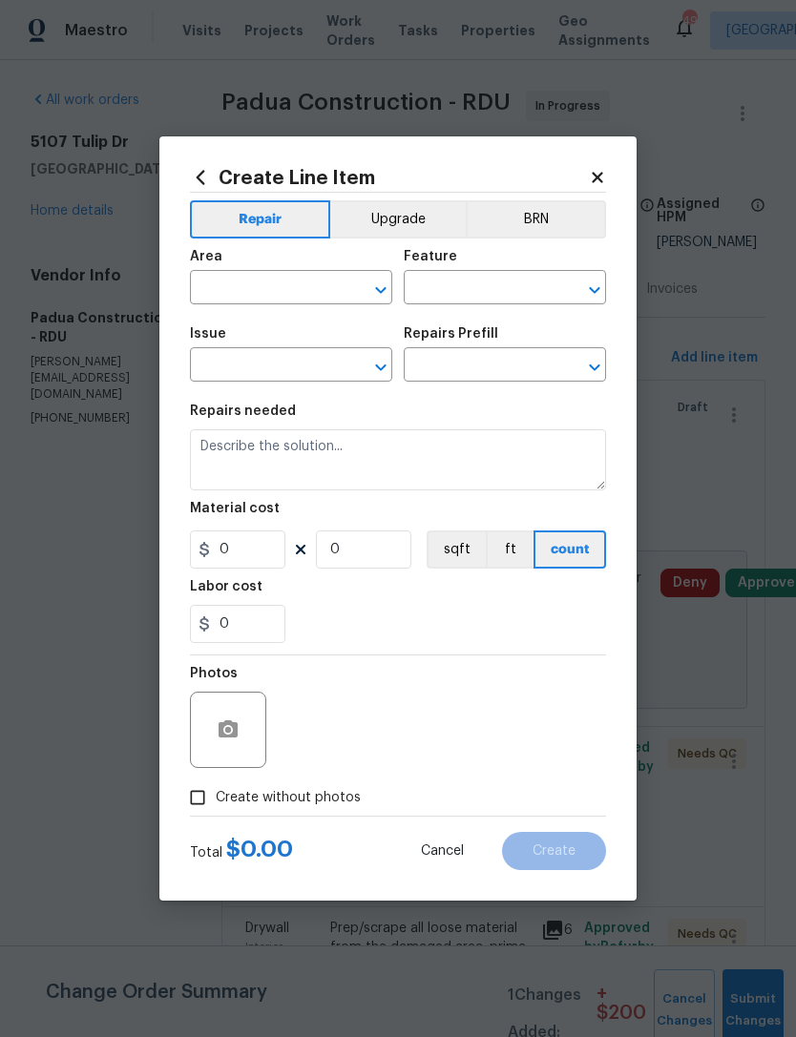
type input "Plumbing"
type input "Bathroom Plumbing"
type input "Replace Toilet Flange $69.87"
type textarea "Remove the existing toilet and toilet flange. Install a new toilet flange ensur…"
type input "69.87"
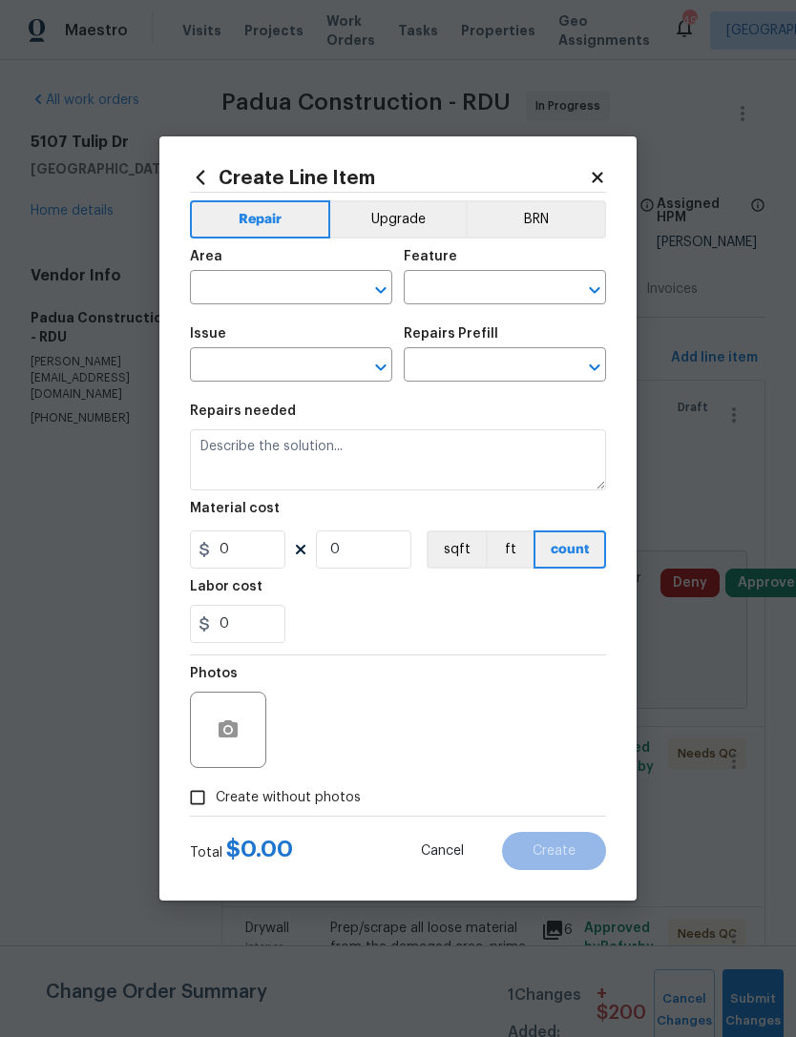
type input "1"
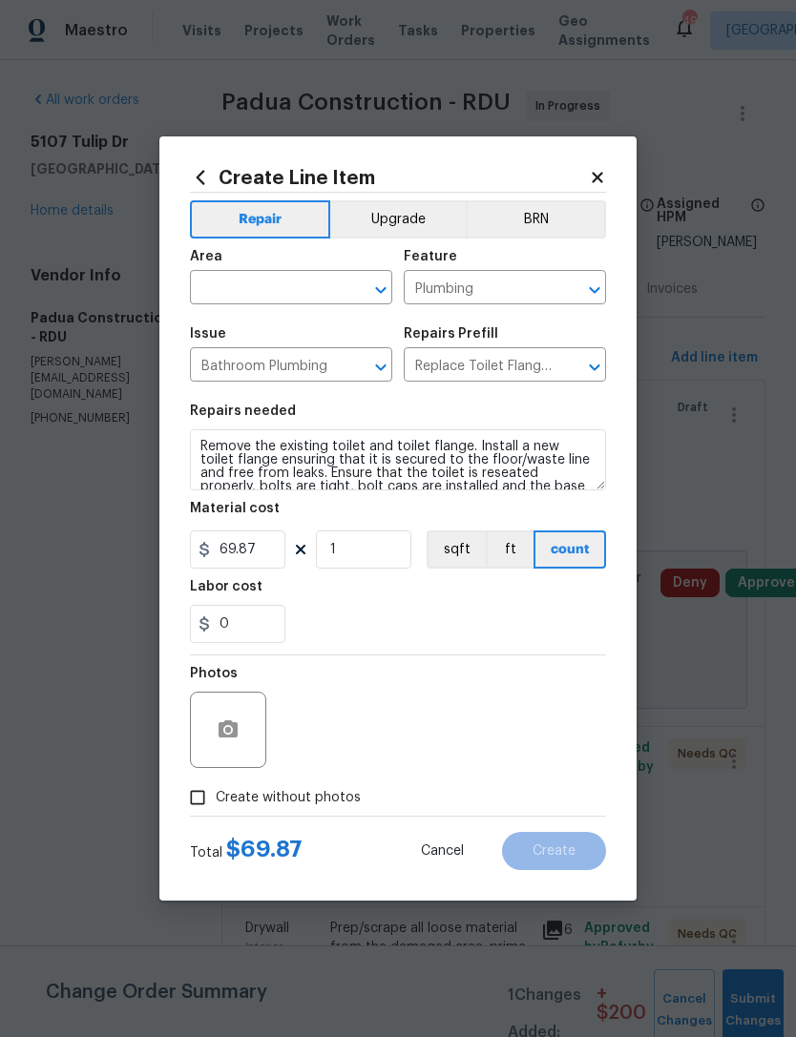
click at [412, 621] on div "0" at bounding box center [398, 624] width 416 height 38
click at [260, 292] on input "text" at bounding box center [264, 290] width 149 height 30
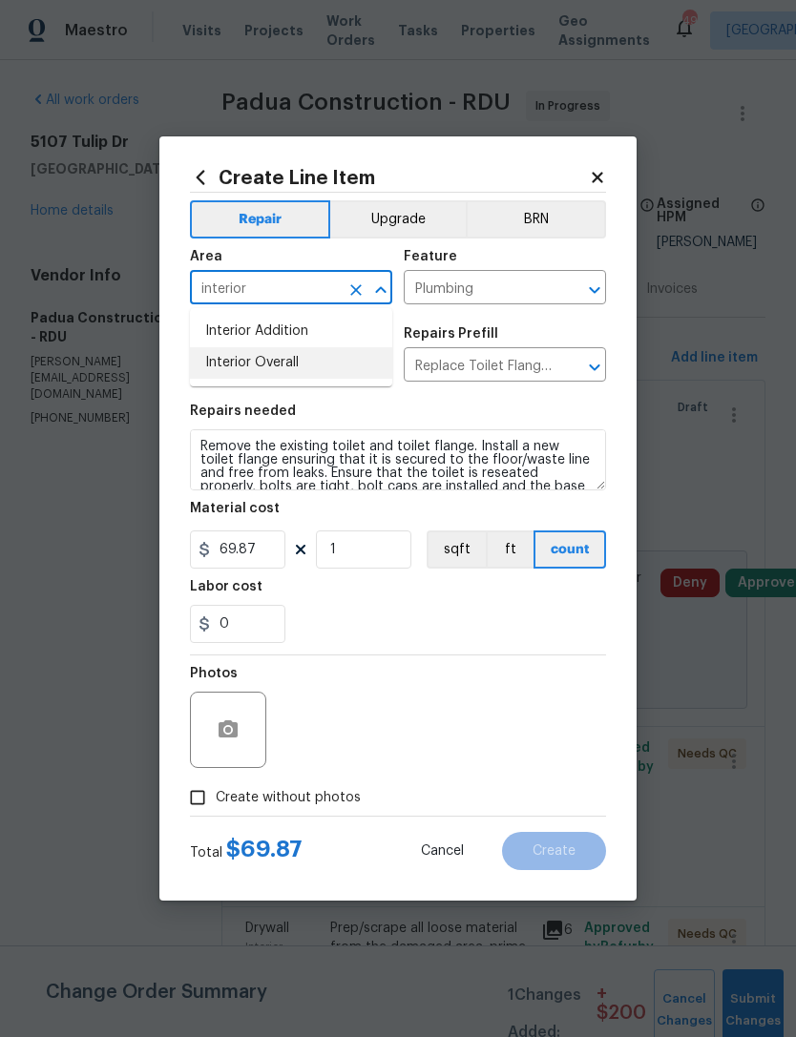
click at [303, 366] on li "Interior Overall" at bounding box center [291, 362] width 202 height 31
type input "Interior Overall"
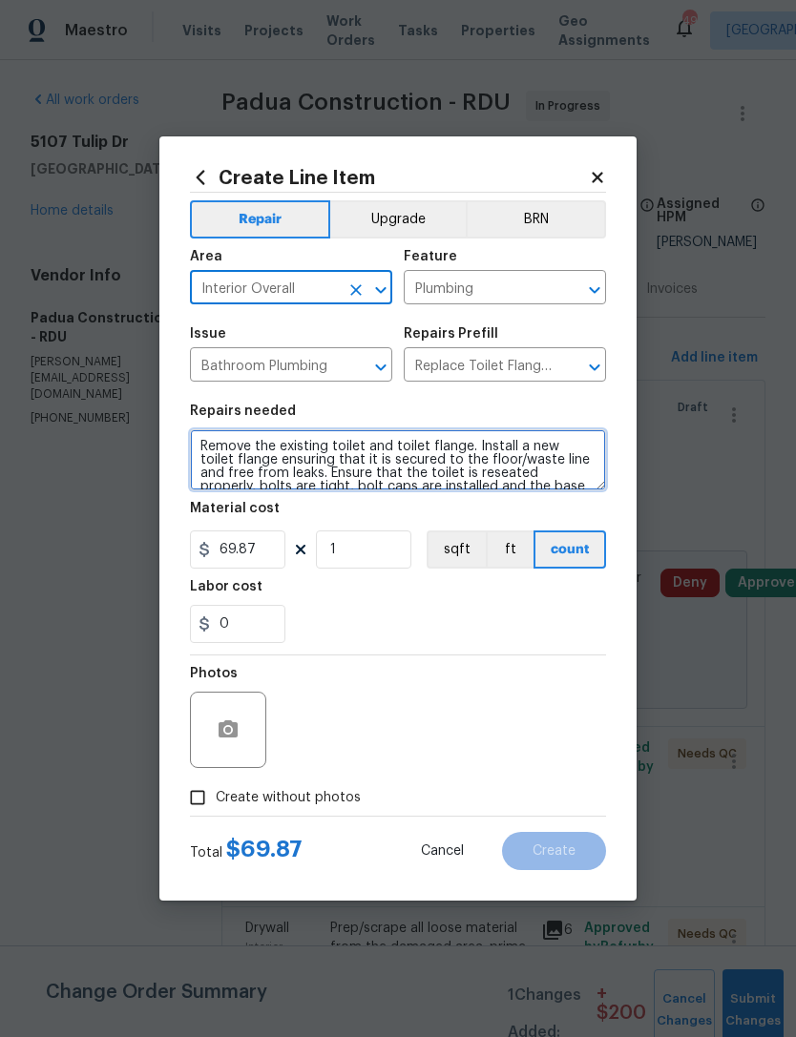
click at [199, 446] on textarea "Remove the existing toilet and toilet flange. Install a new toilet flange ensur…" at bounding box center [398, 459] width 416 height 61
click at [367, 449] on textarea "Remove the existing toilet and toilet flange. Install a new toilet flange ensur…" at bounding box center [398, 459] width 416 height 61
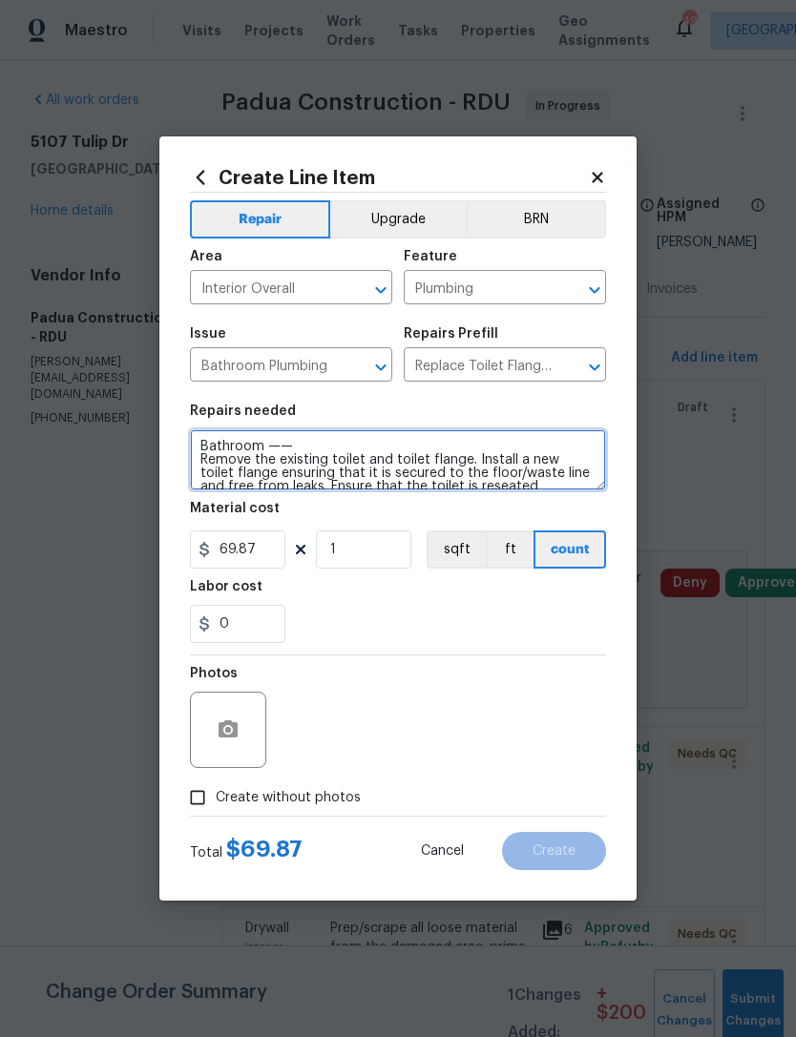
type textarea "Bathroom —— Remove the existing toilet and toilet flange. Install a new toilet …"
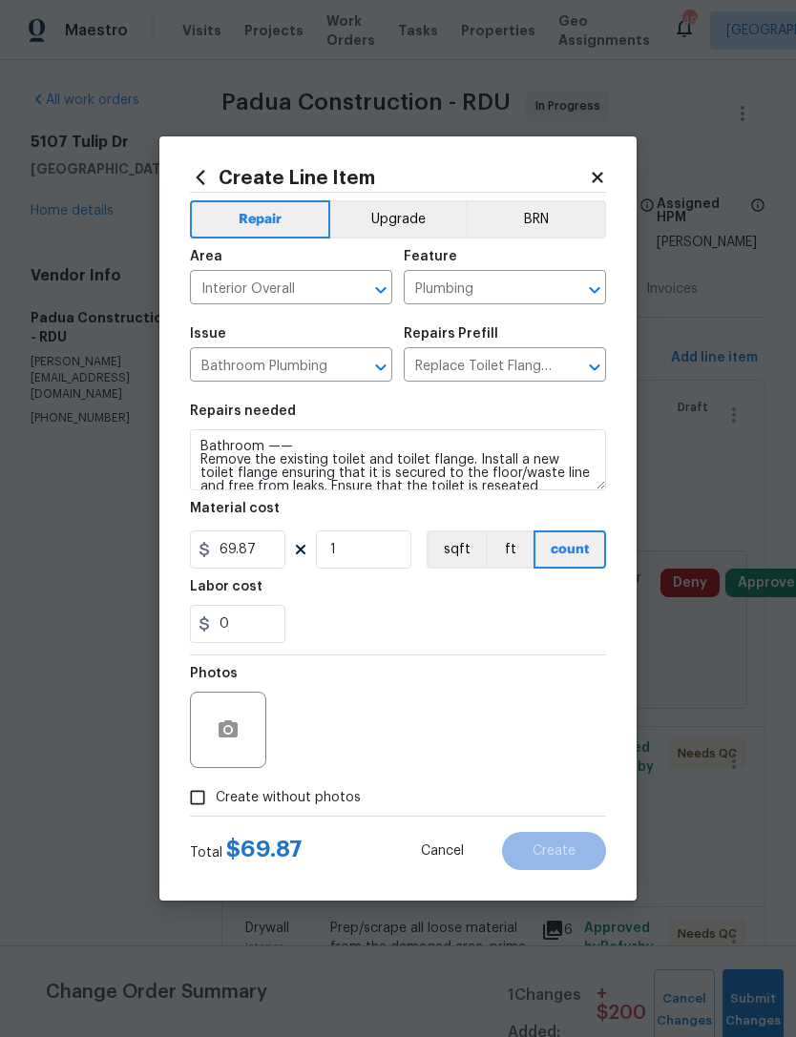
click at [431, 638] on div "0" at bounding box center [398, 624] width 416 height 38
click at [288, 801] on span "Create without photos" at bounding box center [288, 798] width 145 height 20
click at [216, 801] on input "Create without photos" at bounding box center [197, 798] width 36 height 36
checkbox input "true"
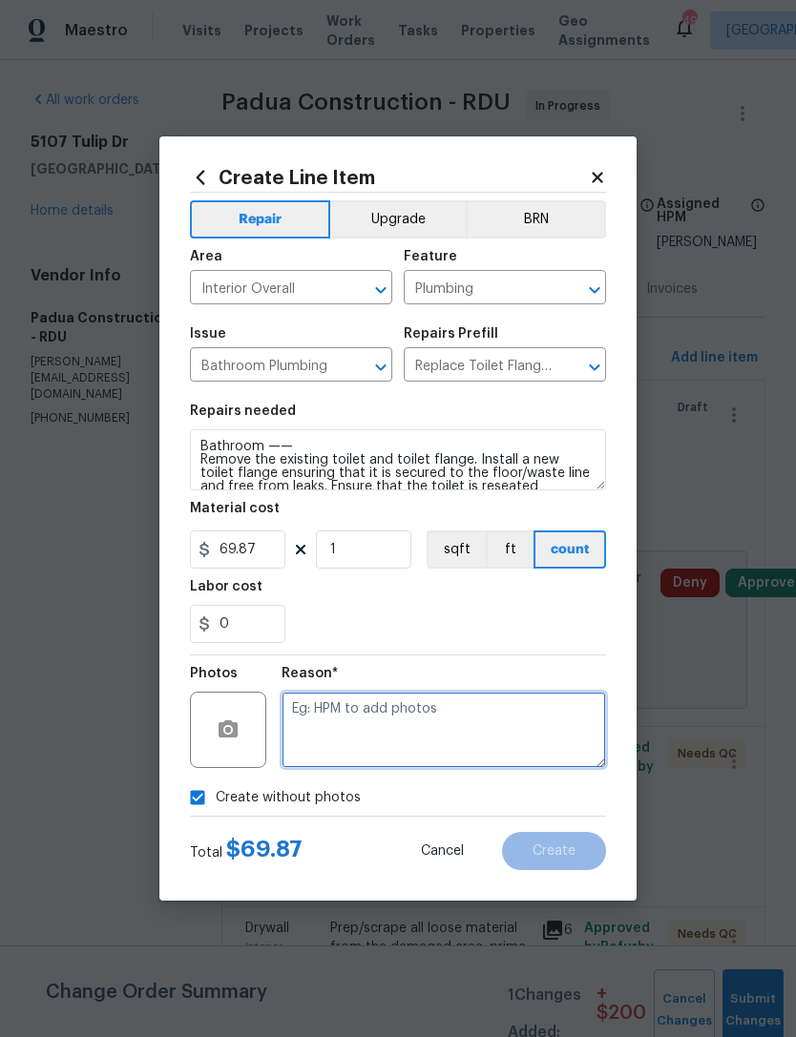
click at [418, 725] on textarea at bounding box center [444, 730] width 324 height 76
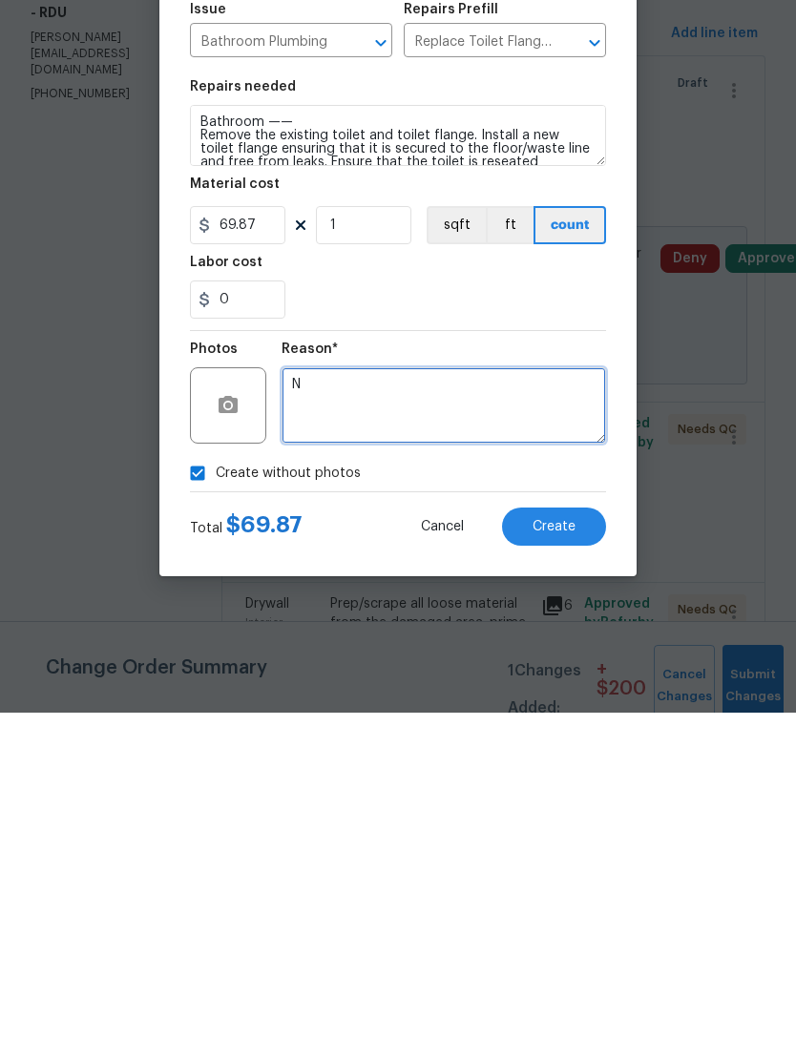
type textarea "N"
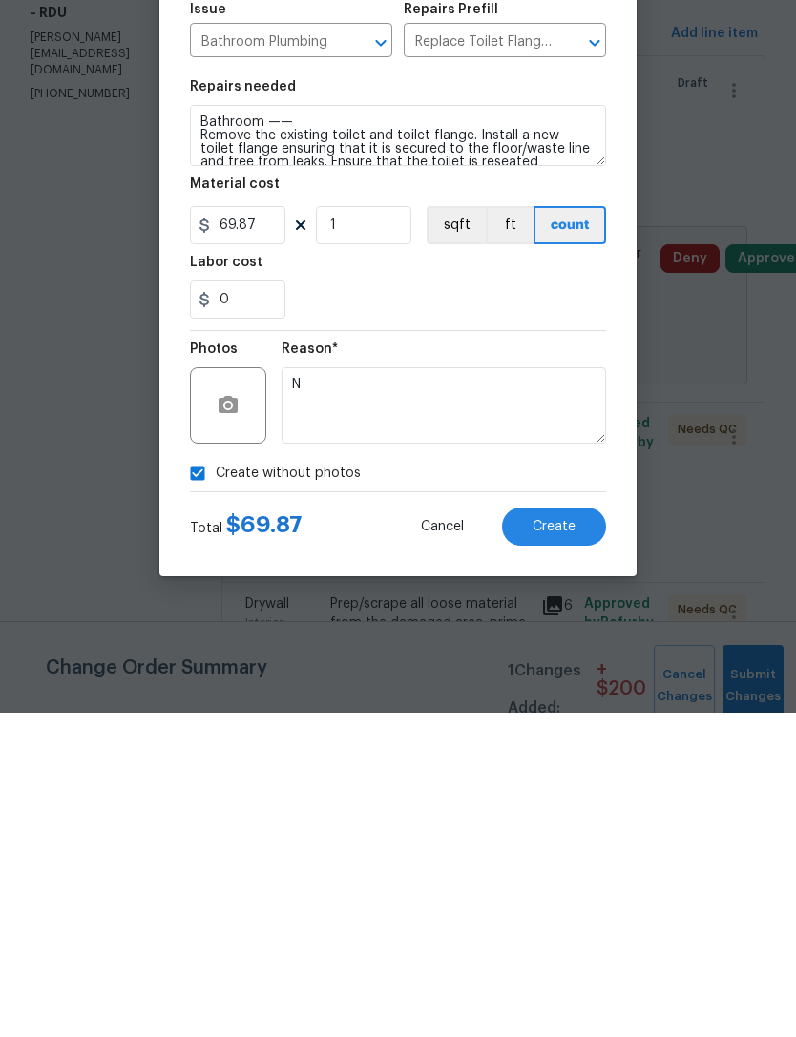
click at [574, 845] on span "Create" at bounding box center [554, 852] width 43 height 14
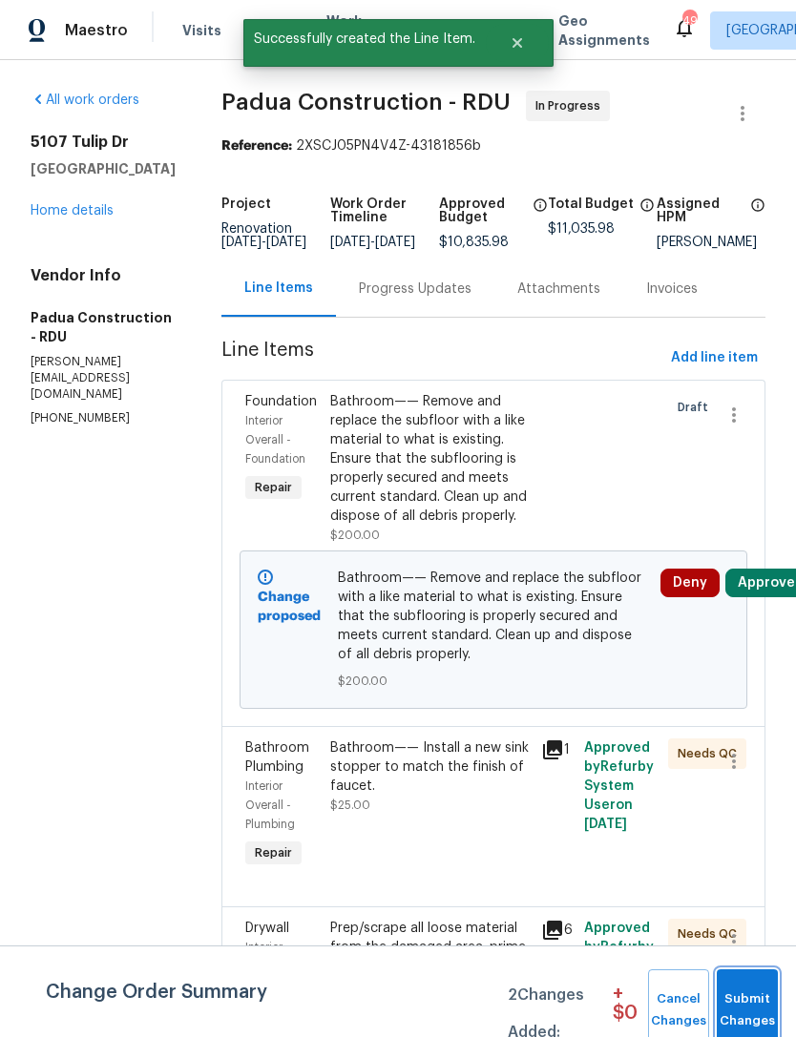
click at [760, 1008] on span "Submit Changes" at bounding box center [747, 1011] width 42 height 44
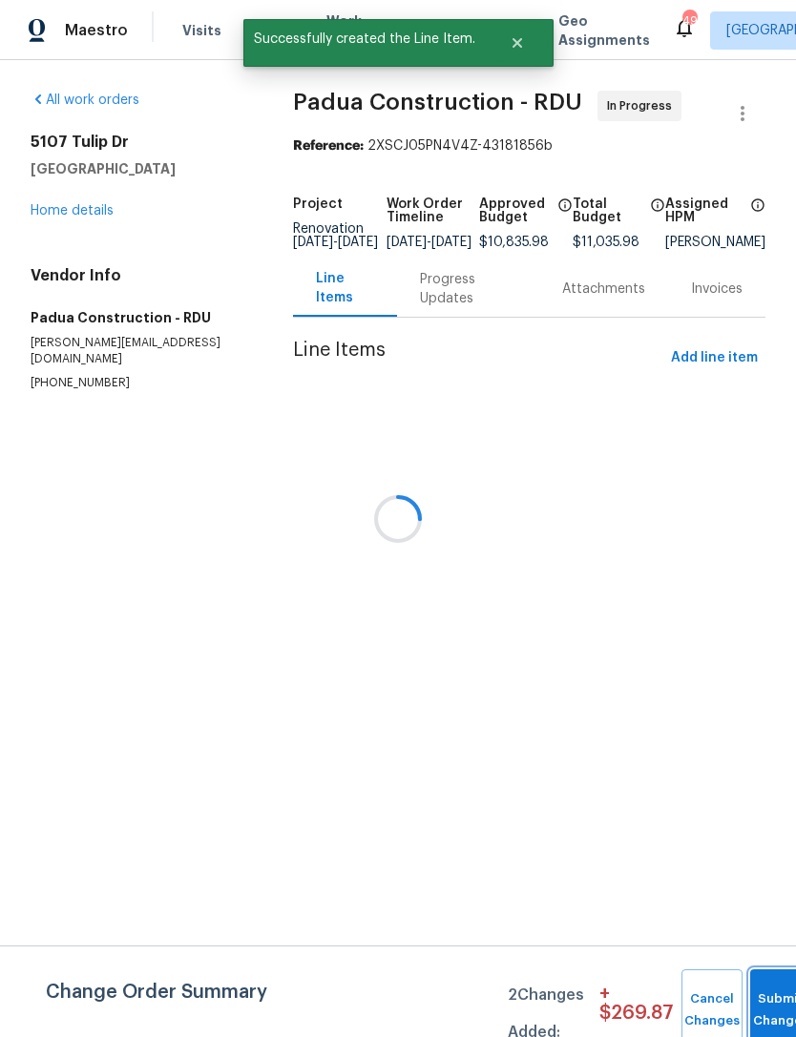
scroll to position [0, 0]
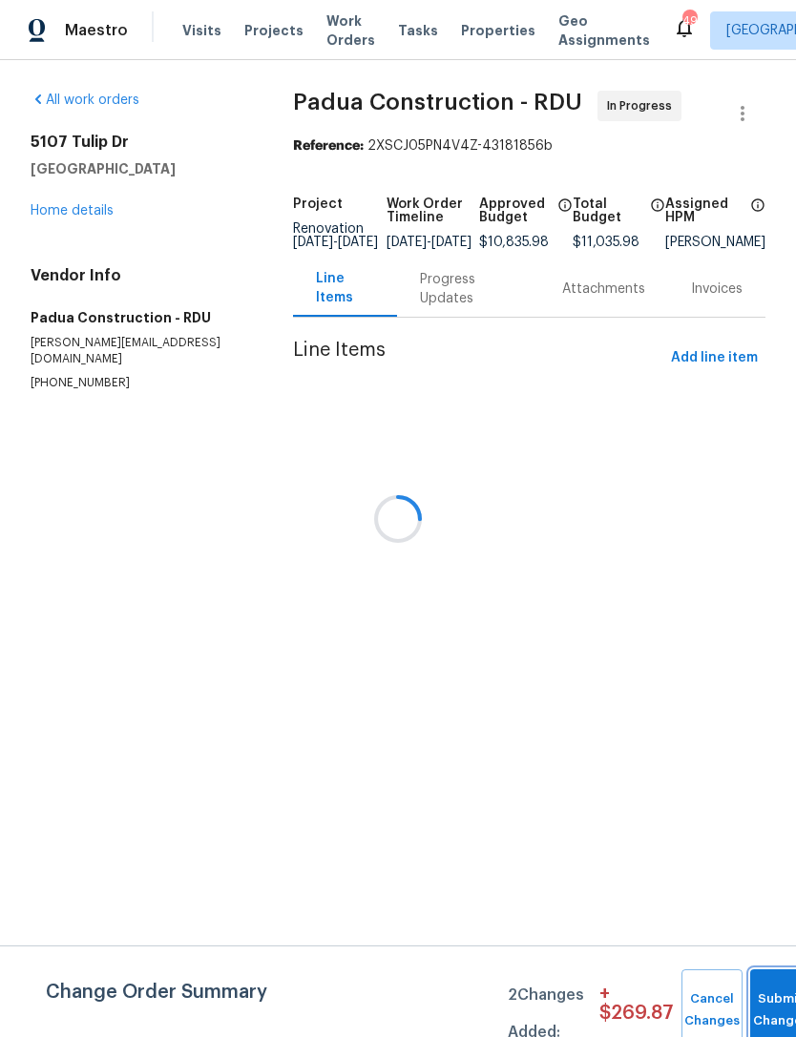
click at [768, 987] on button "Submit Changes" at bounding box center [780, 1011] width 61 height 82
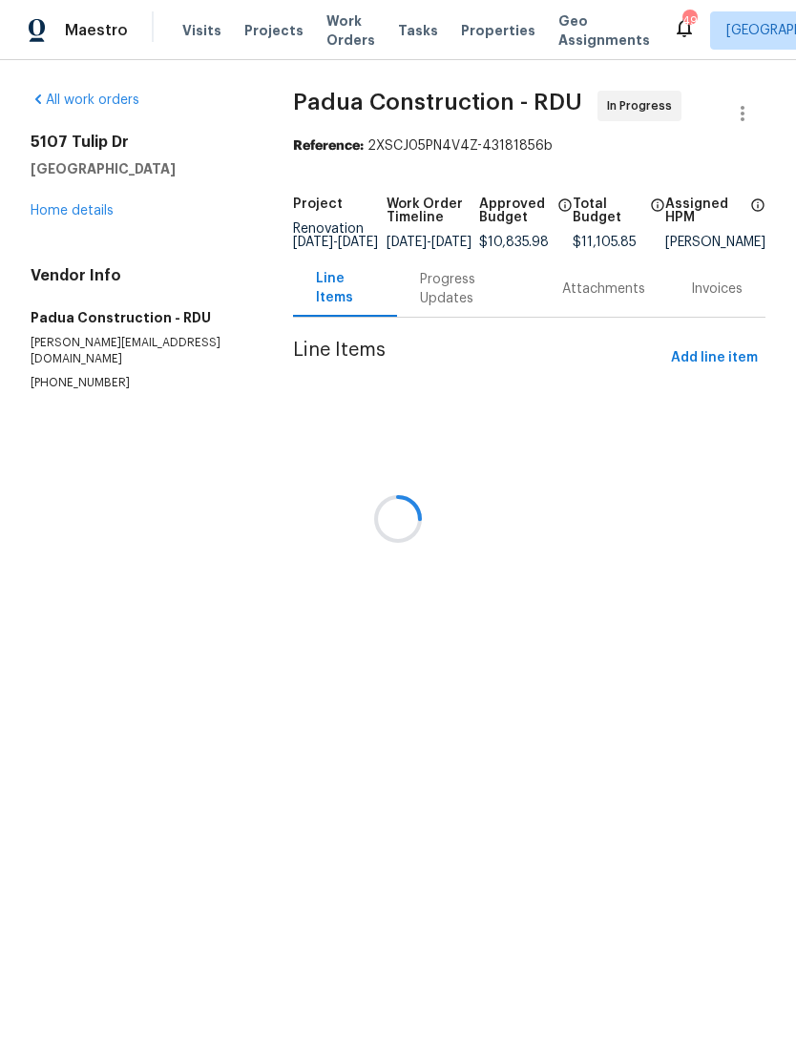
click at [59, 209] on div at bounding box center [398, 518] width 796 height 1037
click at [49, 212] on div at bounding box center [398, 518] width 796 height 1037
click at [58, 212] on div at bounding box center [398, 518] width 796 height 1037
click at [79, 215] on div at bounding box center [398, 518] width 796 height 1037
click at [78, 219] on div at bounding box center [398, 518] width 796 height 1037
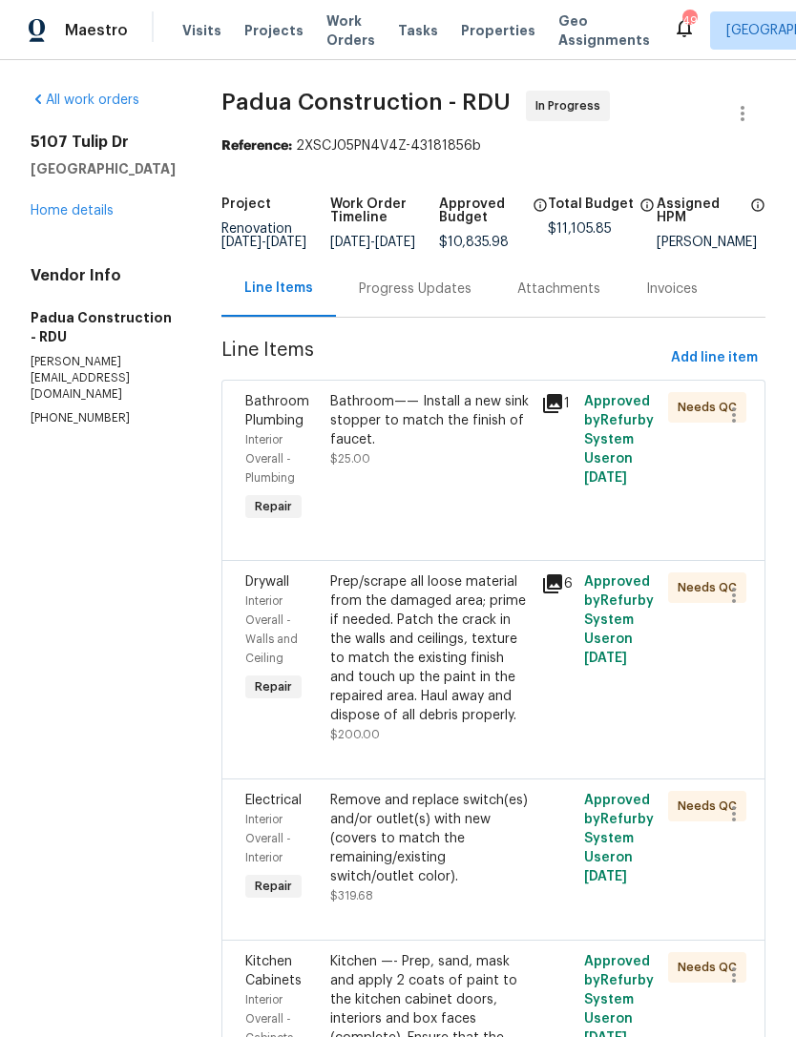
click at [32, 220] on div "5107 Tulip Dr Fayetteville, NC 28304 Home details" at bounding box center [103, 177] width 145 height 88
click at [42, 220] on div "5107 Tulip Dr Fayetteville, NC 28304 Home details" at bounding box center [103, 177] width 145 height 88
click at [51, 220] on div "5107 Tulip Dr Fayetteville, NC 28304 Home details" at bounding box center [103, 177] width 145 height 88
click at [63, 218] on link "Home details" at bounding box center [72, 210] width 83 height 13
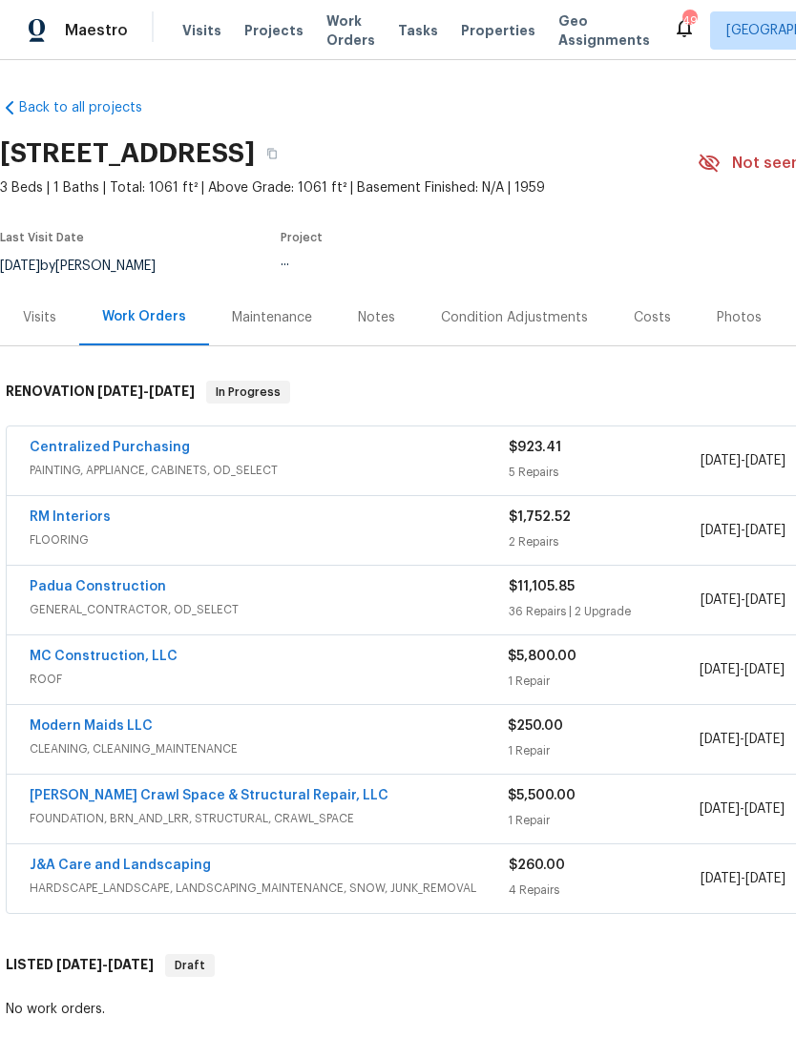
click at [75, 251] on div "Last Visit Date" at bounding box center [89, 243] width 178 height 23
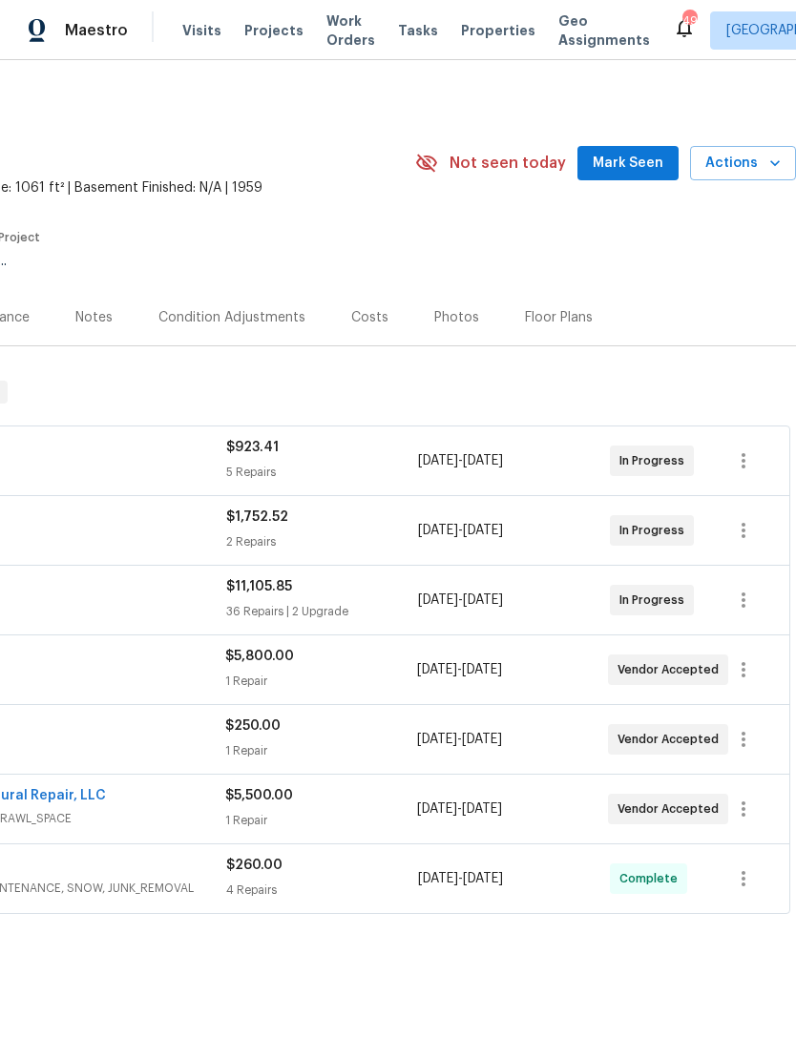
scroll to position [0, 282]
click at [636, 146] on button "Mark Seen" at bounding box center [627, 163] width 101 height 35
click at [635, 146] on button "Mark Seen" at bounding box center [627, 163] width 101 height 35
click at [631, 164] on span "Mark Seen" at bounding box center [628, 164] width 71 height 24
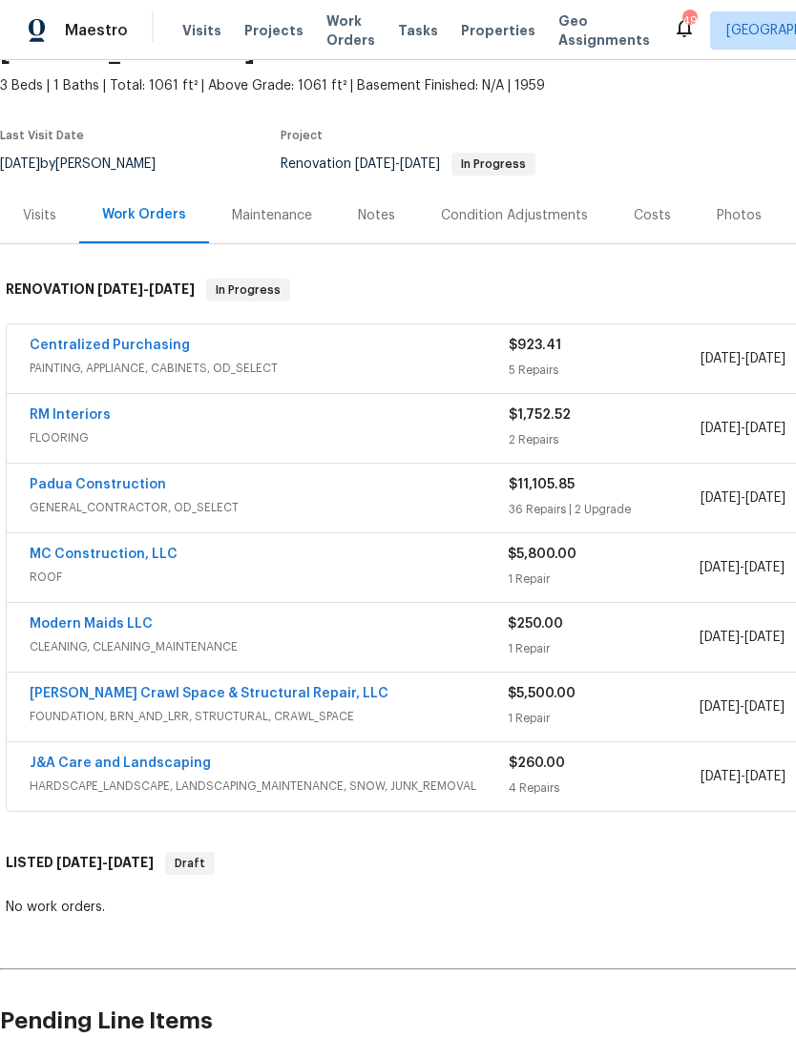
scroll to position [103, 0]
click at [139, 549] on link "MC Construction, LLC" at bounding box center [104, 553] width 148 height 13
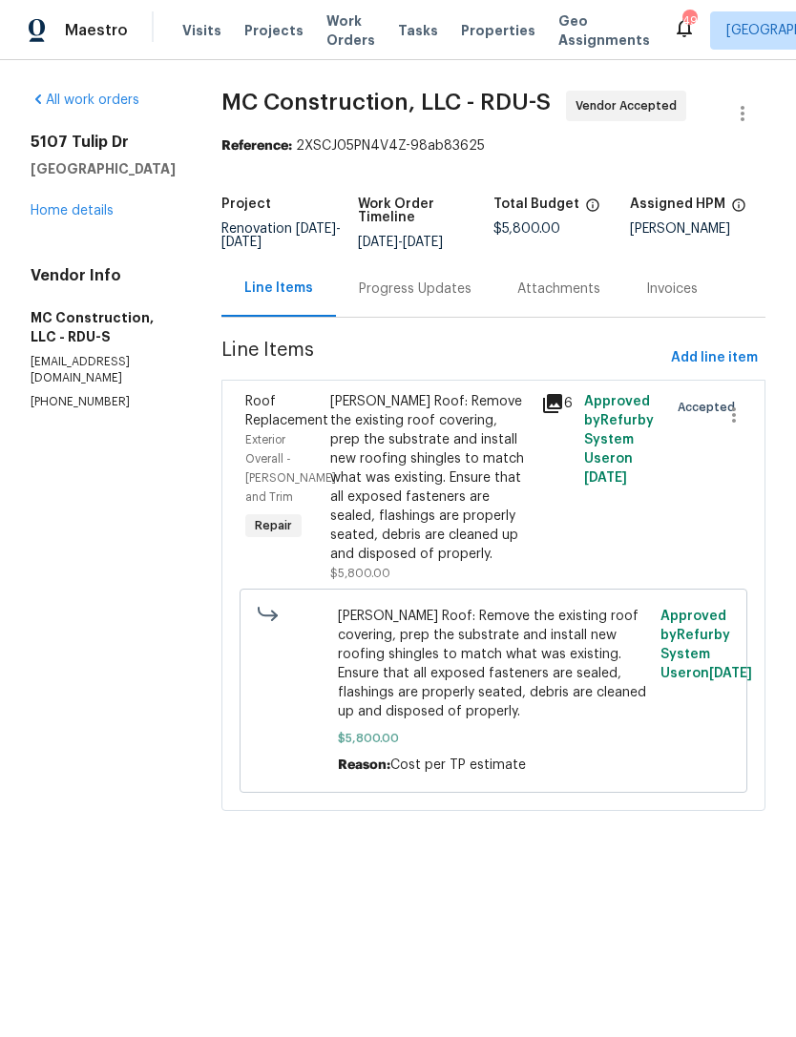
click at [398, 296] on div "Progress Updates" at bounding box center [415, 289] width 113 height 19
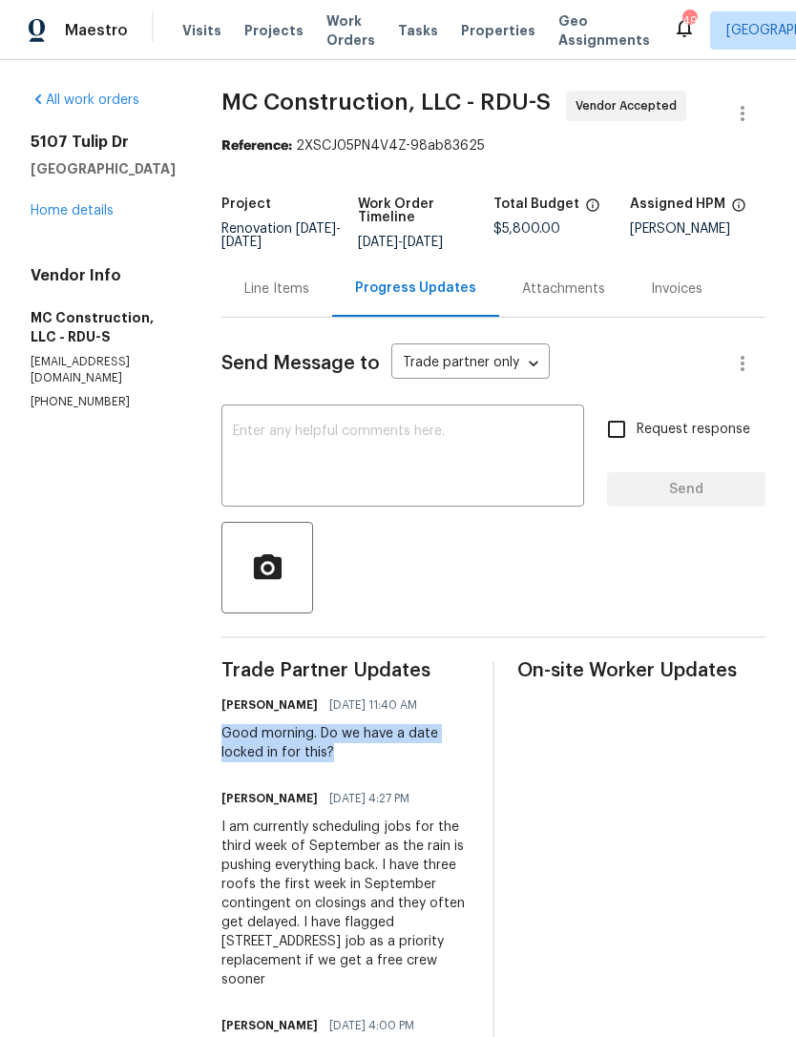
copy div "Good morning. Do we have a date locked in for this?"
click at [299, 440] on textarea at bounding box center [403, 458] width 340 height 67
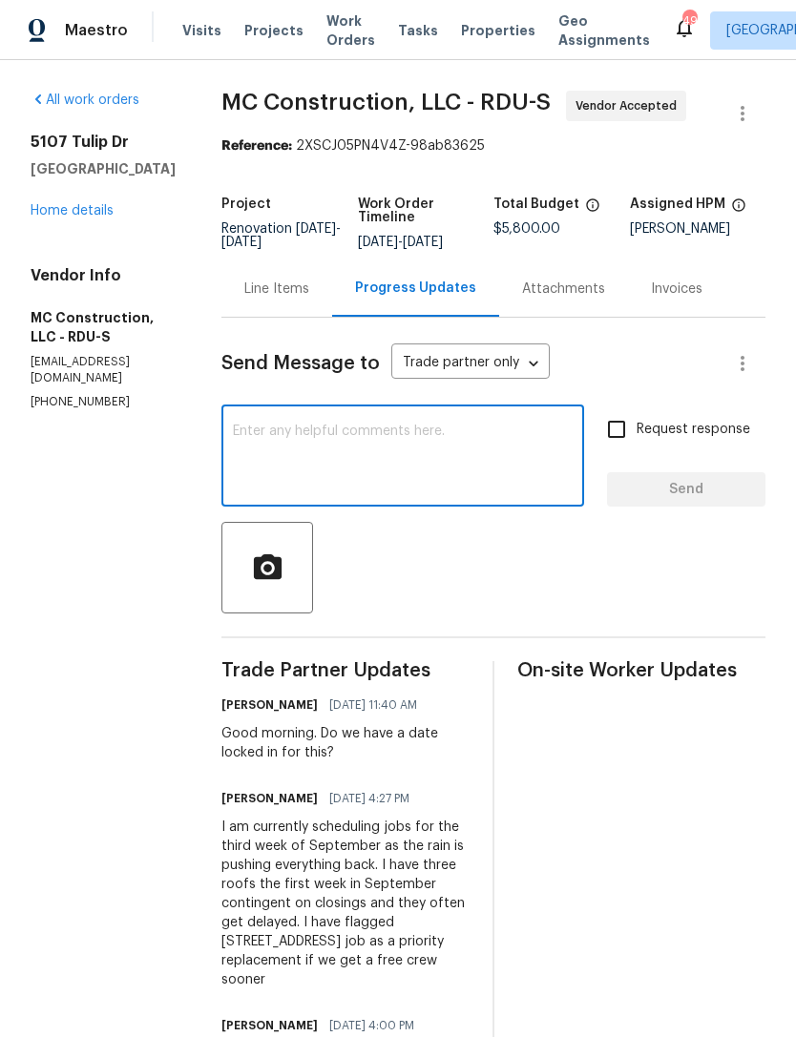
paste textarea "Good morning. Do we have a date locked in for this?"
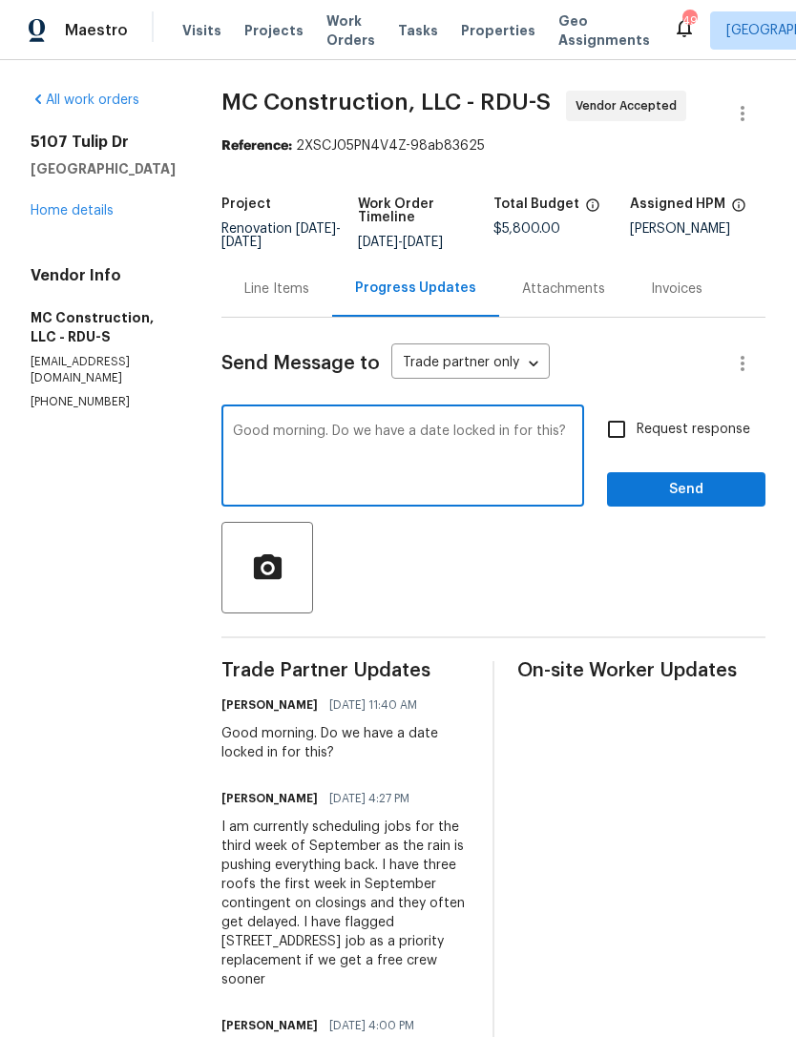
type textarea "Good morning. Do we have a date locked in for this?"
click at [625, 424] on input "Request response" at bounding box center [616, 429] width 40 height 40
checkbox input "true"
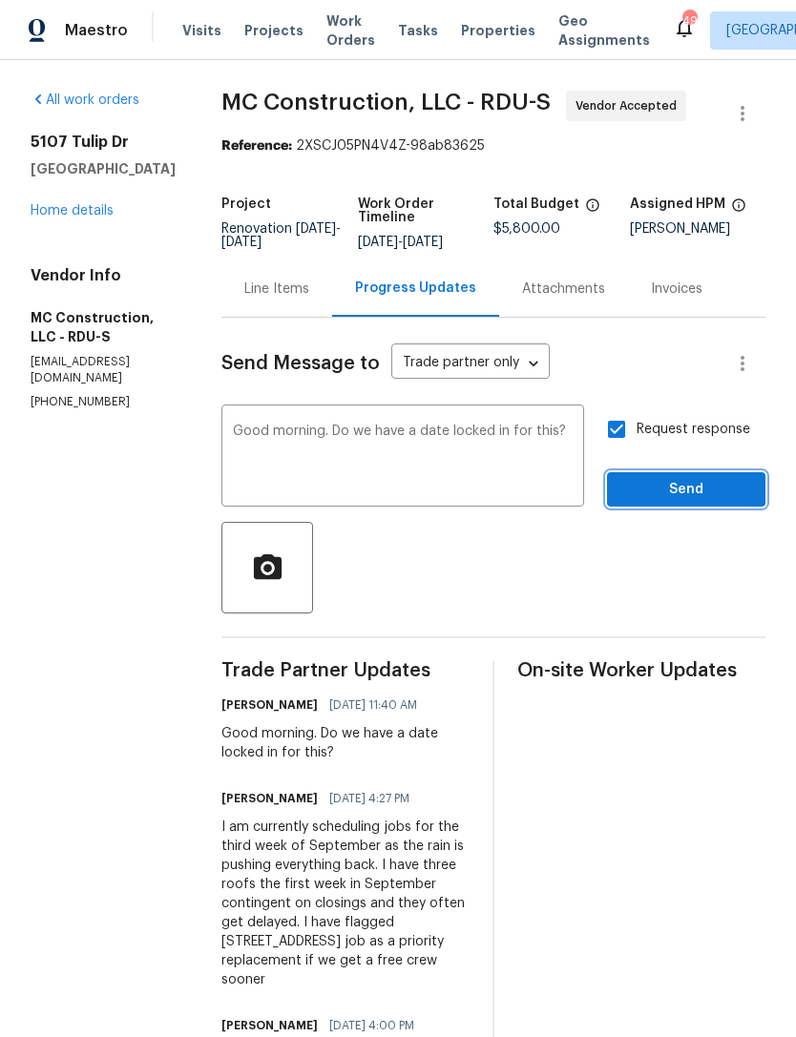
click at [708, 492] on span "Send" at bounding box center [686, 490] width 128 height 24
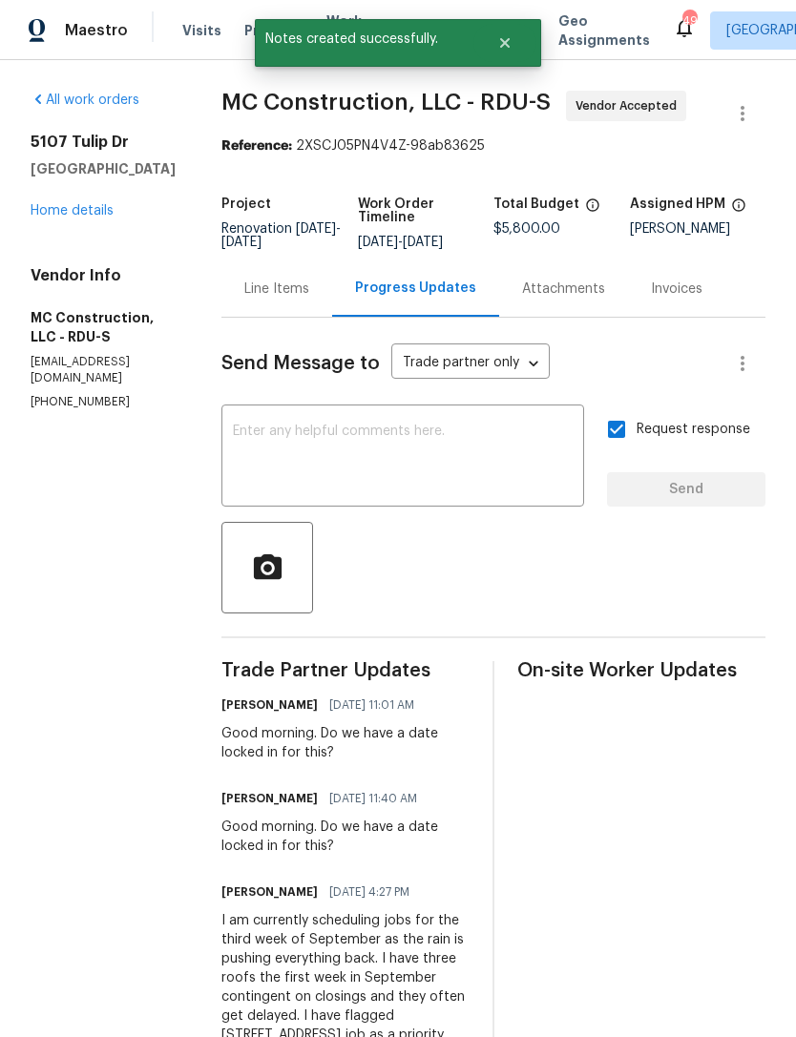
click at [65, 218] on link "Home details" at bounding box center [72, 210] width 83 height 13
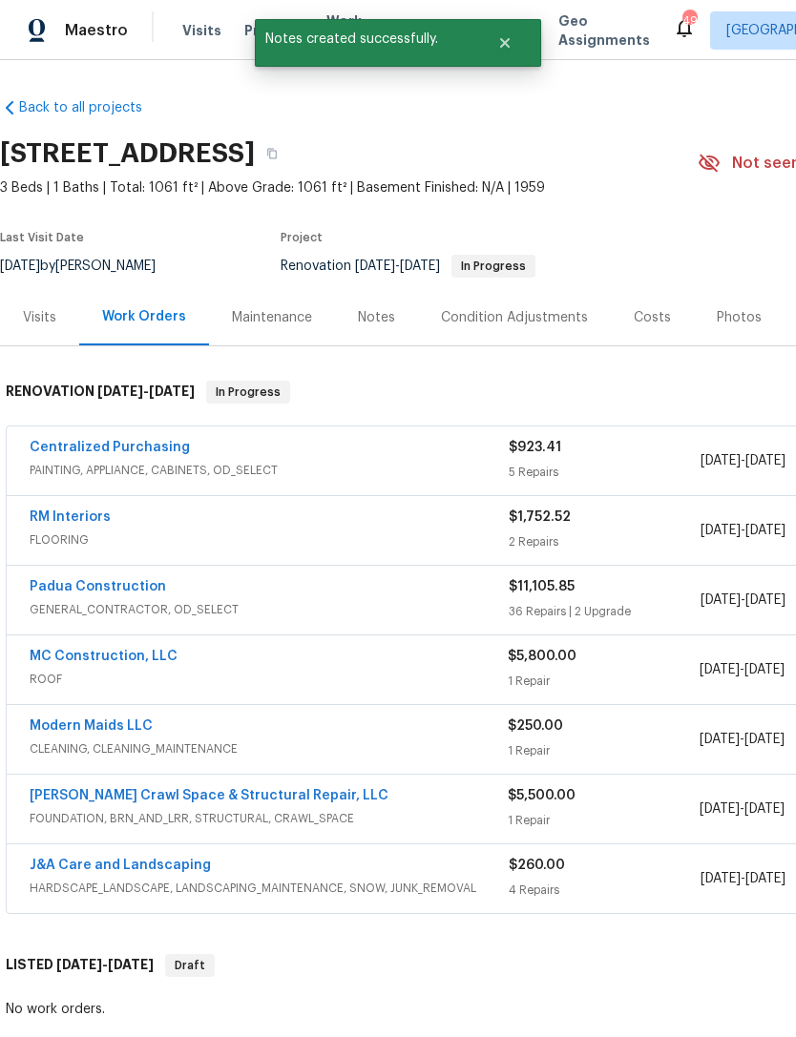
click at [120, 729] on link "Modern Maids LLC" at bounding box center [91, 726] width 123 height 13
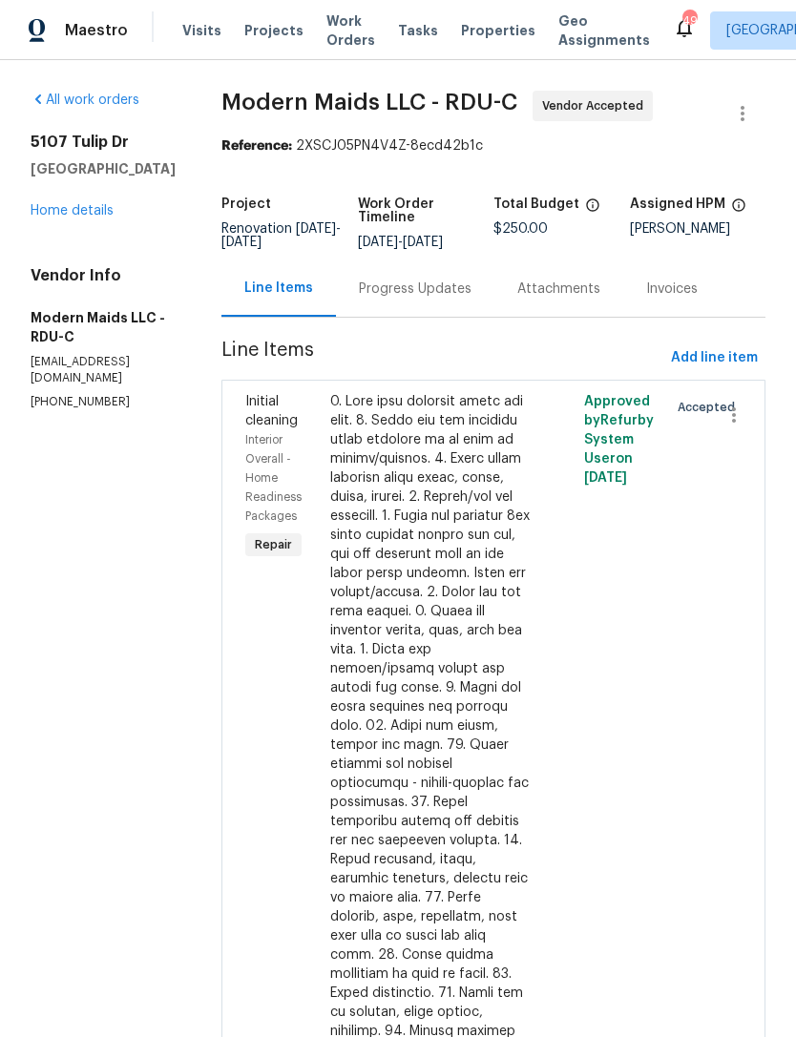
click at [453, 299] on div "Progress Updates" at bounding box center [415, 289] width 113 height 19
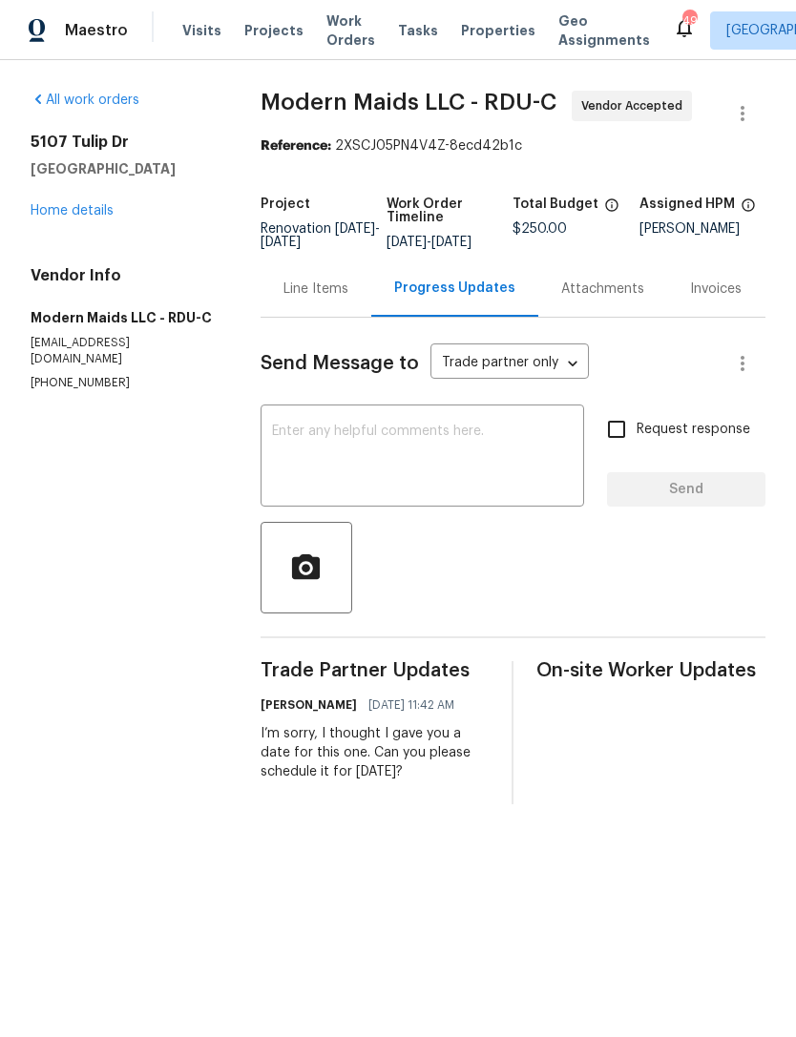
copy div "I’m sorry, I thought I gave you a date for this one. Can you please schedule it…"
click at [366, 451] on textarea at bounding box center [422, 458] width 301 height 67
click at [347, 450] on textarea at bounding box center [422, 458] width 301 height 67
paste textarea "I’m sorry, I thought I gave you a date for this one. Can you please schedule it…"
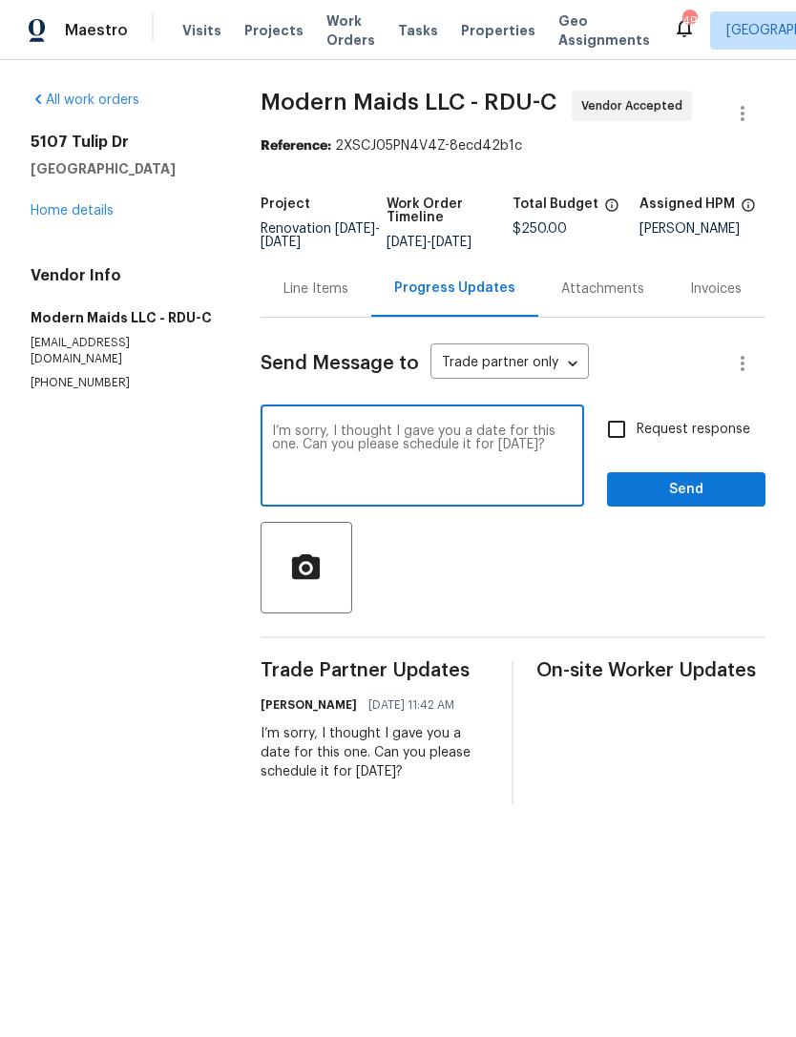
click at [334, 435] on div "I’m sorry, I thought I gave you a date for this one. Can you please schedule it…" at bounding box center [423, 457] width 324 height 97
click at [272, 441] on textarea "I’m sorry, I thought I gave you a date for this one. Can you please schedule it…" at bounding box center [422, 458] width 301 height 67
click at [272, 440] on textarea "I’m sorry, I thought I gave you a date for this one. Can you please schedule it…" at bounding box center [422, 458] width 301 height 67
click at [330, 443] on textarea "I’m sorry, I thought I gave you a date for this one. Can you please schedule it…" at bounding box center [422, 458] width 301 height 67
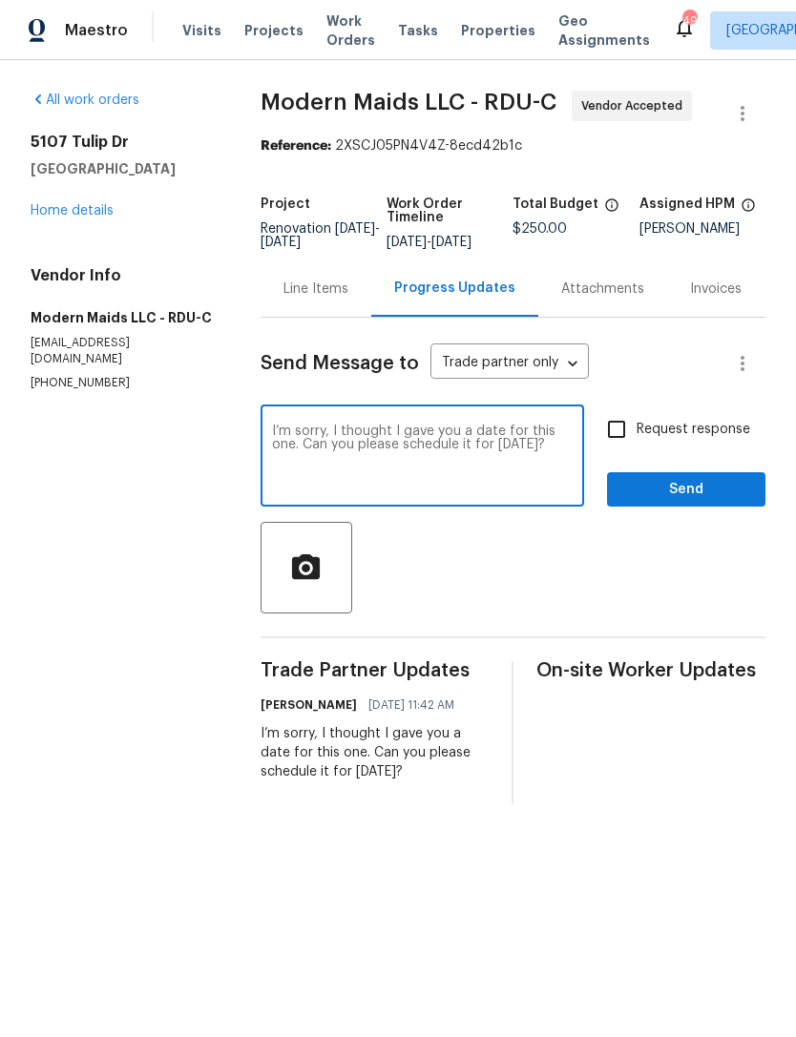
click at [467, 492] on textarea "I’m sorry, I thought I gave you a date for this one. Can you please schedule it…" at bounding box center [422, 458] width 301 height 67
click at [346, 439] on textarea "I’m sorry, I thought I gave you a date for this one. Can you please schedule it…" at bounding box center [422, 458] width 301 height 67
click at [344, 435] on div "I’m sorry, I thought I gave you a date for this one. Can you please schedule it…" at bounding box center [423, 457] width 324 height 97
type textarea "I’m sorry, Can you please schedule this for [DATE] day 9/5?"
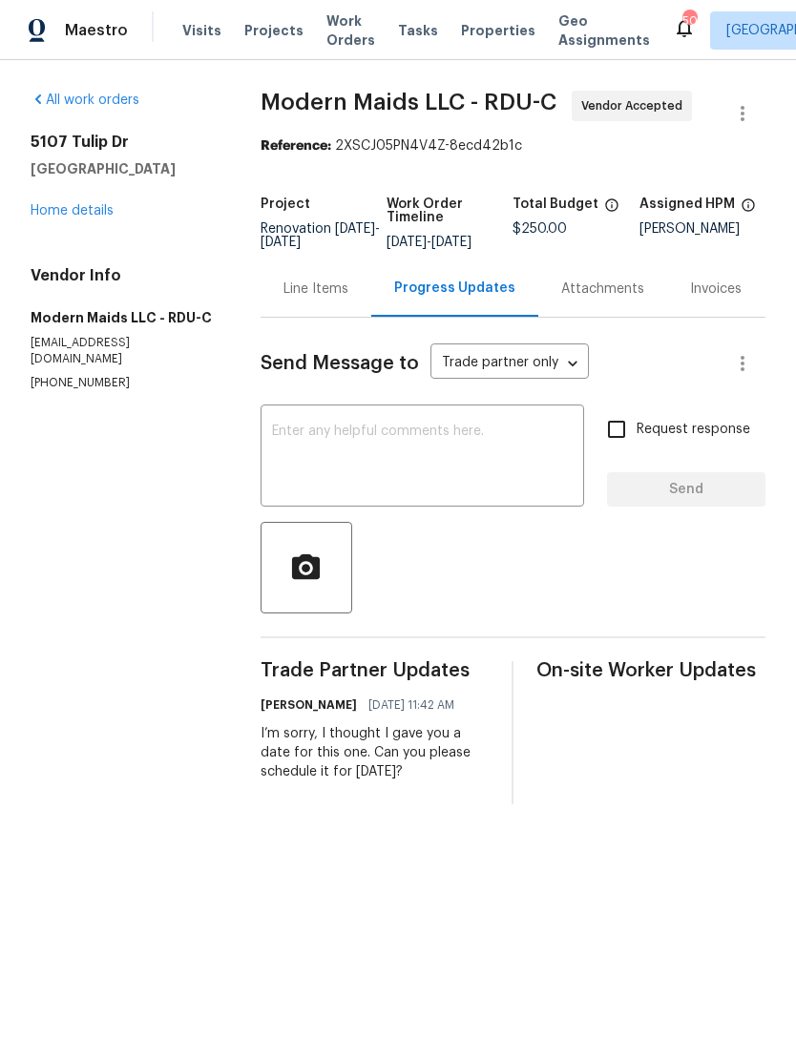
click at [367, 450] on textarea at bounding box center [422, 458] width 301 height 67
paste textarea "I’m sorry, Can you please schedule this for [DATE] day 9/5?"
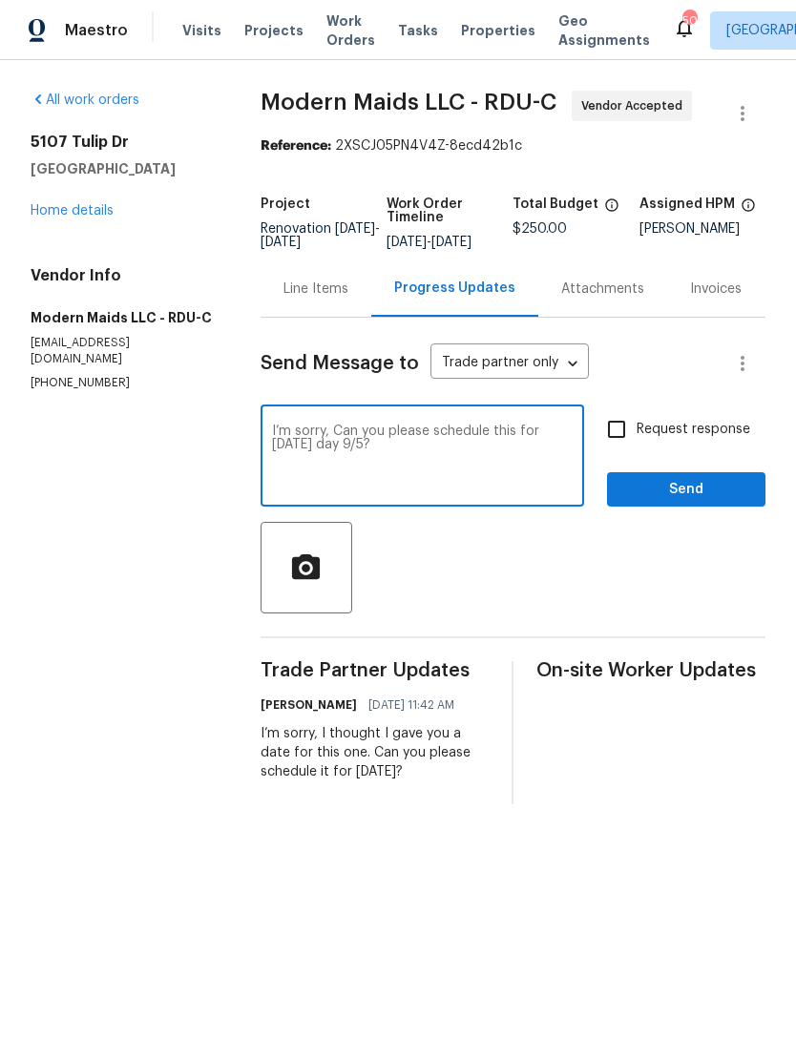
type textarea "I’m sorry, Can you please schedule this for [DATE] day 9/5?"
click at [617, 440] on input "Request response" at bounding box center [616, 429] width 40 height 40
checkbox input "true"
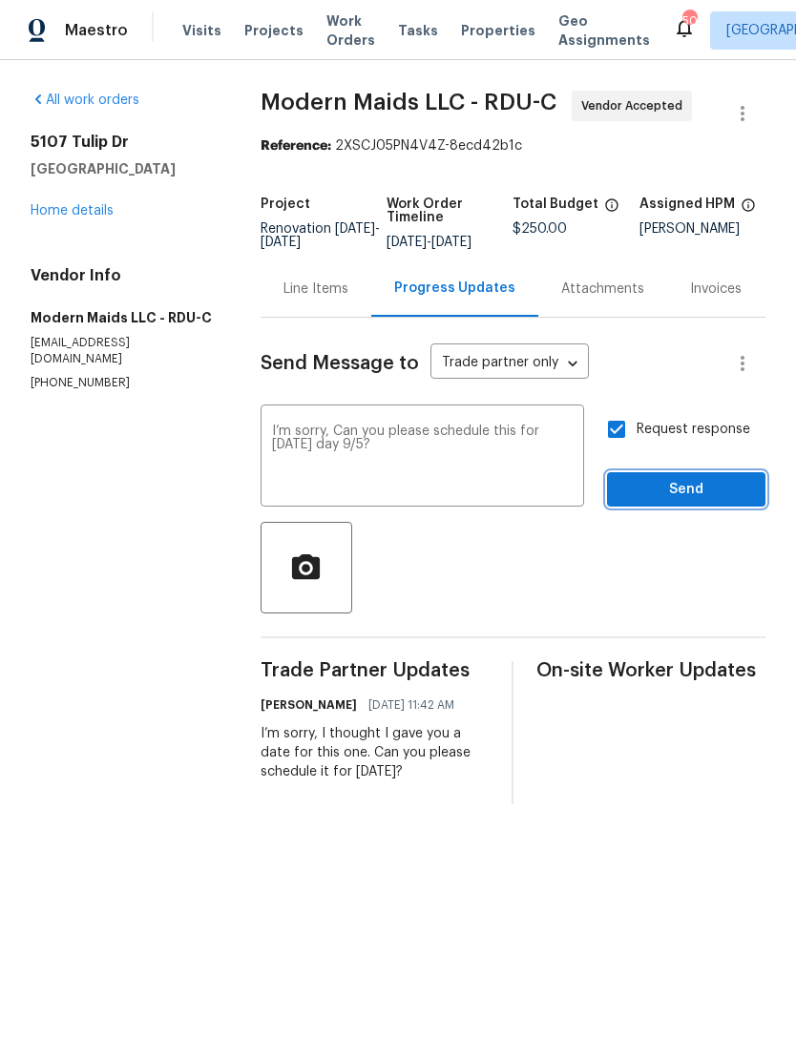
click at [692, 502] on span "Send" at bounding box center [686, 490] width 128 height 24
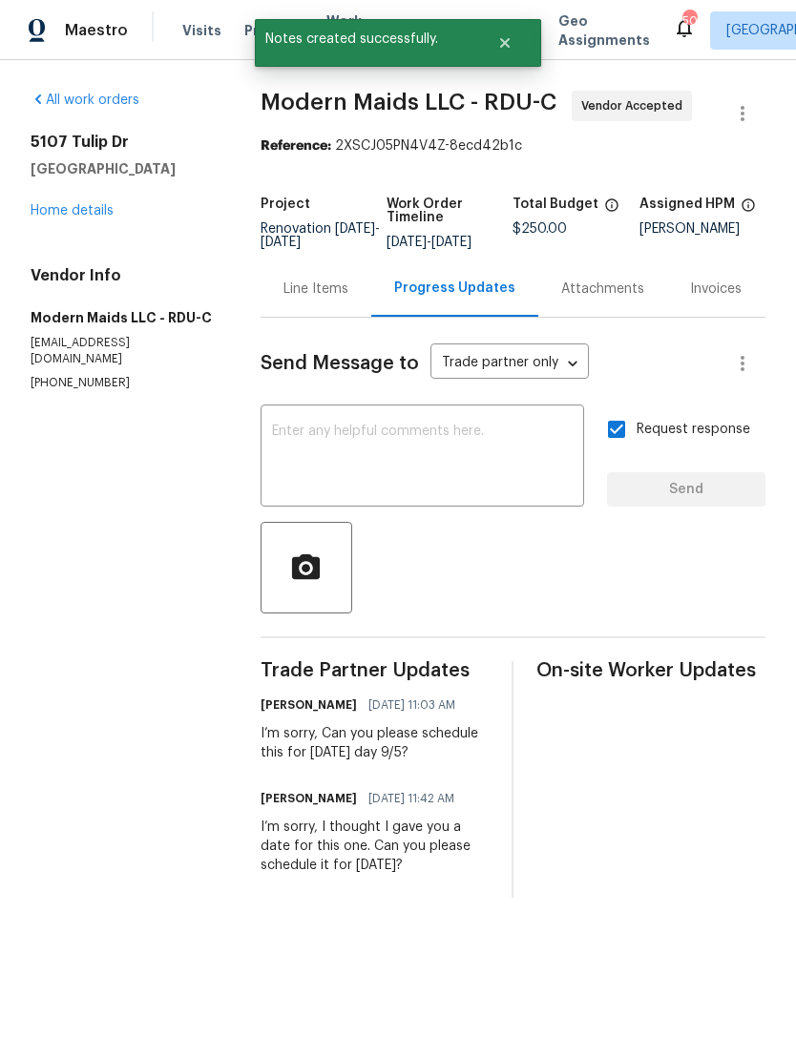
click at [67, 215] on link "Home details" at bounding box center [72, 210] width 83 height 13
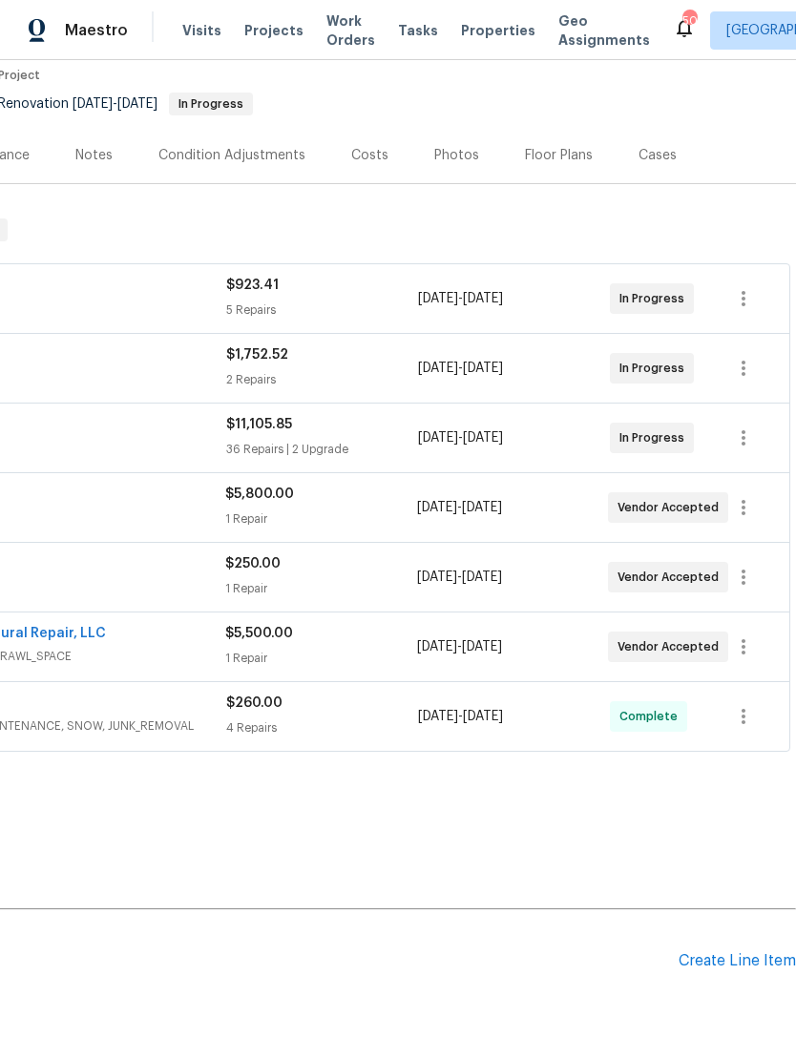
scroll to position [162, 282]
click at [739, 581] on icon "button" at bounding box center [743, 577] width 23 height 23
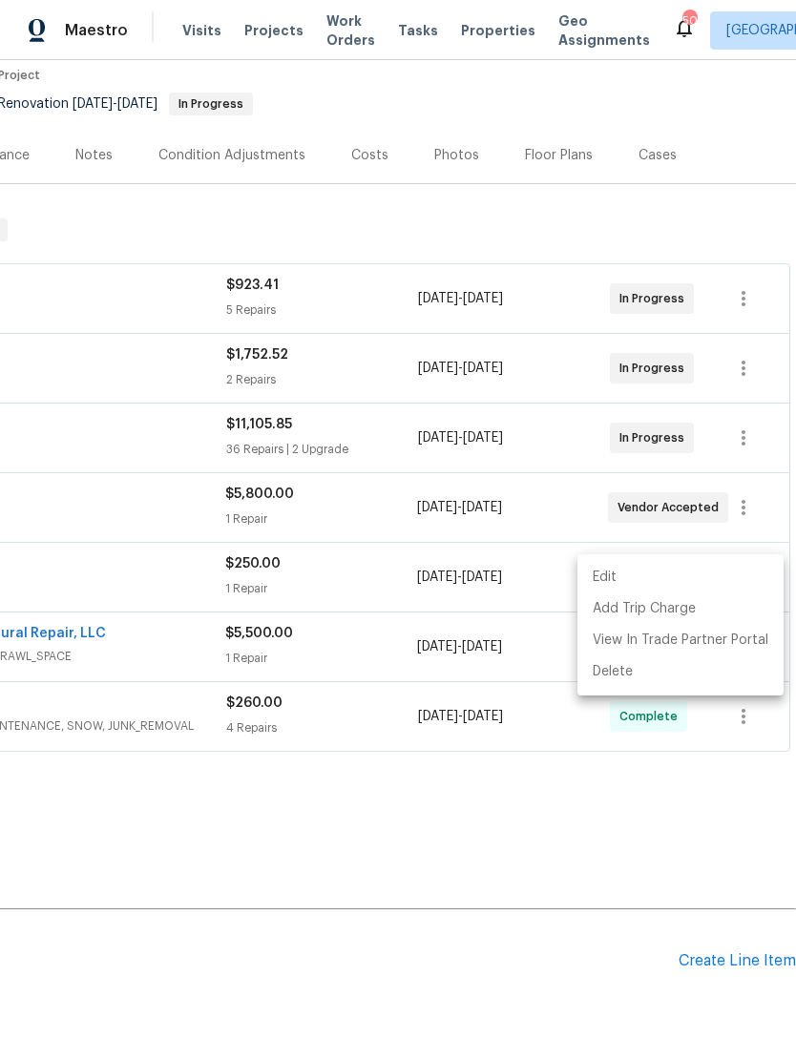
click at [604, 580] on li "Edit" at bounding box center [680, 577] width 206 height 31
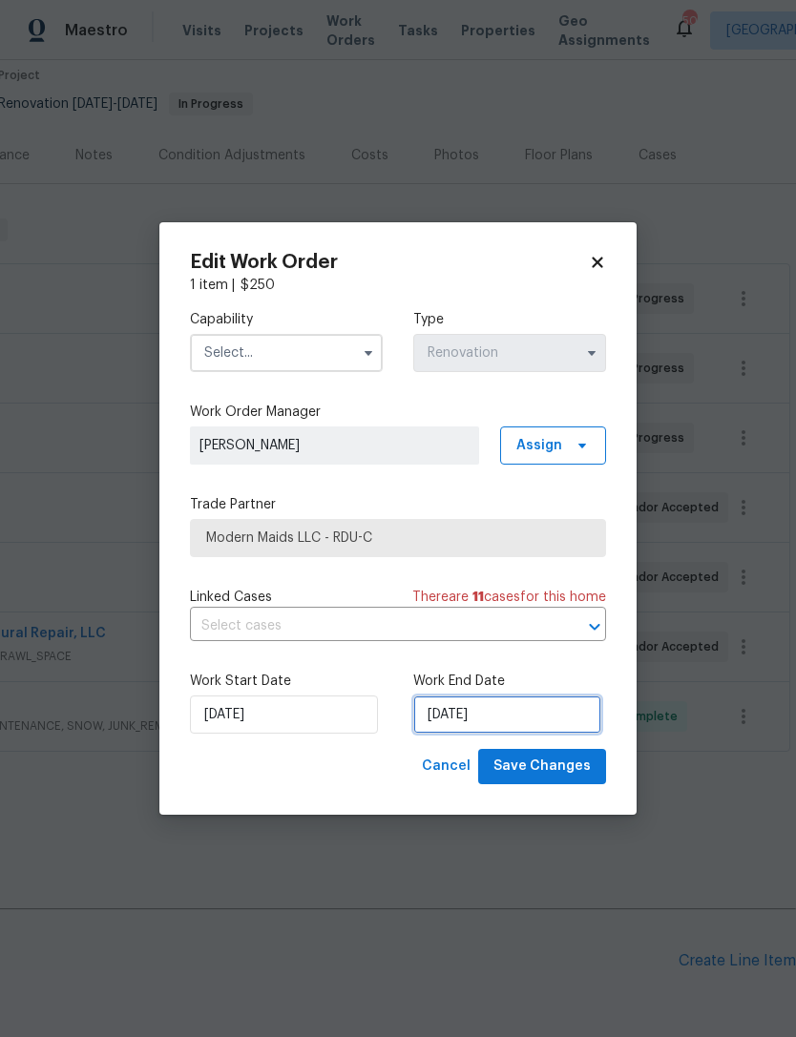
click at [499, 712] on input "[DATE]" at bounding box center [507, 715] width 188 height 38
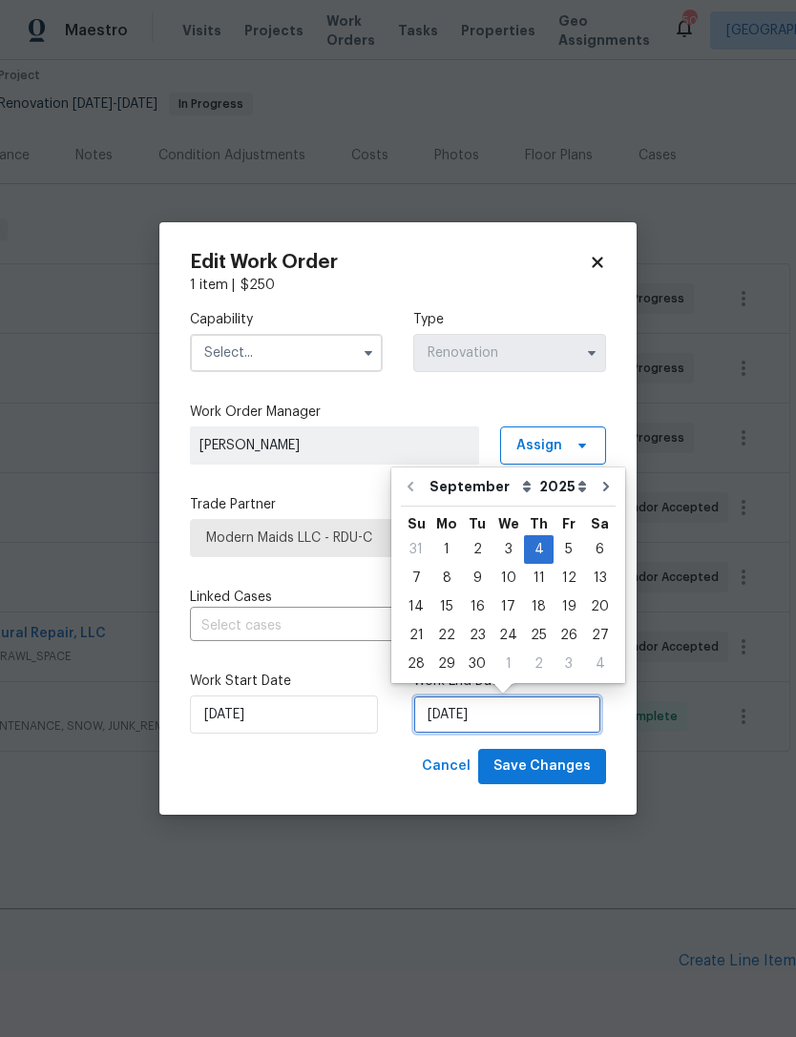
scroll to position [35, 0]
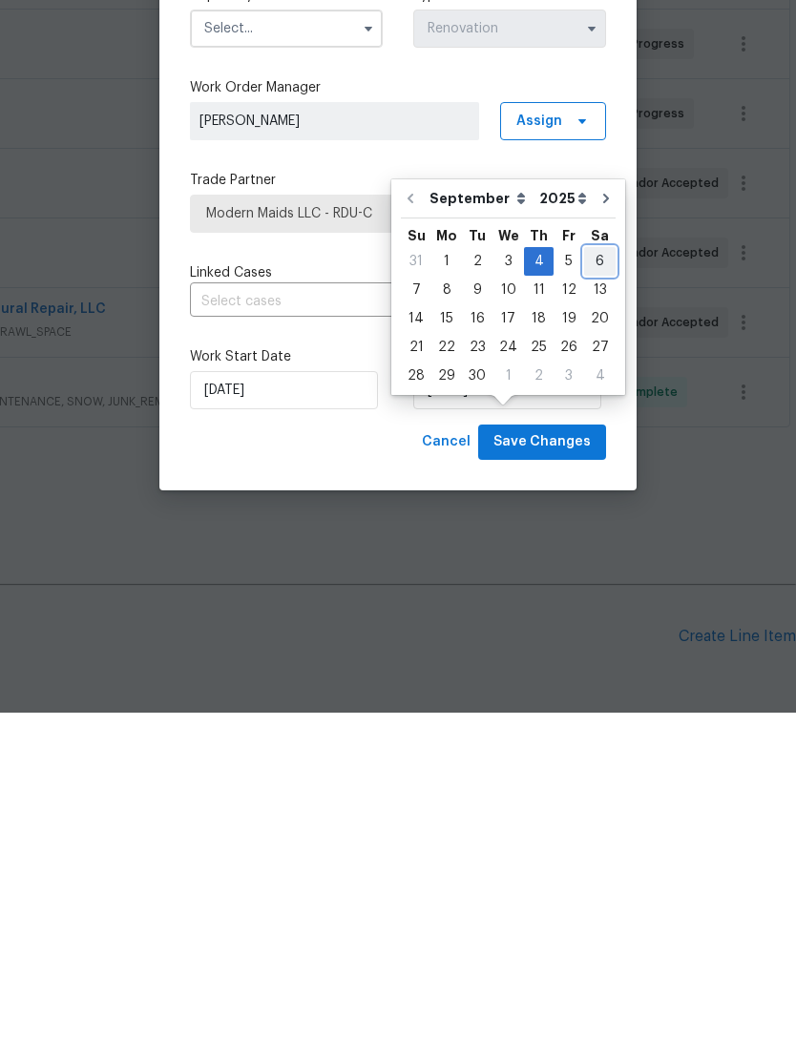
click at [594, 573] on div "6" at bounding box center [599, 586] width 31 height 27
type input "[DATE]"
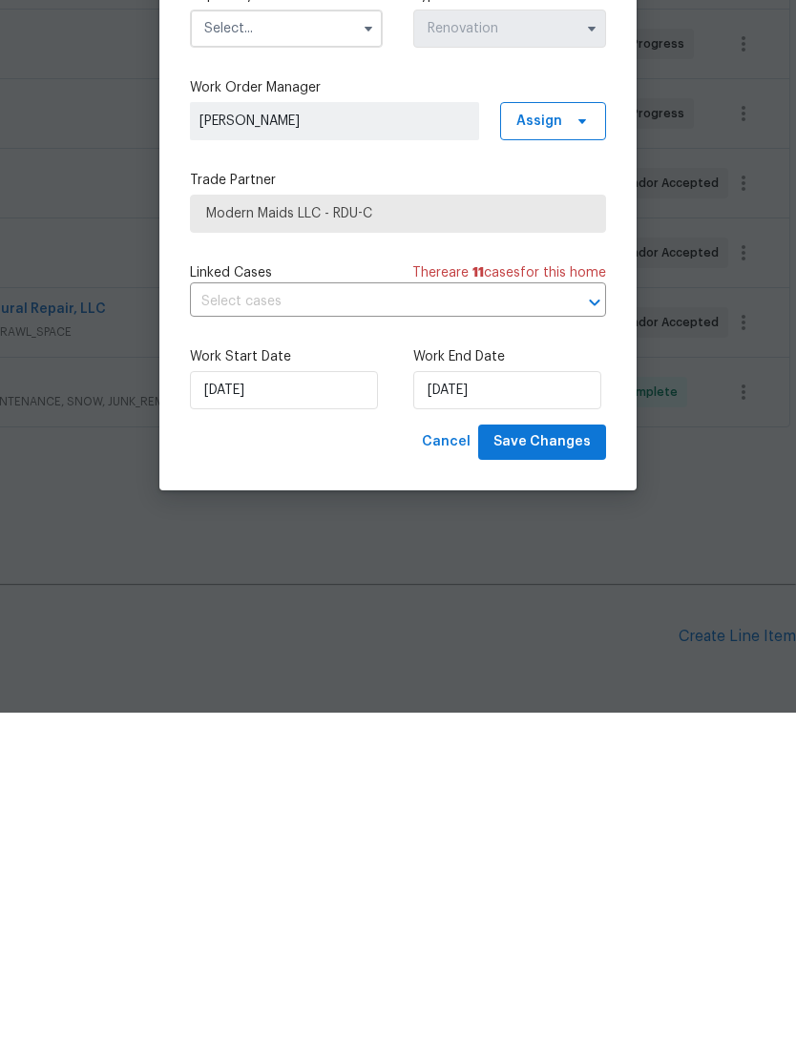
scroll to position [61, 0]
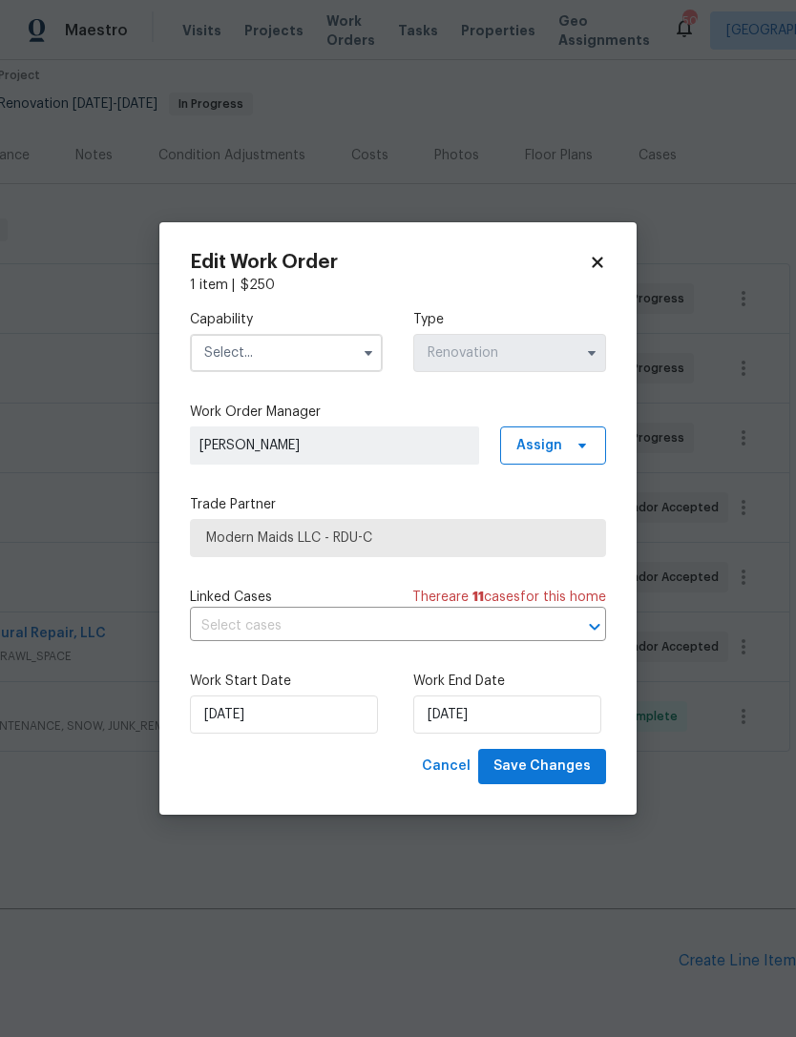
click at [295, 347] on input "text" at bounding box center [286, 353] width 193 height 38
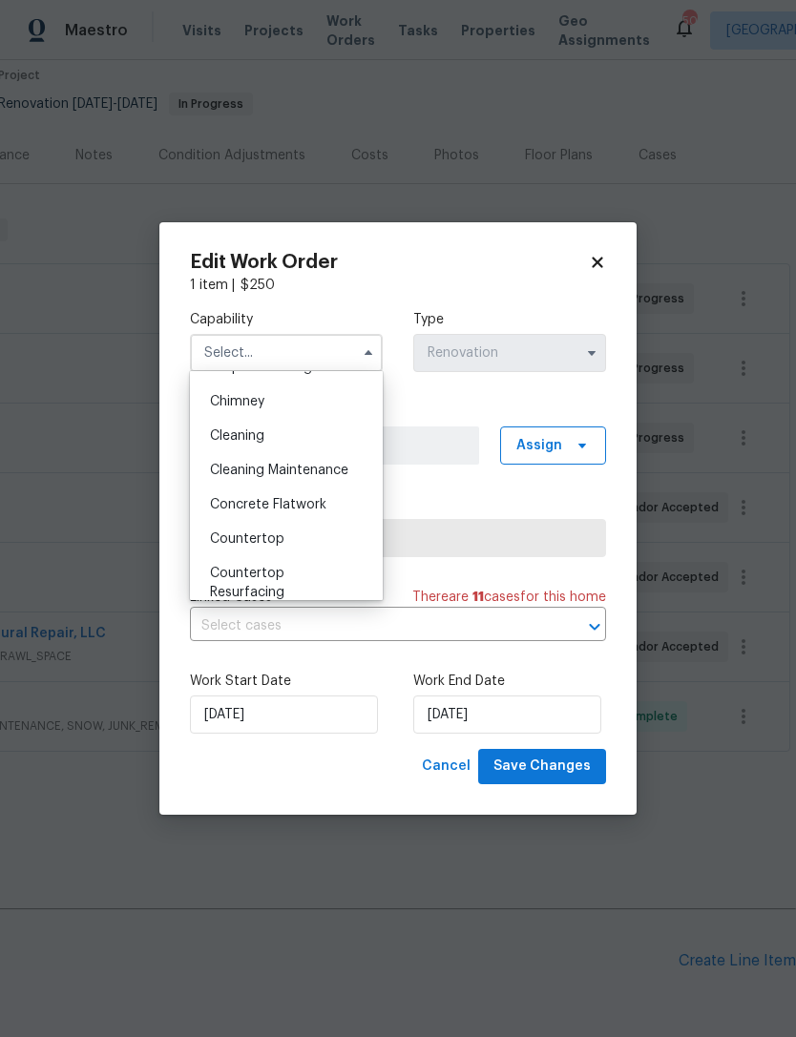
scroll to position [226, 0]
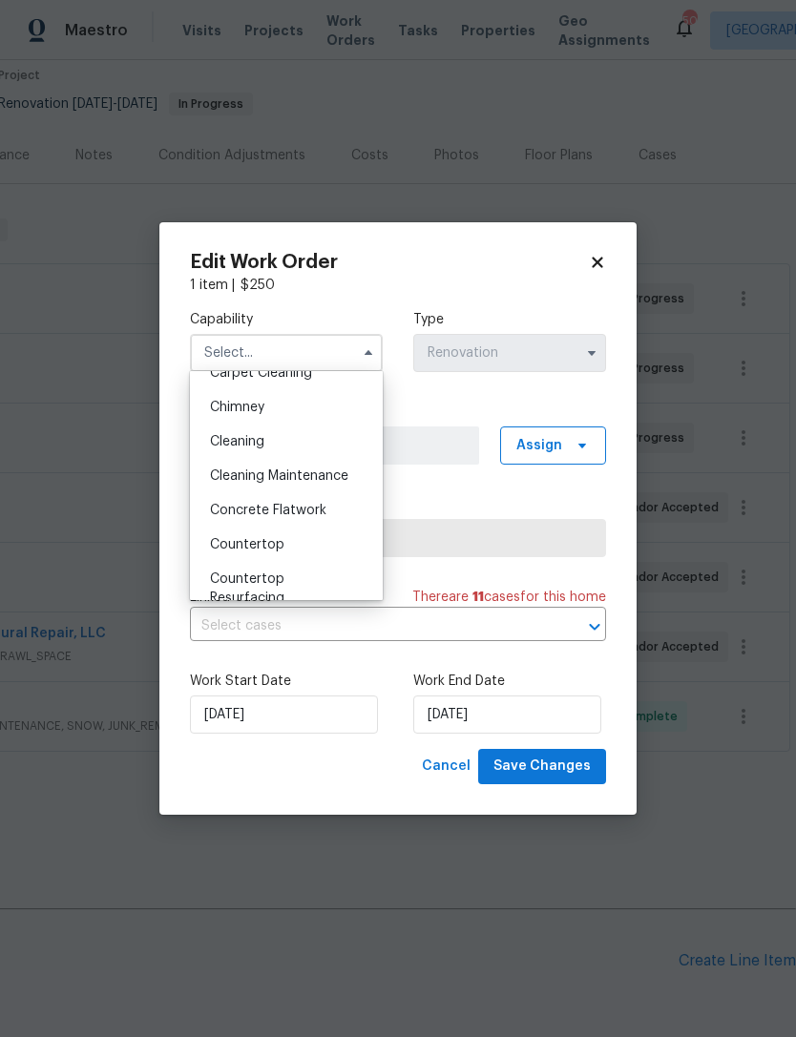
click at [305, 447] on div "Cleaning" at bounding box center [286, 442] width 183 height 34
type input "Cleaning"
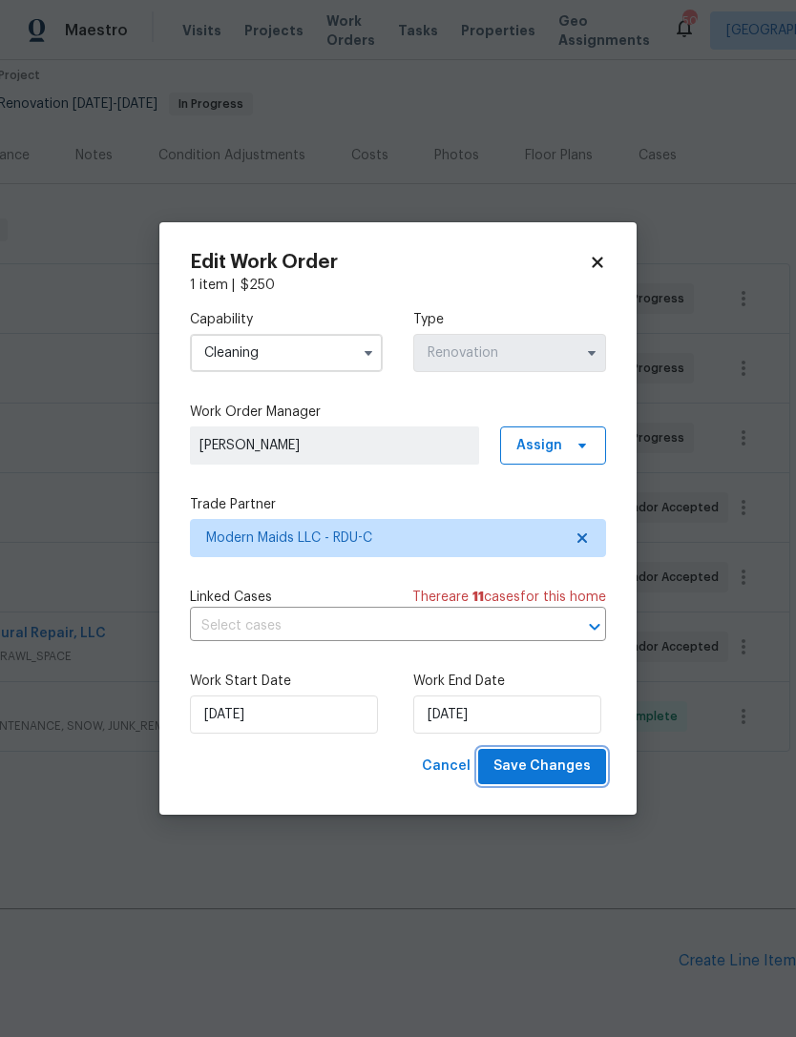
click at [553, 763] on span "Save Changes" at bounding box center [541, 767] width 97 height 24
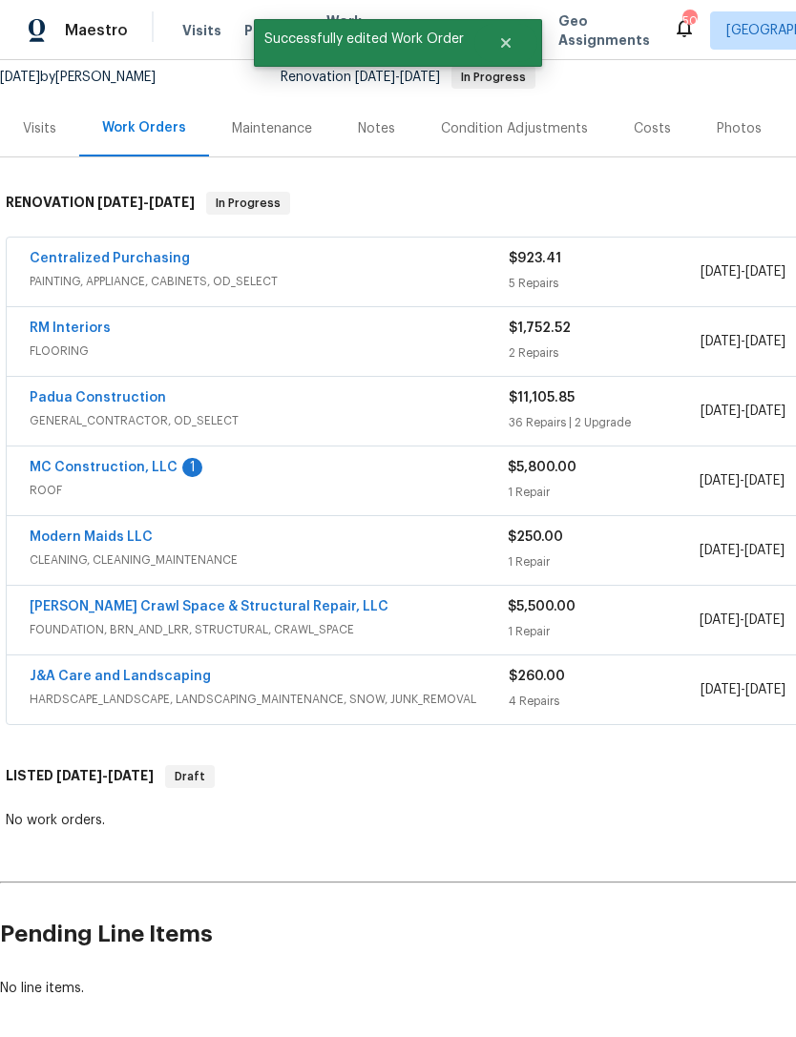
scroll to position [189, 0]
click at [140, 461] on link "MC Construction, LLC" at bounding box center [104, 467] width 148 height 13
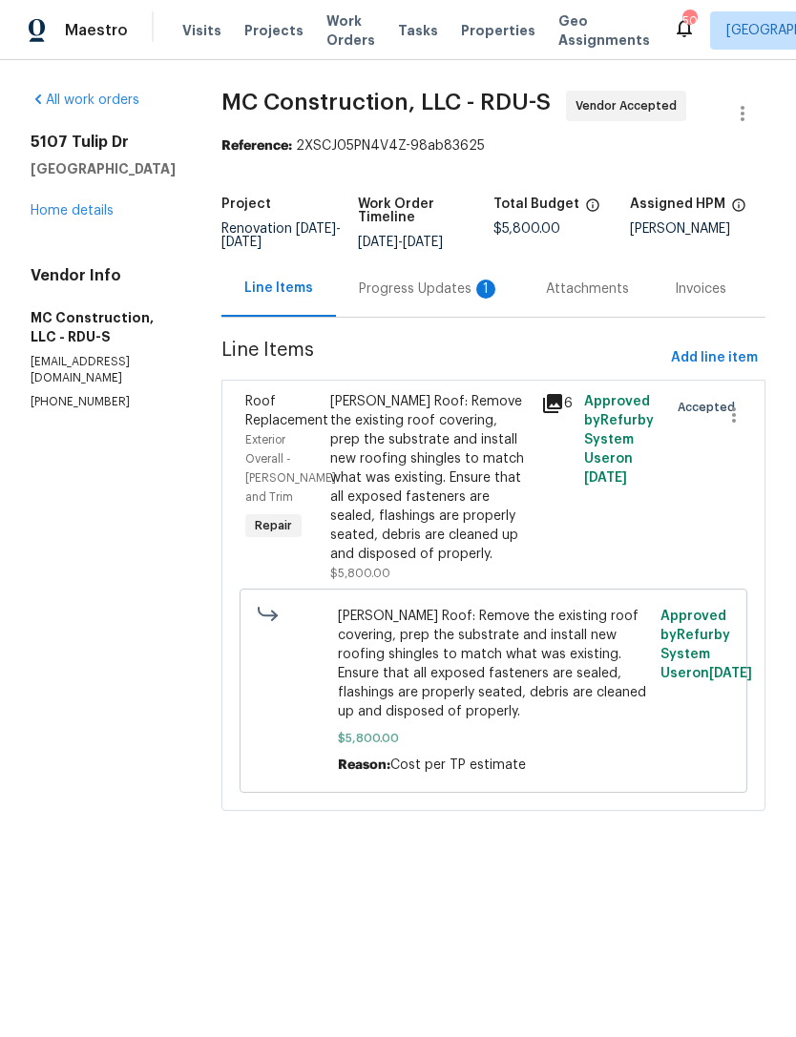
click at [412, 284] on div "Progress Updates 1" at bounding box center [429, 289] width 141 height 19
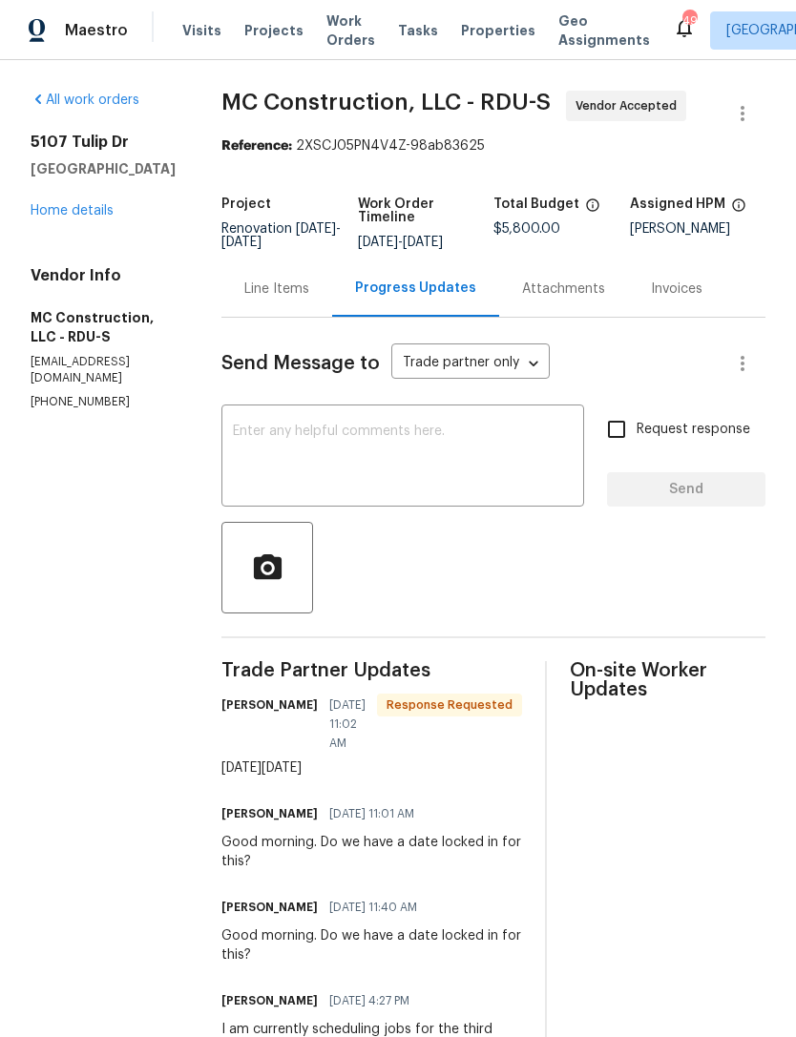
click at [406, 444] on textarea at bounding box center [403, 458] width 340 height 67
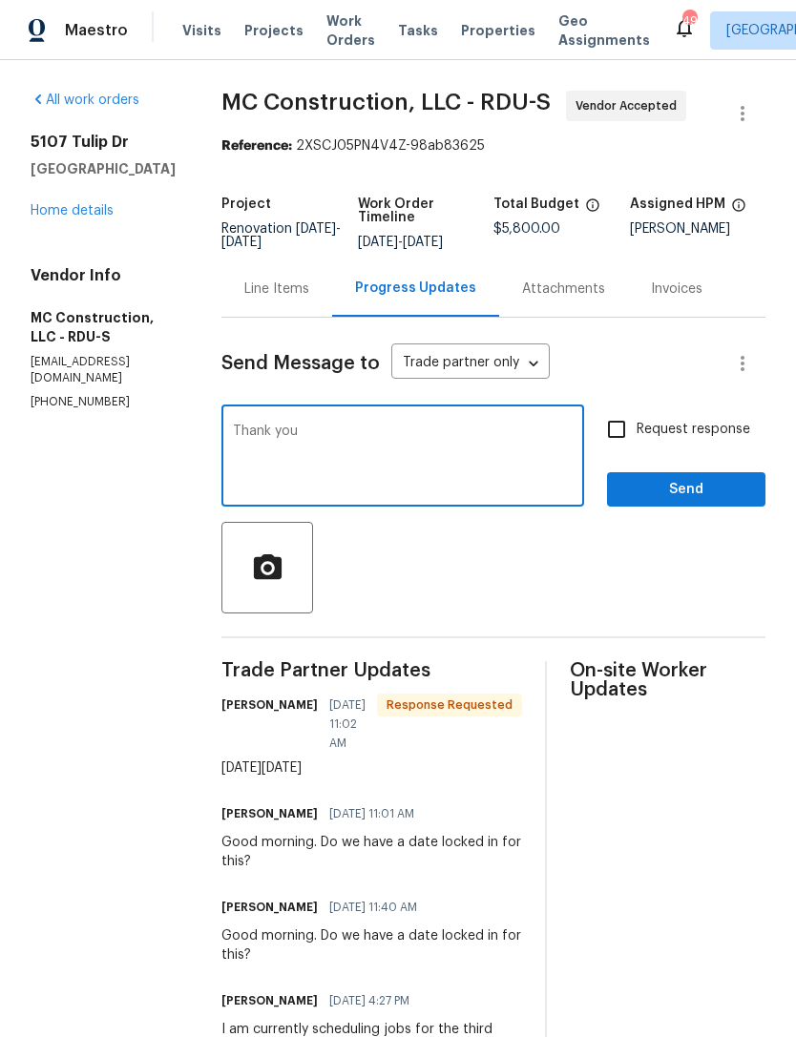
type textarea "Thank you"
click at [617, 431] on input "Request response" at bounding box center [616, 429] width 40 height 40
checkbox input "true"
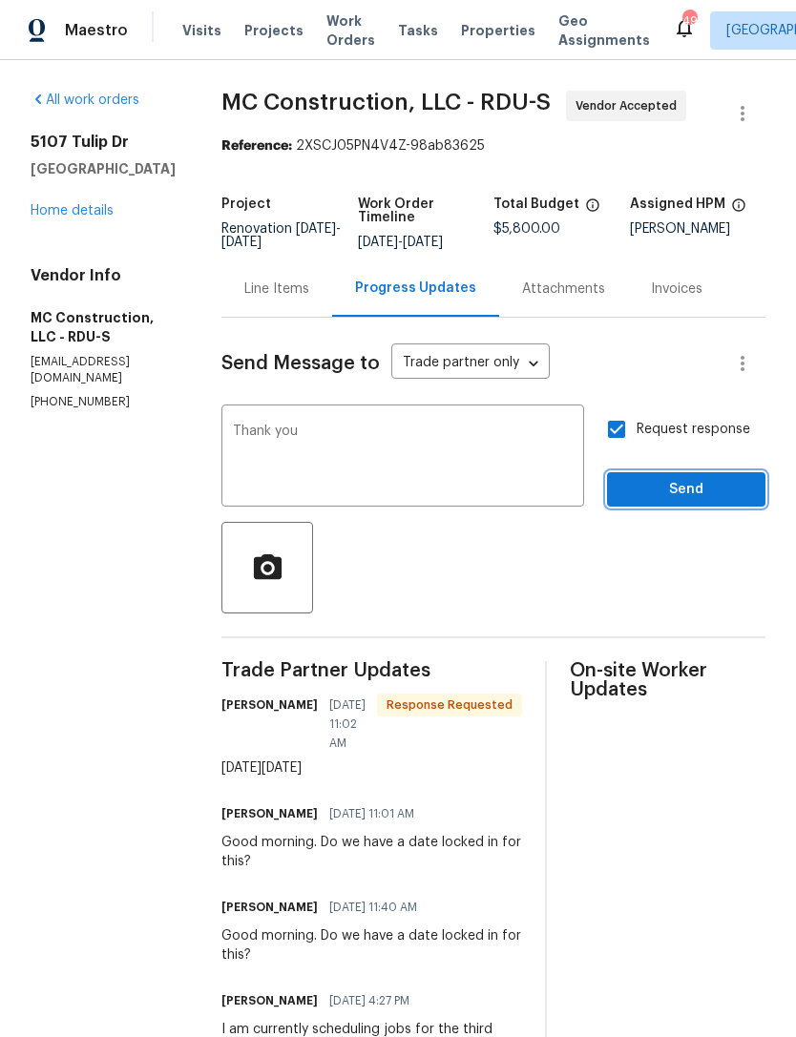
click at [708, 483] on span "Send" at bounding box center [686, 490] width 128 height 24
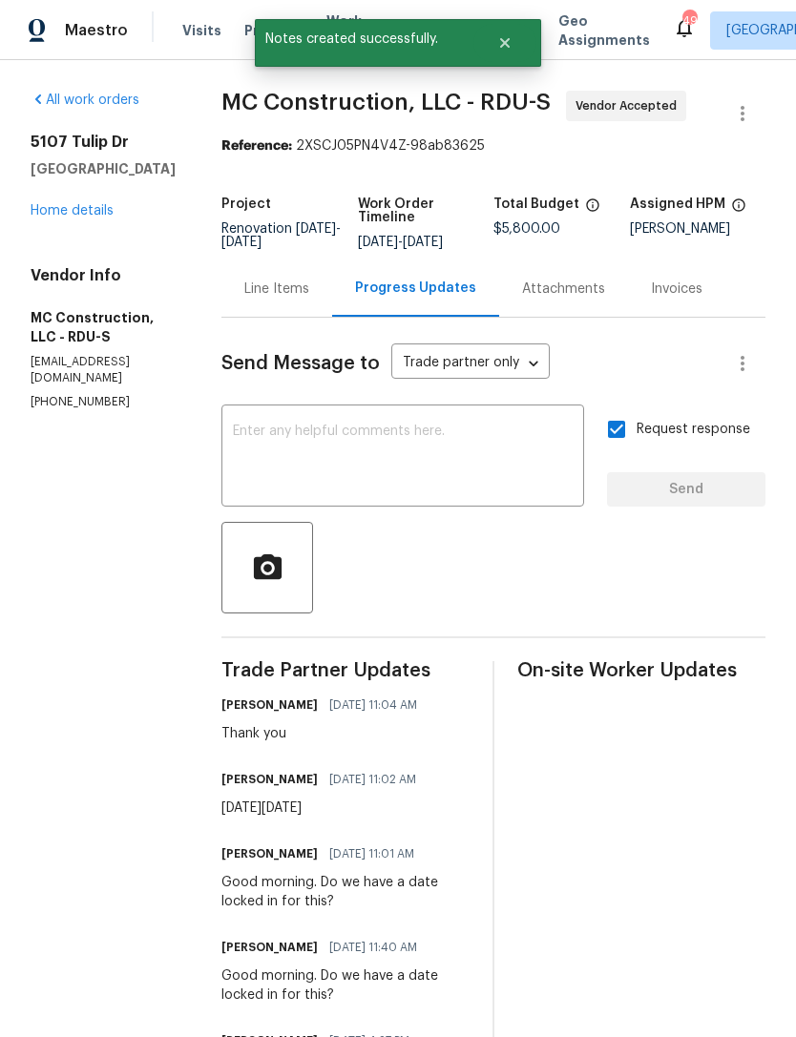
click at [73, 218] on link "Home details" at bounding box center [72, 210] width 83 height 13
